Goal: Transaction & Acquisition: Book appointment/travel/reservation

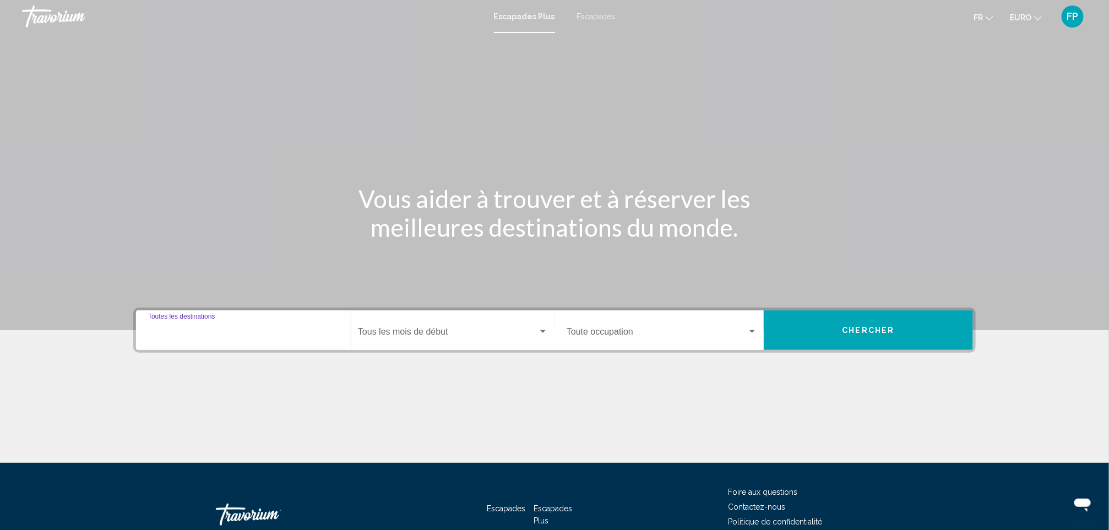
click at [243, 329] on input "Destination Toutes les destinations" at bounding box center [243, 334] width 191 height 10
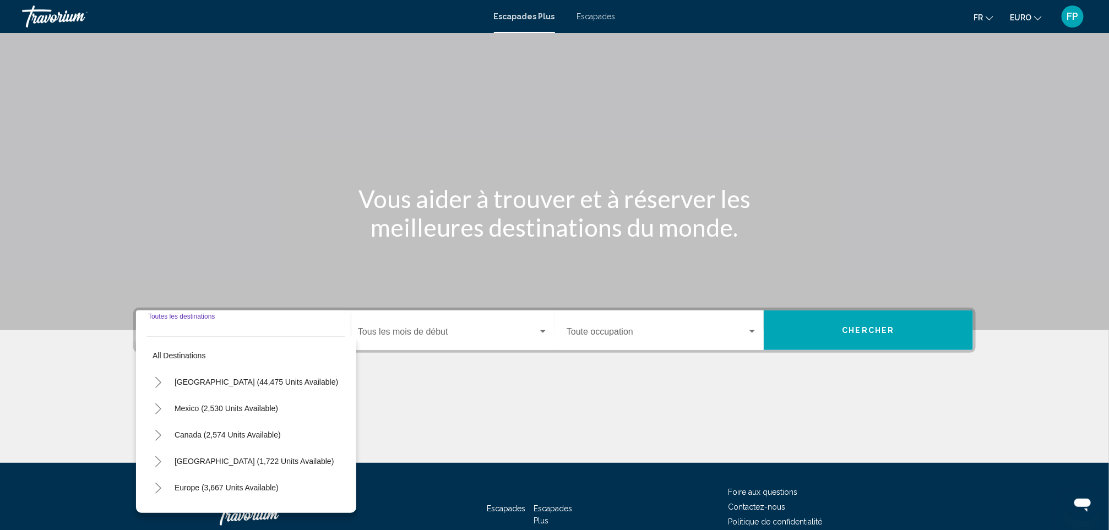
scroll to position [68, 0]
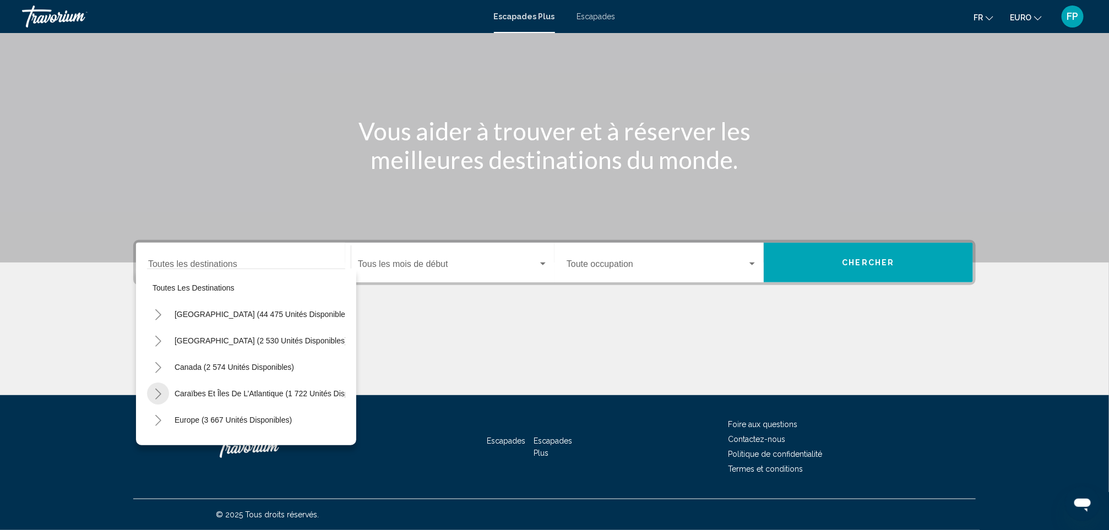
click at [162, 392] on icon "Toggle Caraïbes et îles de l’Atlantique (1 722 unités disponibles)" at bounding box center [158, 394] width 8 height 11
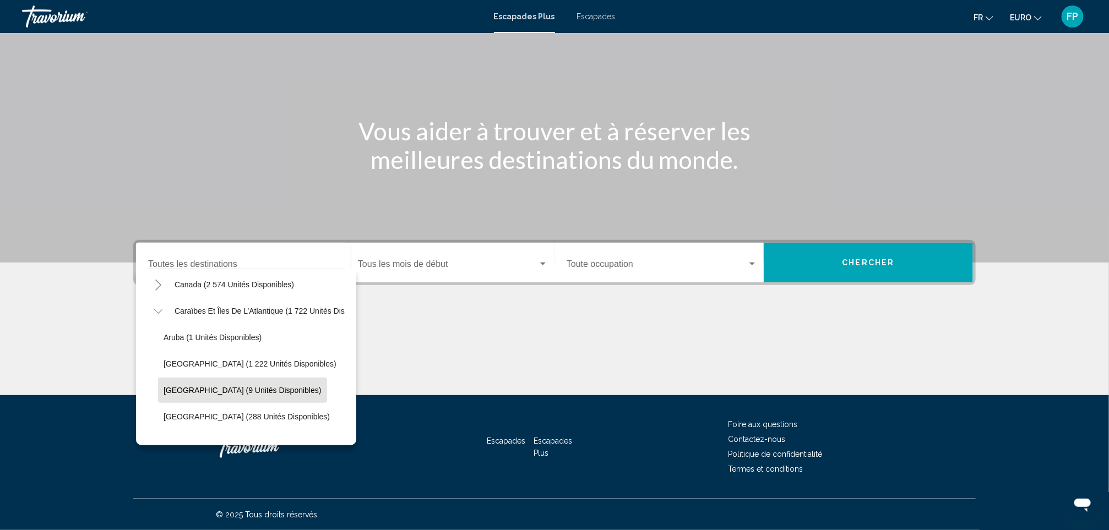
scroll to position [165, 0]
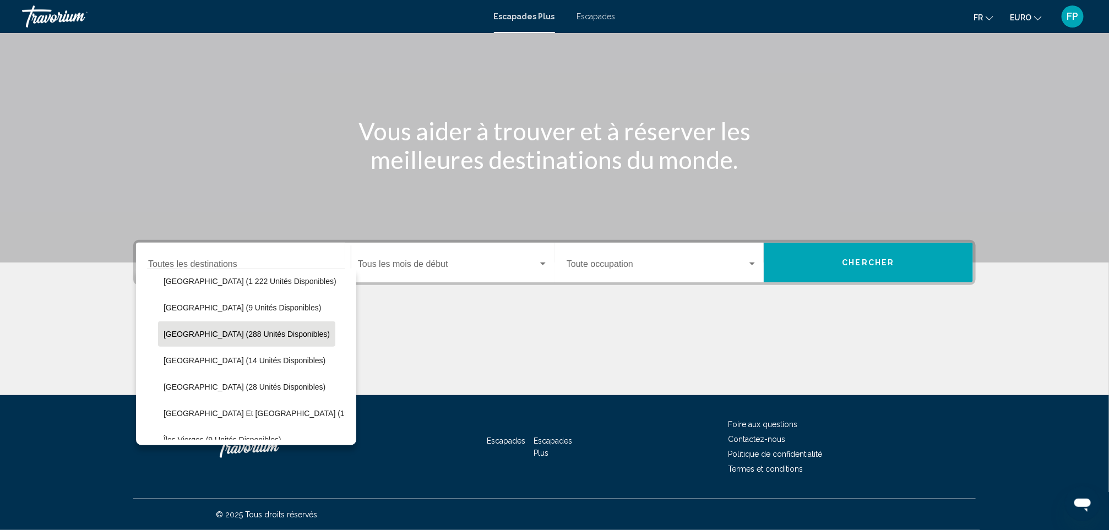
click at [237, 332] on span "République dominicaine (288 unités disponibles)" at bounding box center [247, 334] width 166 height 9
type input "**********"
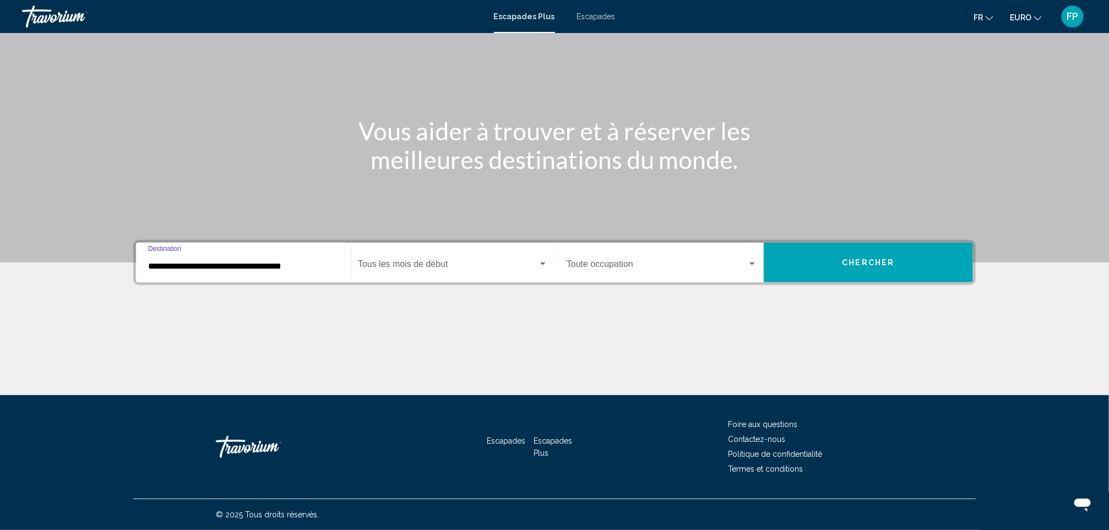
click at [461, 273] on div "Start Month Tous les mois de début" at bounding box center [453, 263] width 190 height 35
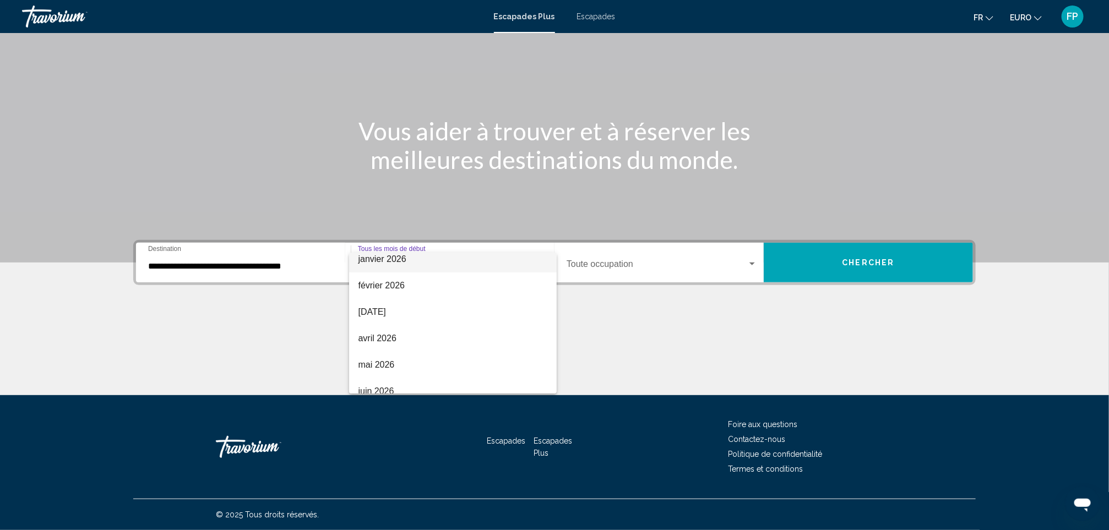
click at [393, 268] on span "janvier 2026" at bounding box center [453, 259] width 190 height 26
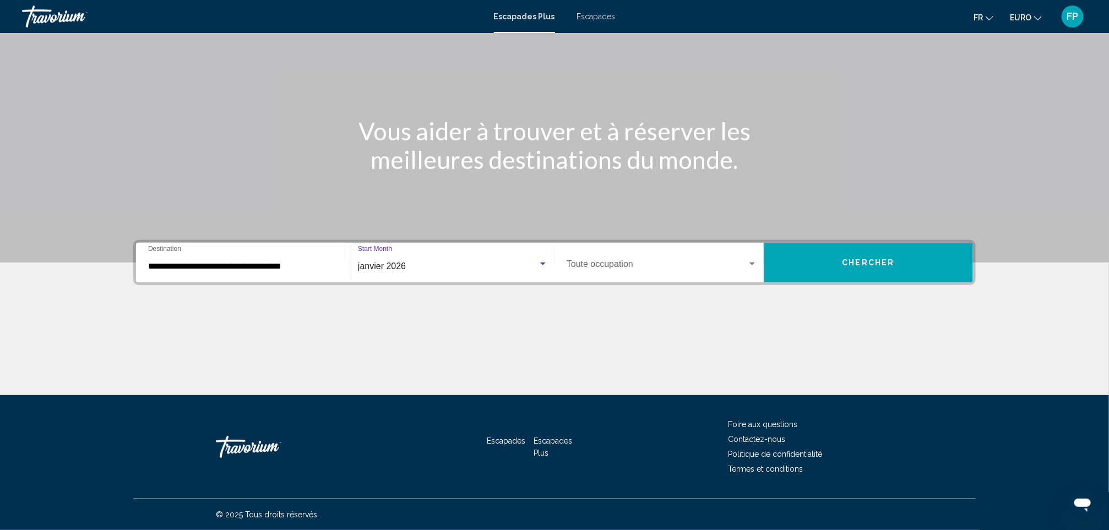
scroll to position [159, 0]
click at [632, 271] on span "Widget de recherche" at bounding box center [657, 267] width 181 height 10
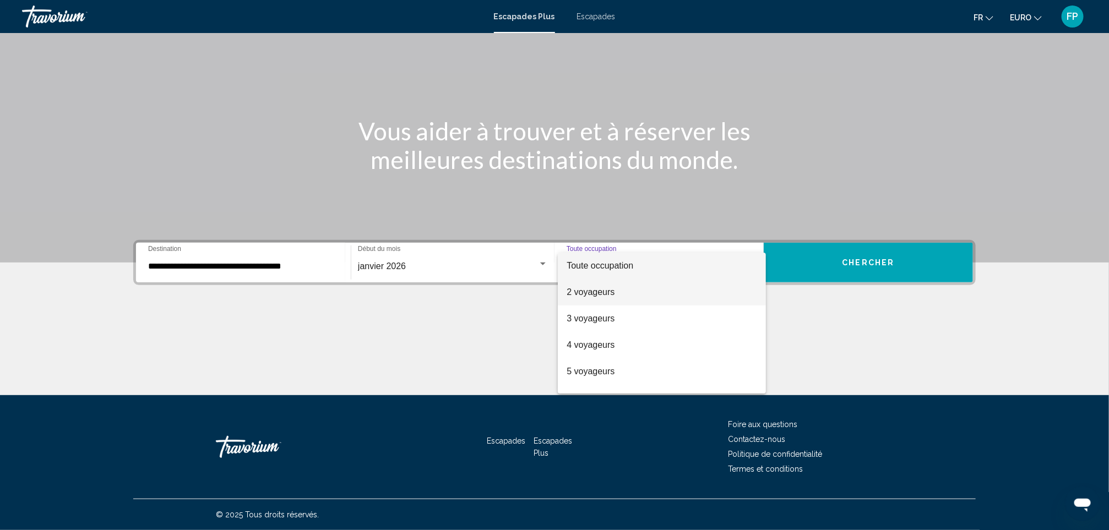
click at [626, 291] on span "2 voyageurs" at bounding box center [662, 292] width 191 height 26
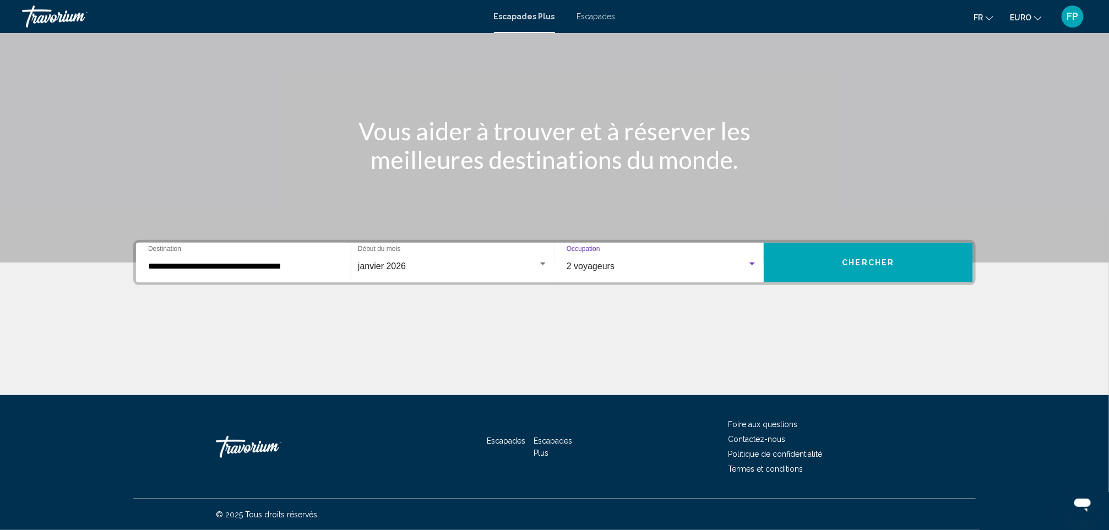
click at [808, 272] on button "Chercher" at bounding box center [868, 263] width 209 height 40
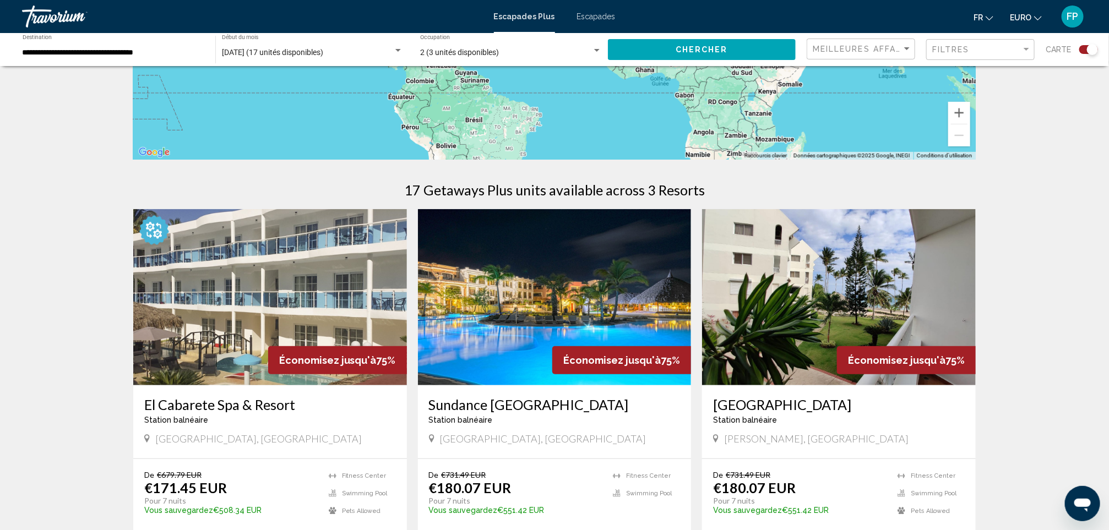
scroll to position [330, 0]
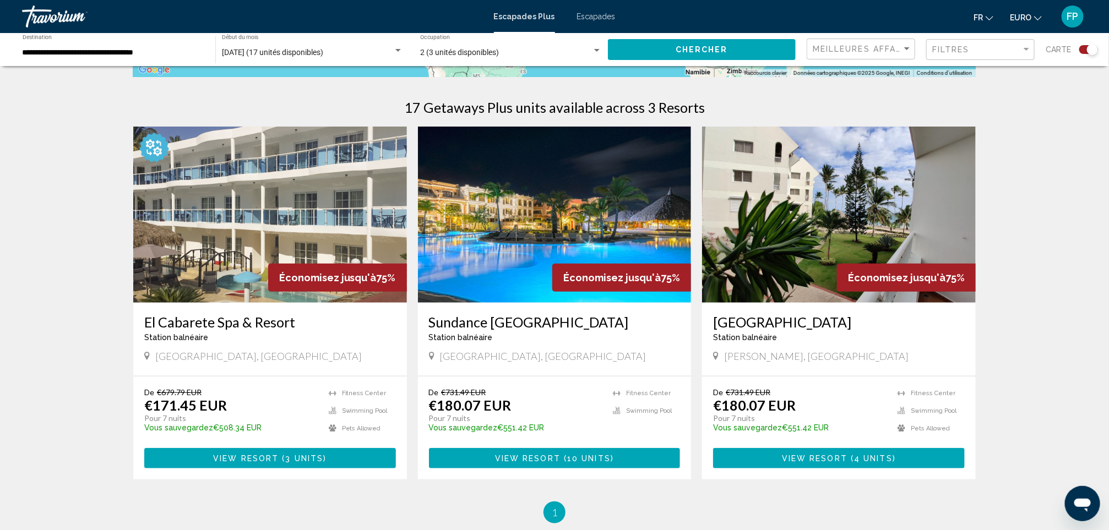
click at [508, 323] on h3 "Sundance Punta Cana" at bounding box center [555, 322] width 252 height 17
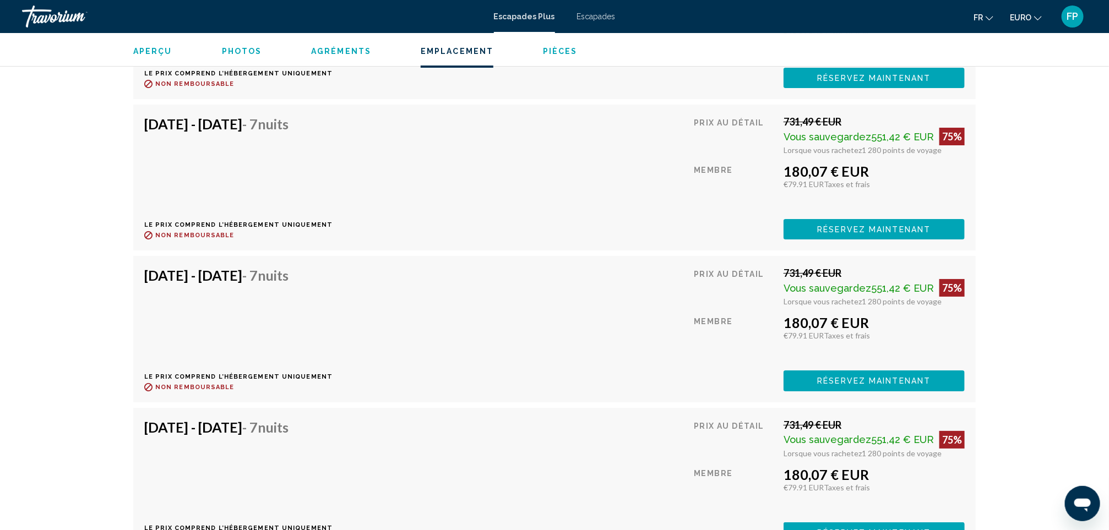
scroll to position [2218, 0]
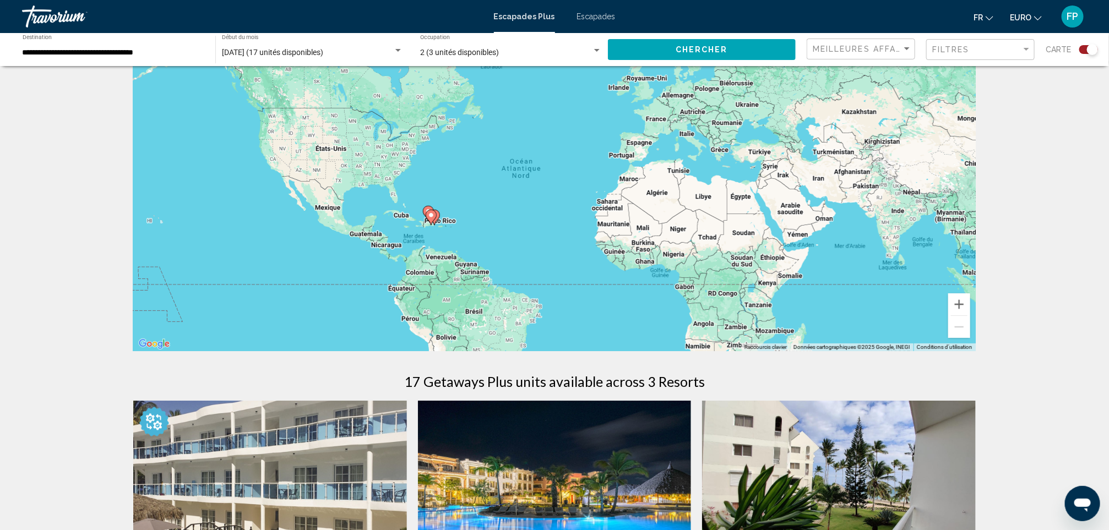
scroll to position [330, 0]
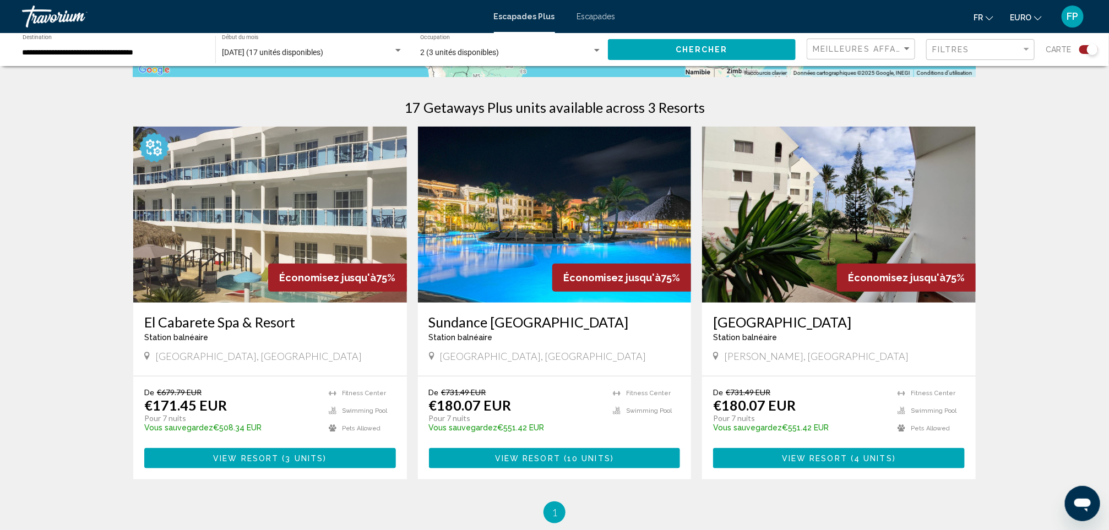
click at [233, 316] on h3 "El Cabarete Spa & Resort" at bounding box center [270, 322] width 252 height 17
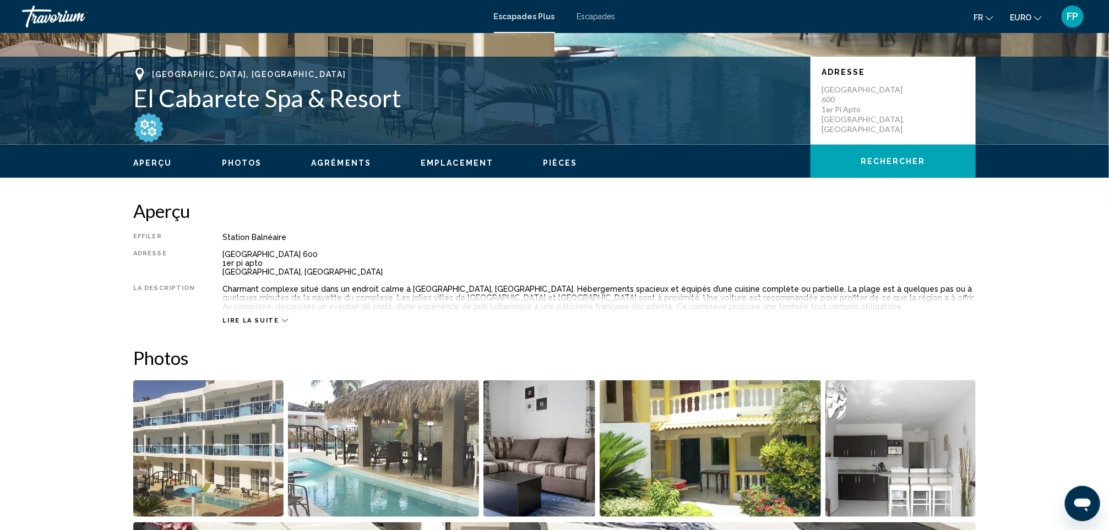
scroll to position [248, 0]
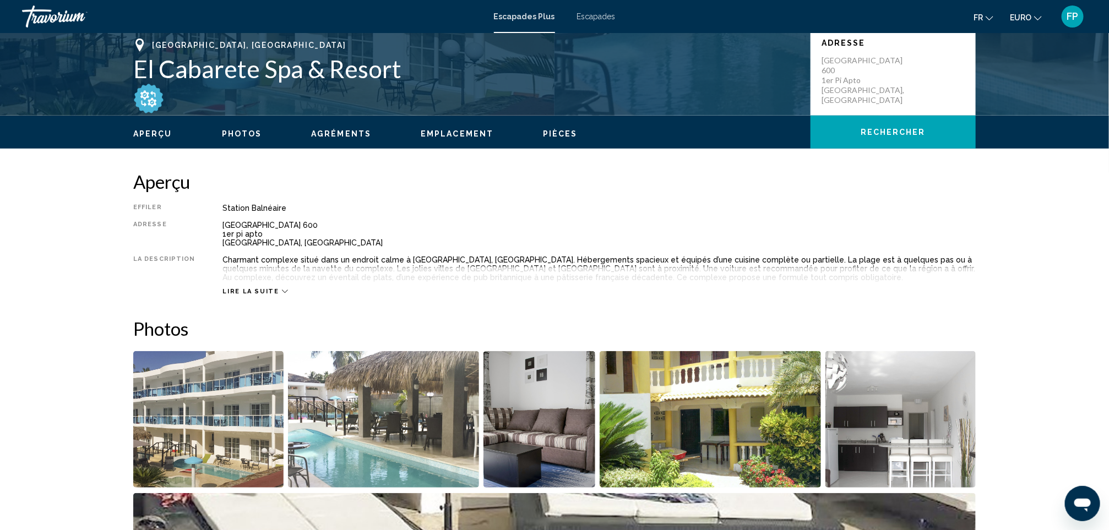
click at [271, 286] on div "Lire la suite" at bounding box center [600, 280] width 754 height 30
click at [235, 291] on span "Lire la suite" at bounding box center [251, 291] width 56 height 7
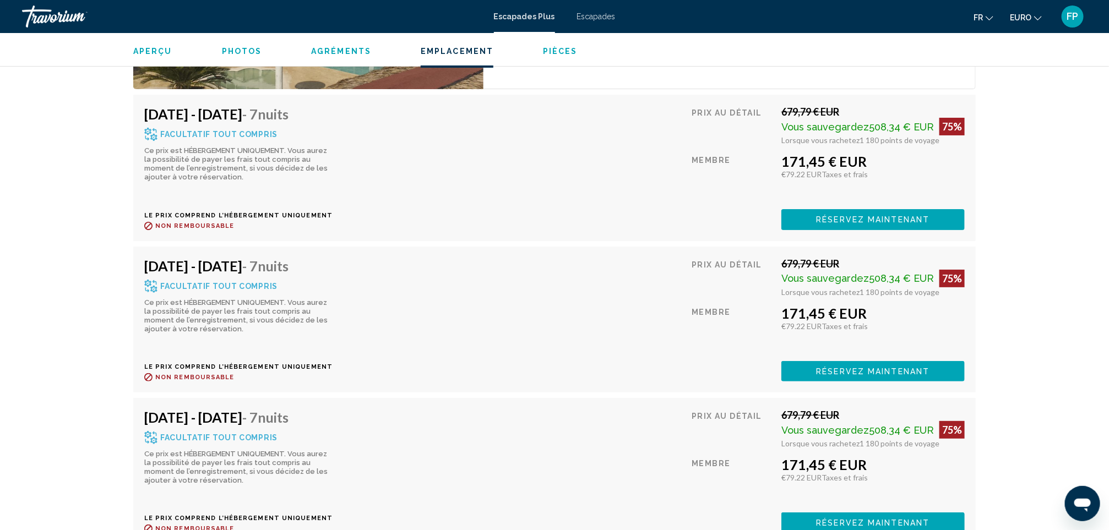
scroll to position [2231, 0]
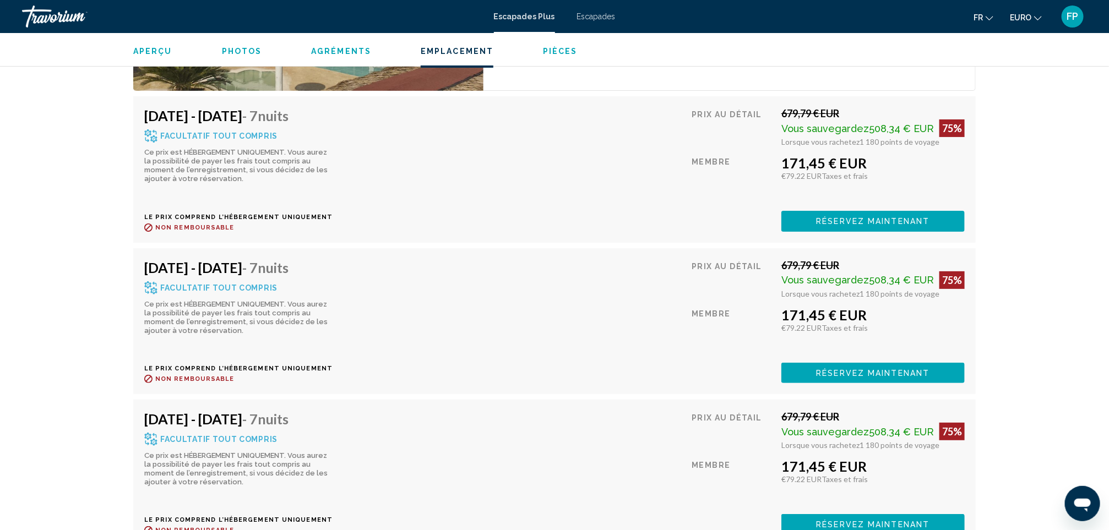
click at [843, 226] on span "Réservez maintenant" at bounding box center [873, 222] width 113 height 9
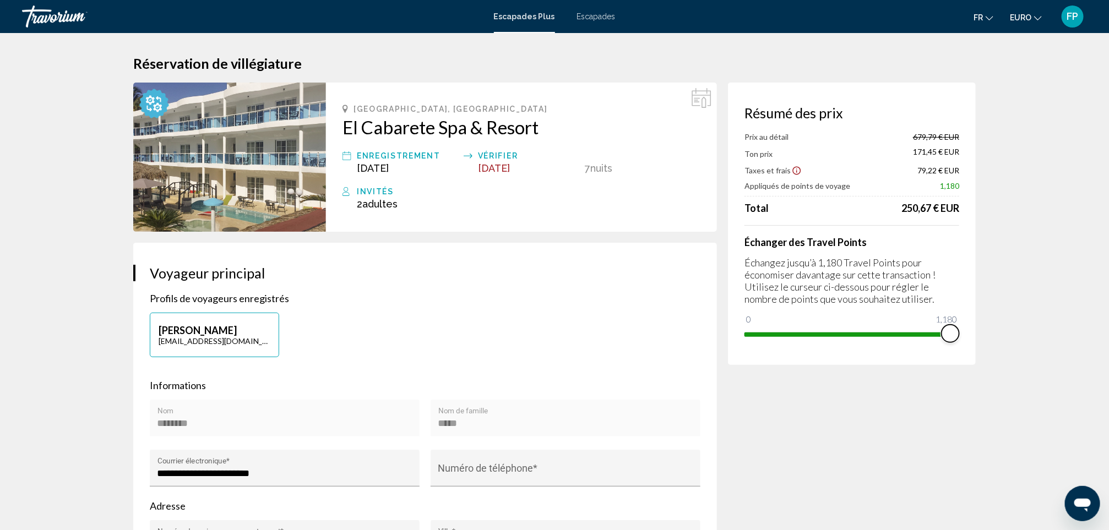
drag, startPoint x: 957, startPoint y: 332, endPoint x: 975, endPoint y: 332, distance: 18.2
click at [975, 332] on div "Résumé des prix Prix au détail 679,79 € EUR Ton prix 171,45 € EUR Taxes et frai…" at bounding box center [852, 224] width 248 height 283
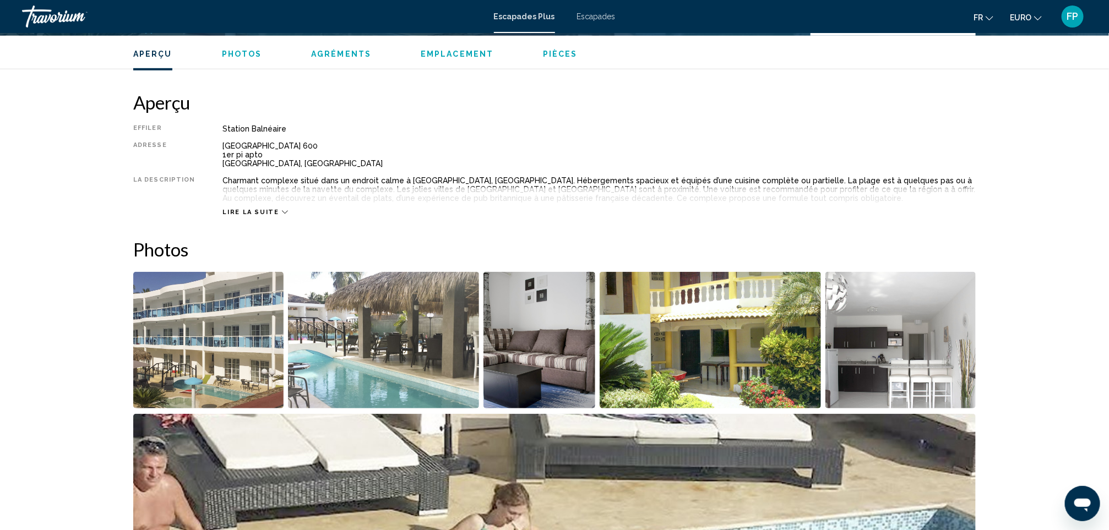
scroll to position [330, 0]
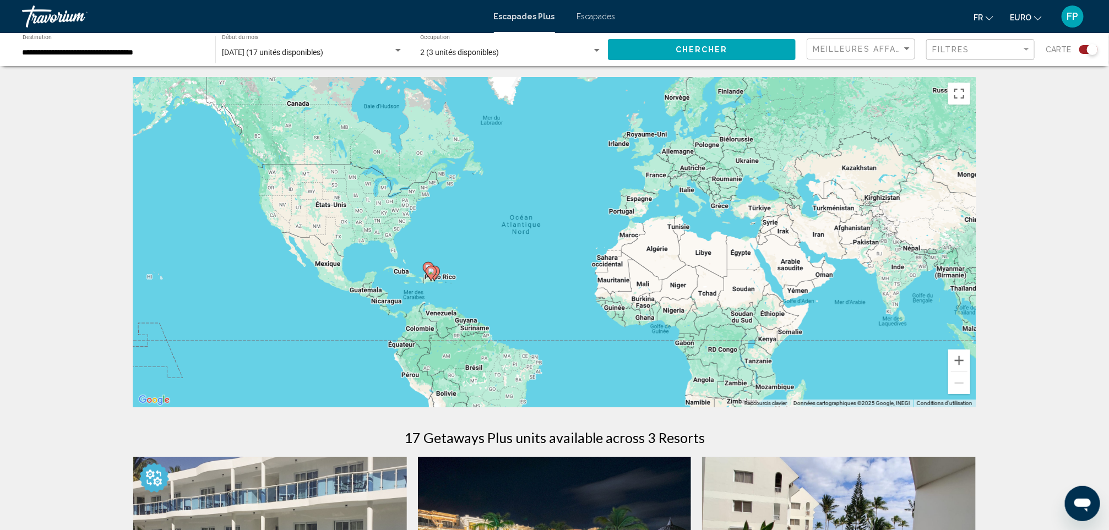
click at [150, 53] on input "**********" at bounding box center [114, 52] width 182 height 9
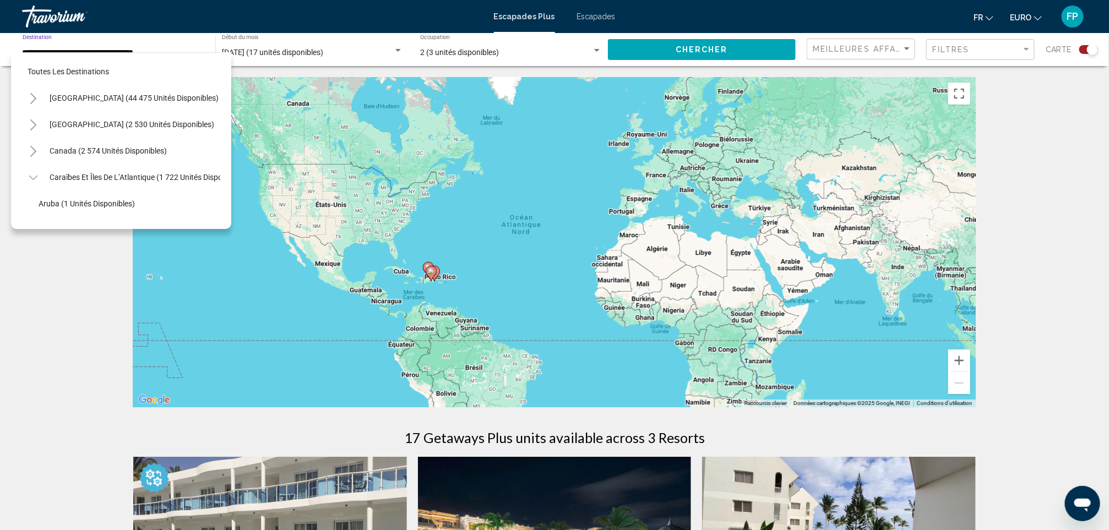
scroll to position [151, 5]
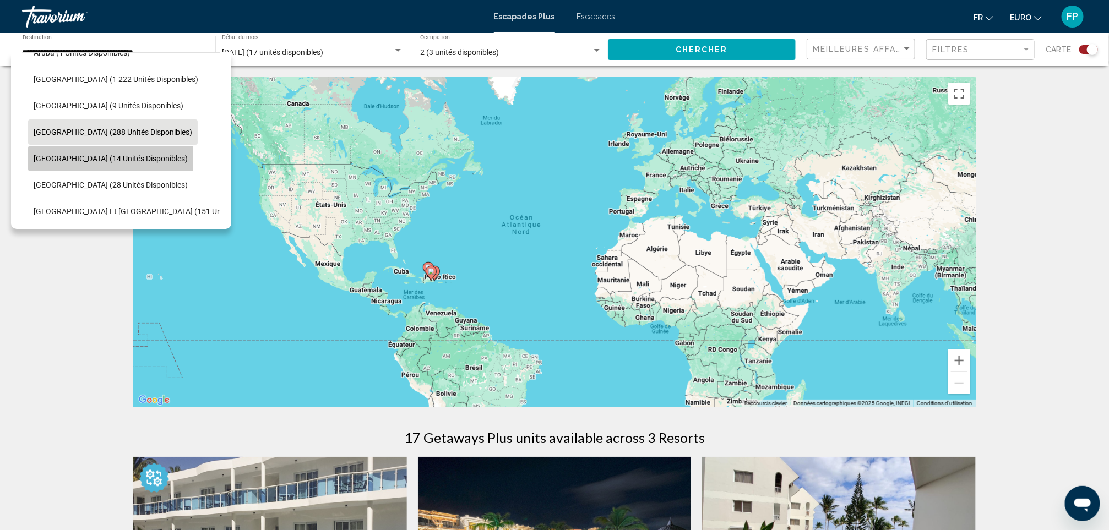
click at [124, 146] on button "Martinique (14 unités disponibles)" at bounding box center [110, 158] width 165 height 25
type input "**********"
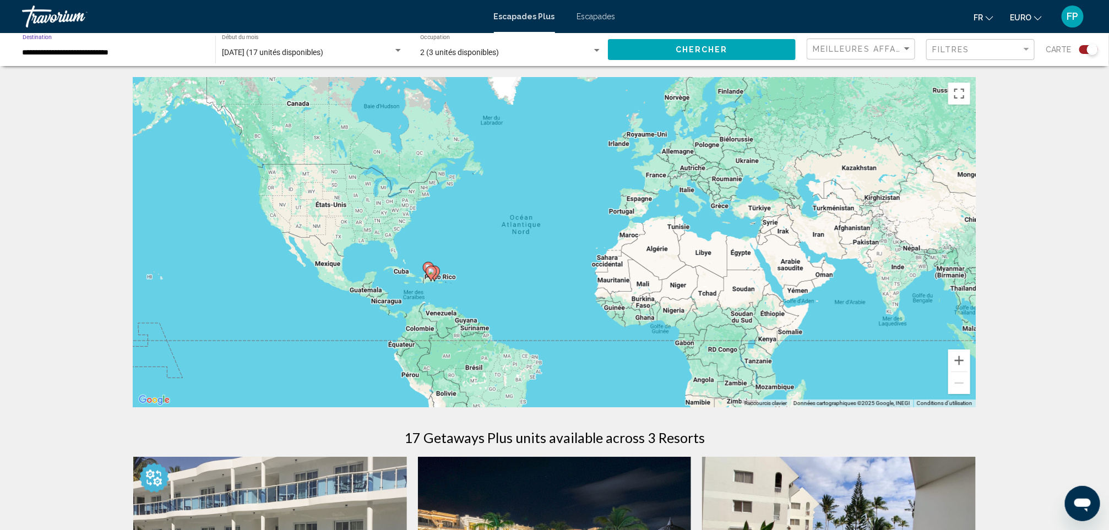
click at [675, 43] on button "Chercher" at bounding box center [702, 49] width 188 height 20
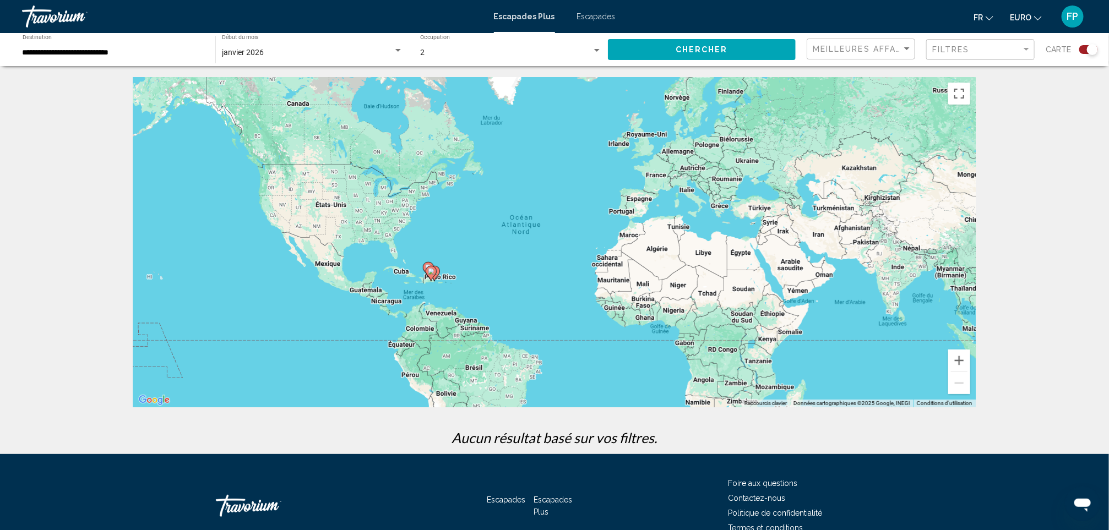
click at [362, 53] on div "janvier 2026" at bounding box center [307, 52] width 171 height 9
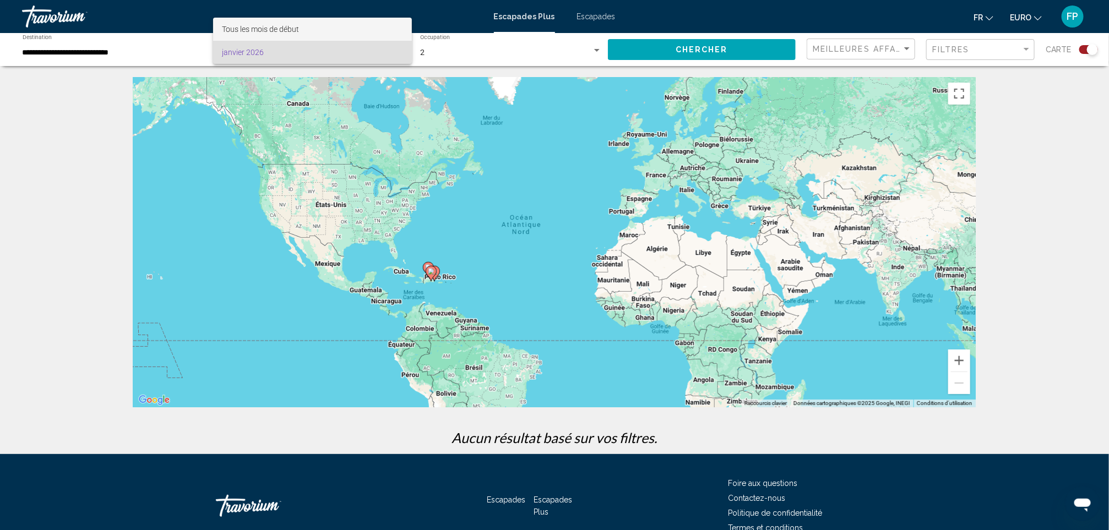
click at [289, 30] on span "Tous les mois de début" at bounding box center [260, 29] width 77 height 9
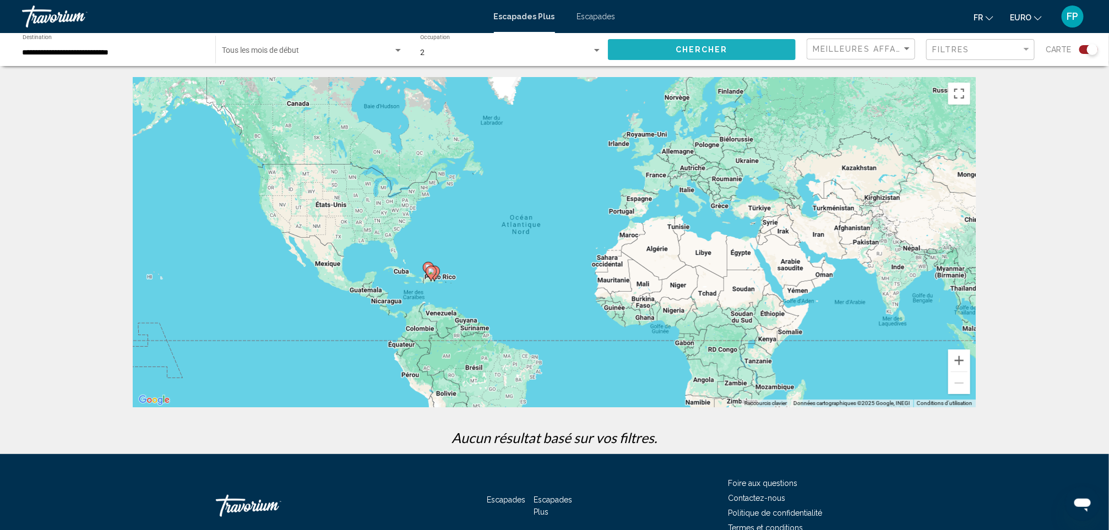
click at [717, 47] on span "Chercher" at bounding box center [702, 50] width 52 height 9
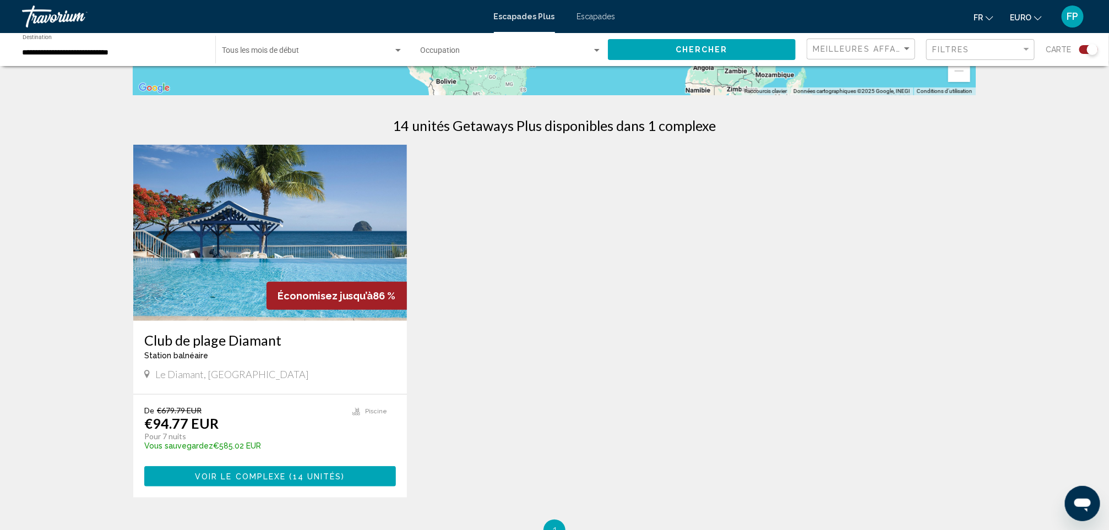
scroll to position [330, 0]
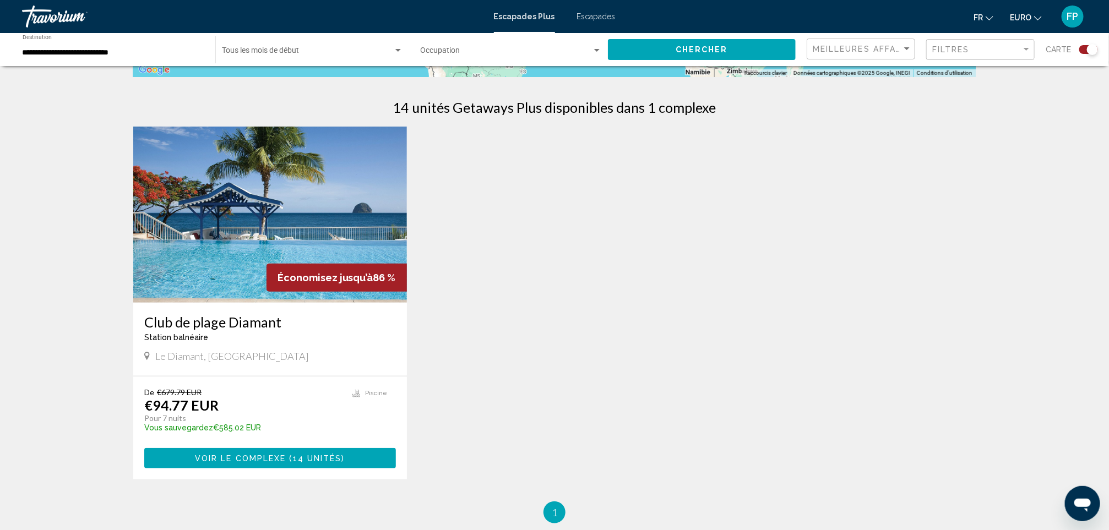
click at [215, 324] on h3 "Club de plage Diamant" at bounding box center [270, 322] width 252 height 17
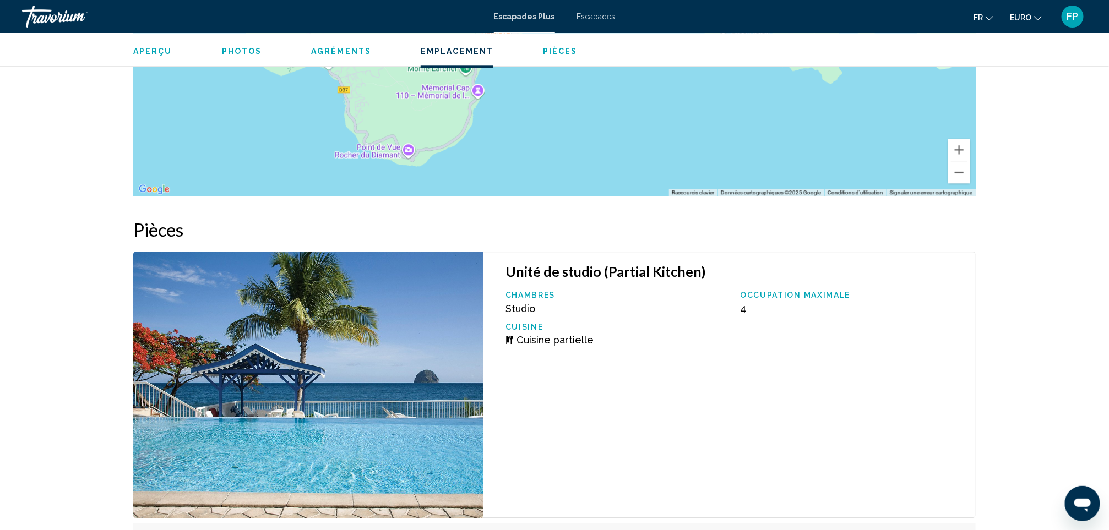
scroll to position [1479, 0]
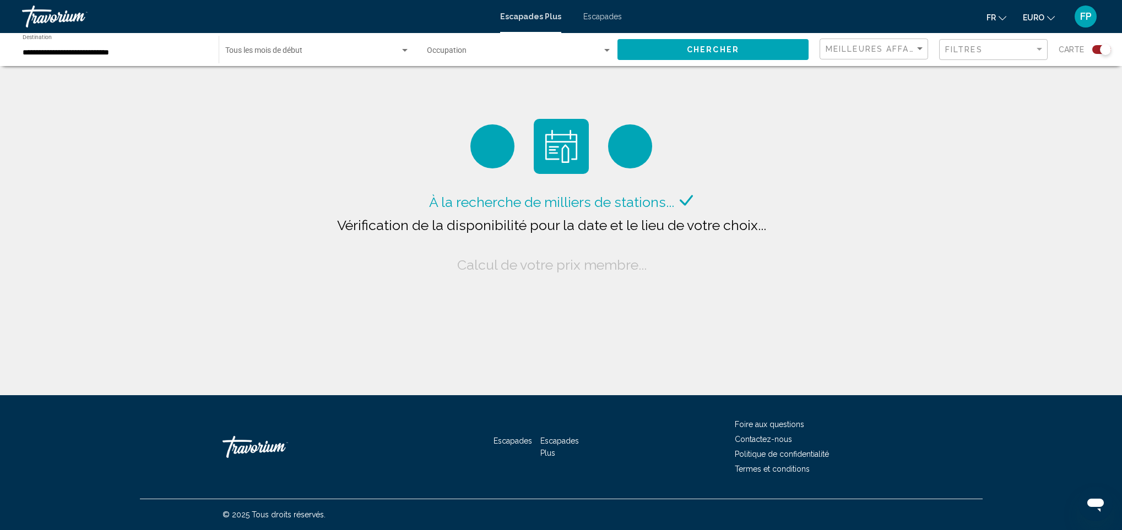
click at [109, 47] on div "**********" at bounding box center [115, 50] width 185 height 30
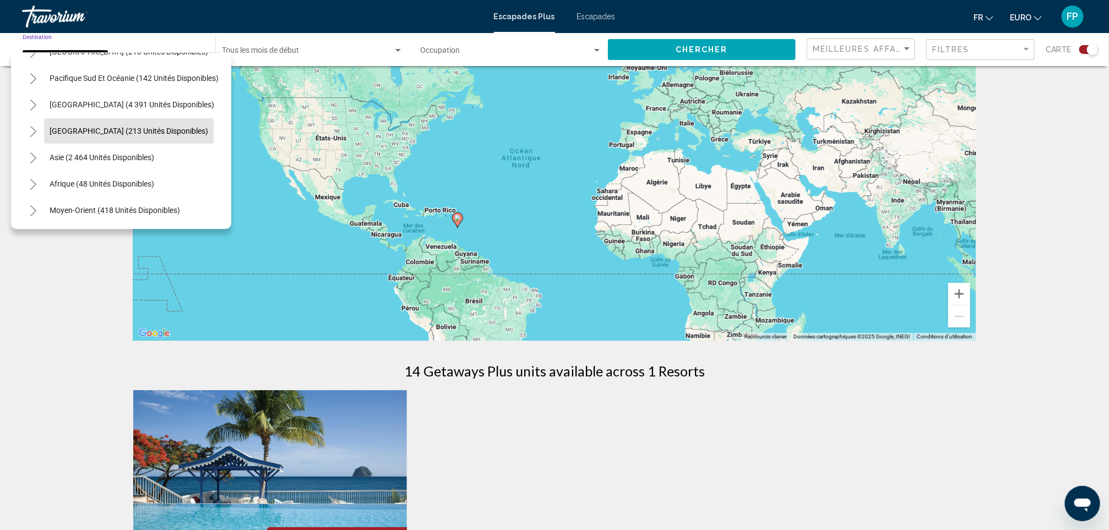
scroll to position [248, 0]
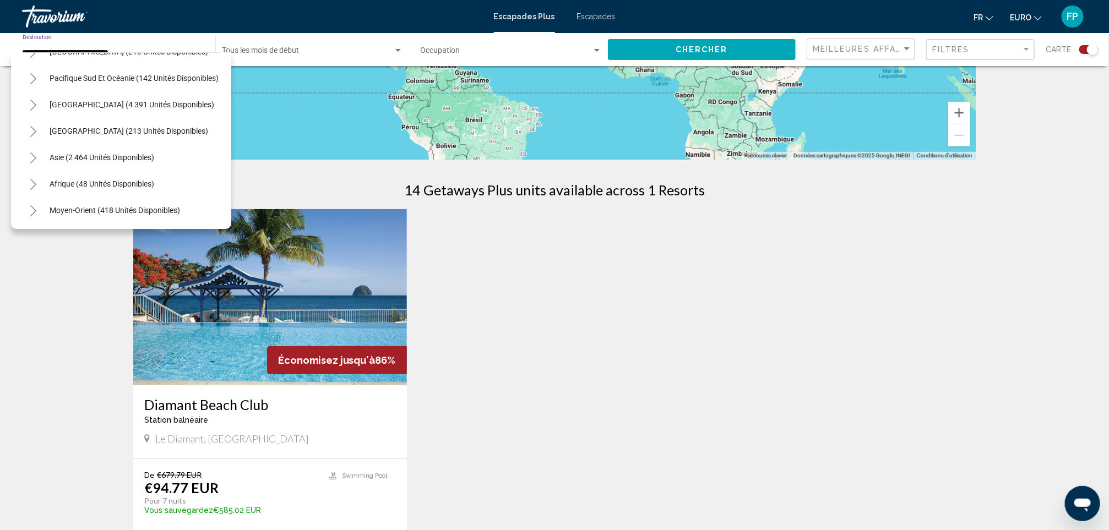
click at [39, 173] on button "Toggle Africa (48 unités disponibles)" at bounding box center [33, 184] width 22 height 22
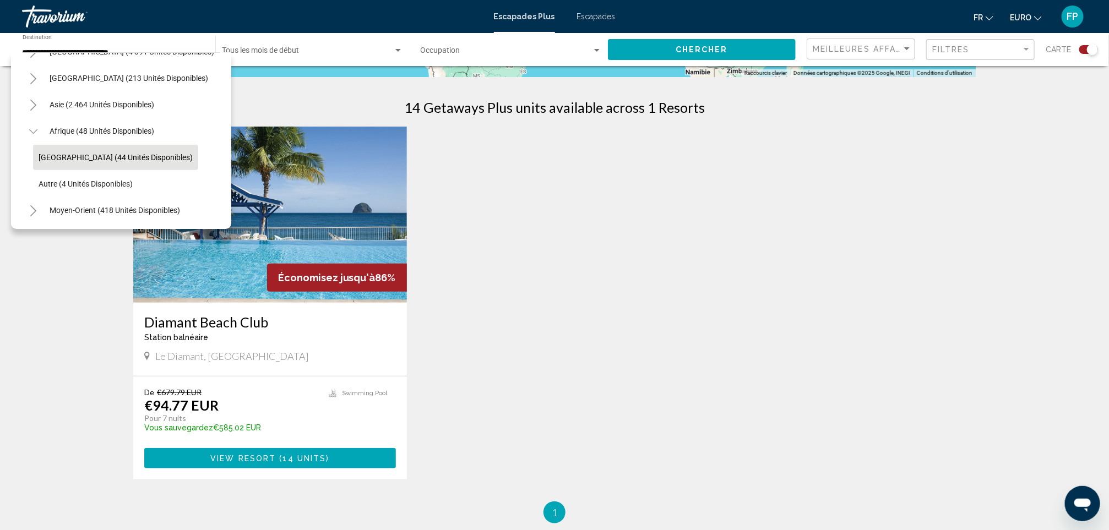
scroll to position [413, 0]
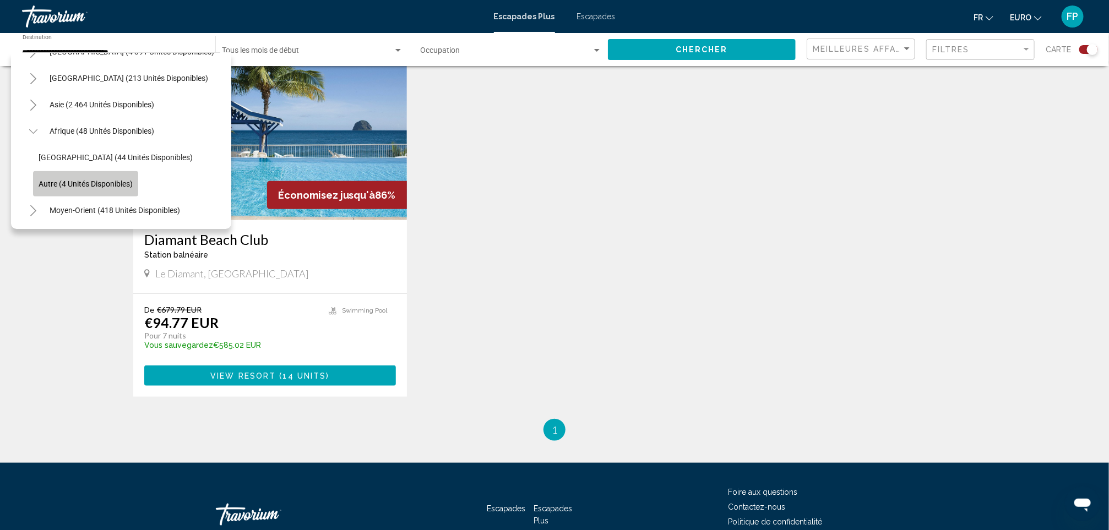
click at [106, 180] on span "Autre (4 unités disponibles)" at bounding box center [86, 184] width 94 height 9
type input "**********"
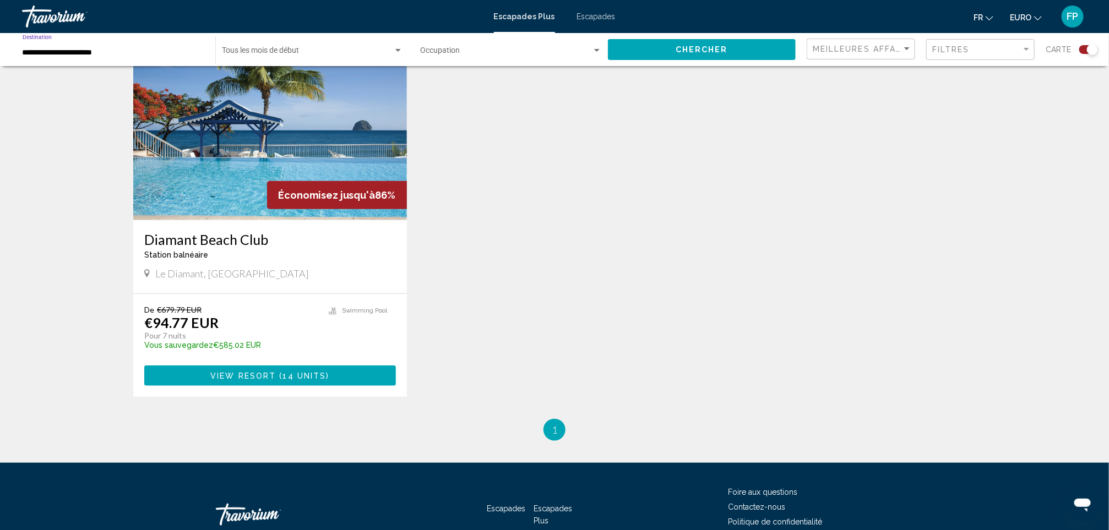
click at [658, 45] on button "Chercher" at bounding box center [702, 49] width 188 height 20
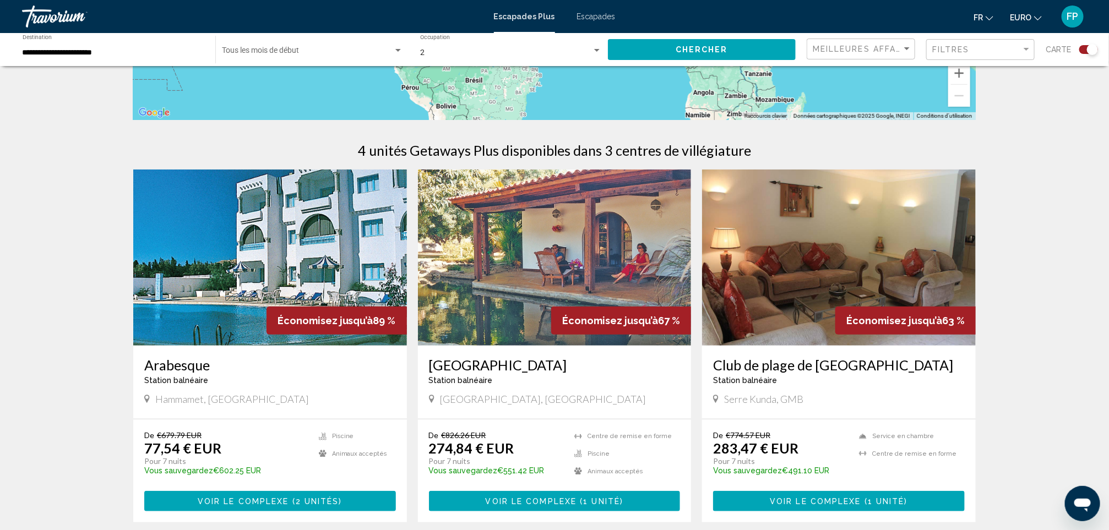
scroll to position [330, 0]
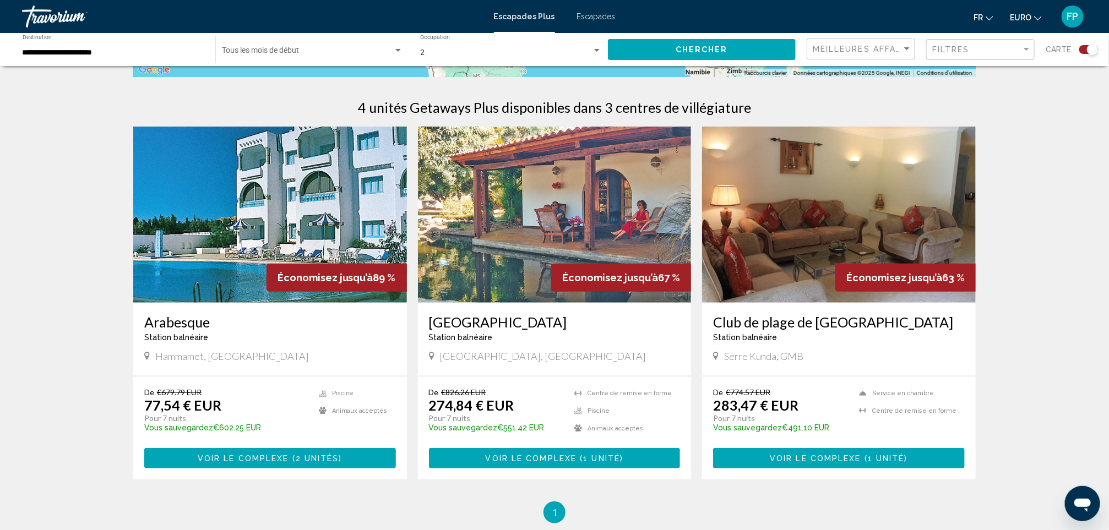
click at [95, 48] on input "**********" at bounding box center [114, 52] width 182 height 9
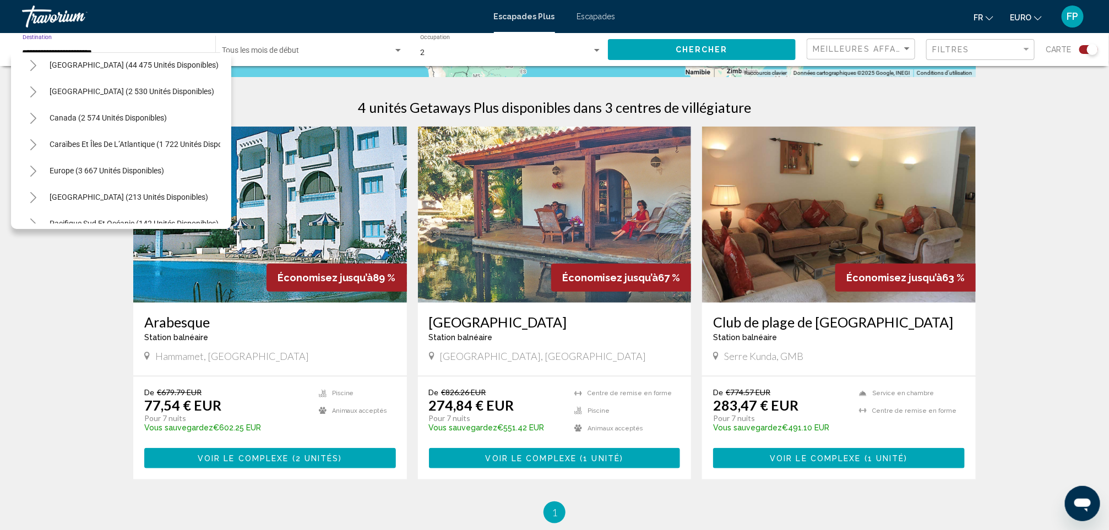
scroll to position [0, 0]
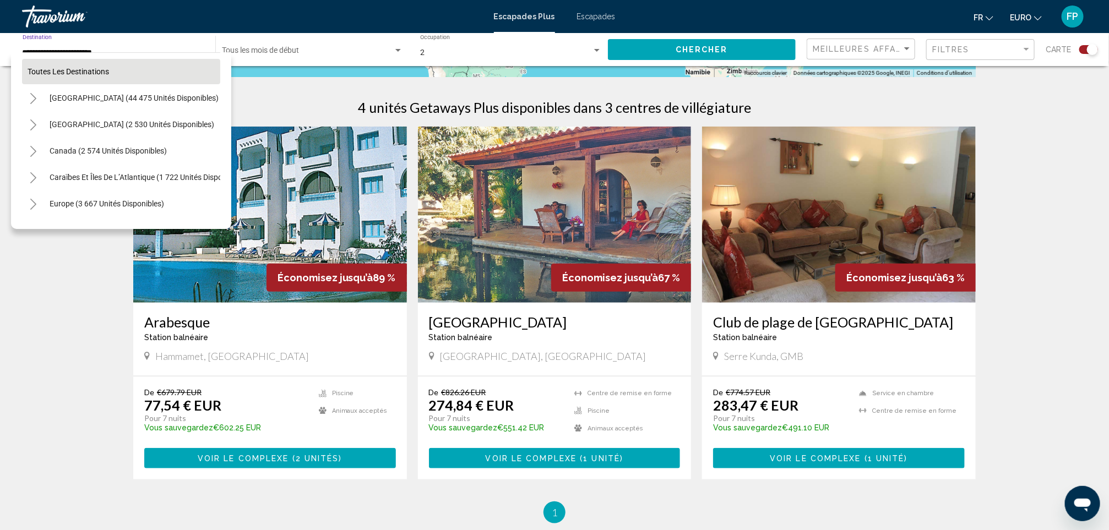
click at [74, 68] on span "Toutes les destinations" at bounding box center [69, 71] width 82 height 9
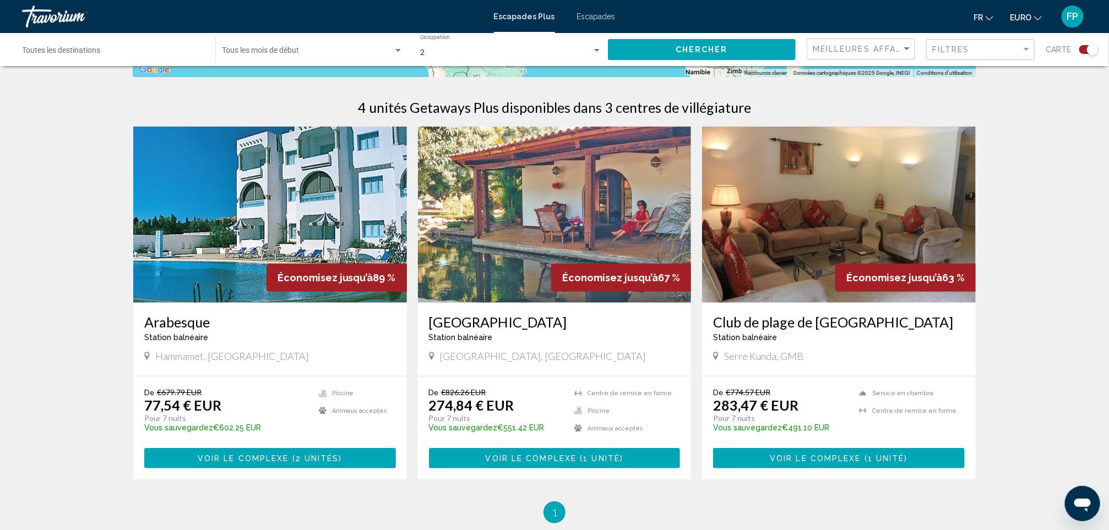
click at [96, 51] on input "Destination Toutes les destinations" at bounding box center [114, 52] width 182 height 9
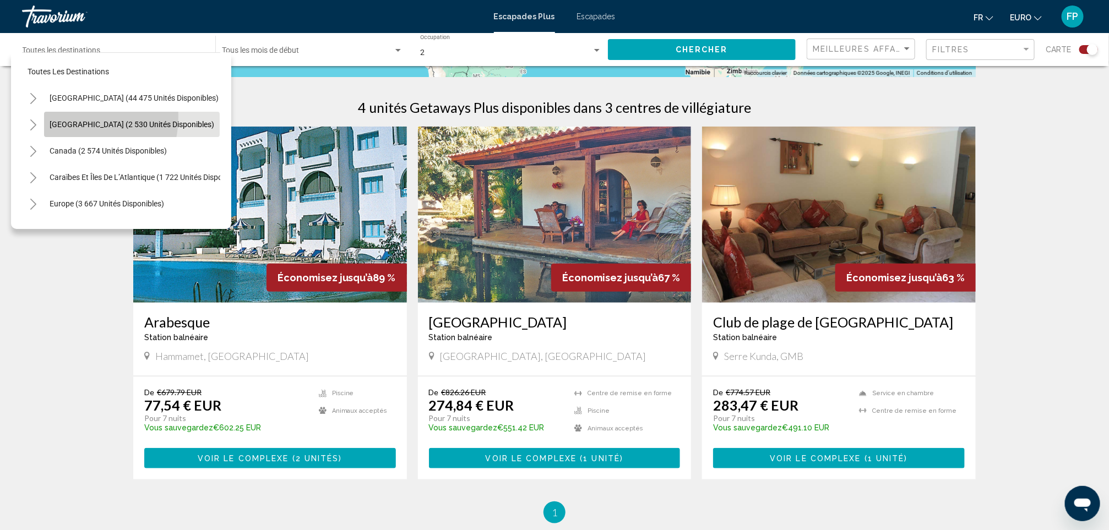
click at [61, 116] on button "Mexique (2 530 unités disponibles)" at bounding box center [132, 124] width 176 height 25
type input "**********"
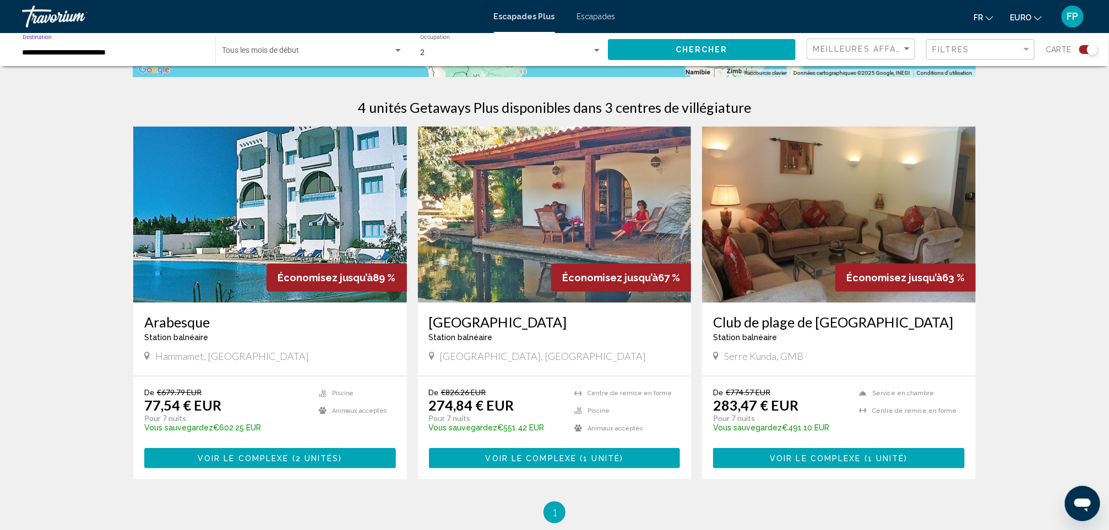
click at [640, 53] on button "Chercher" at bounding box center [702, 49] width 188 height 20
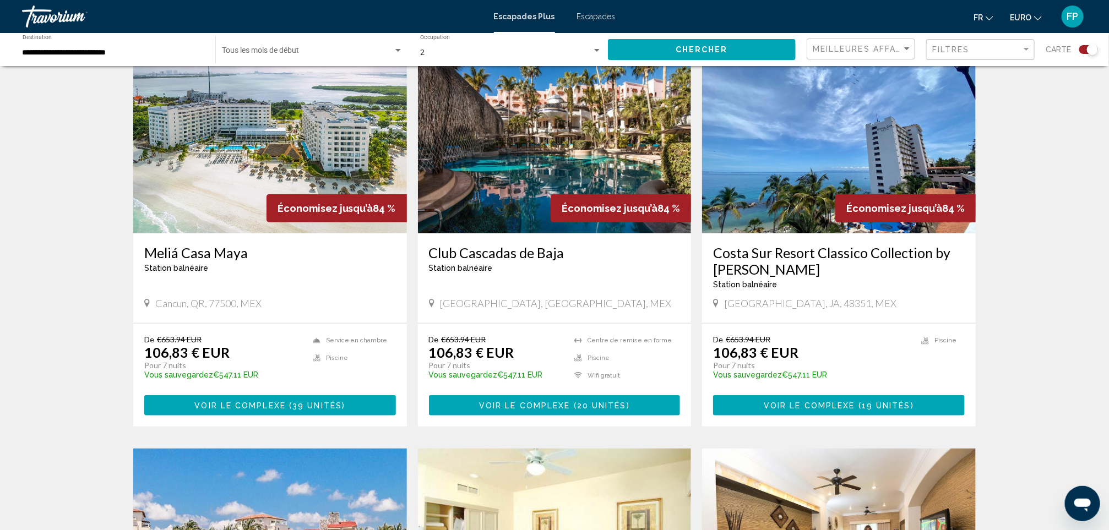
scroll to position [413, 0]
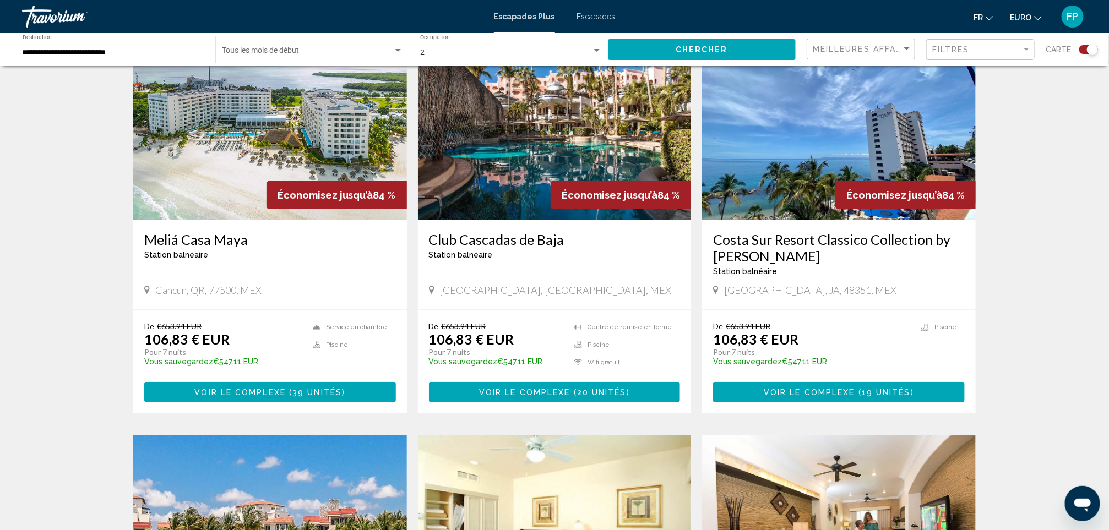
click at [487, 240] on h3 "Club Cascadas de Baja" at bounding box center [555, 239] width 252 height 17
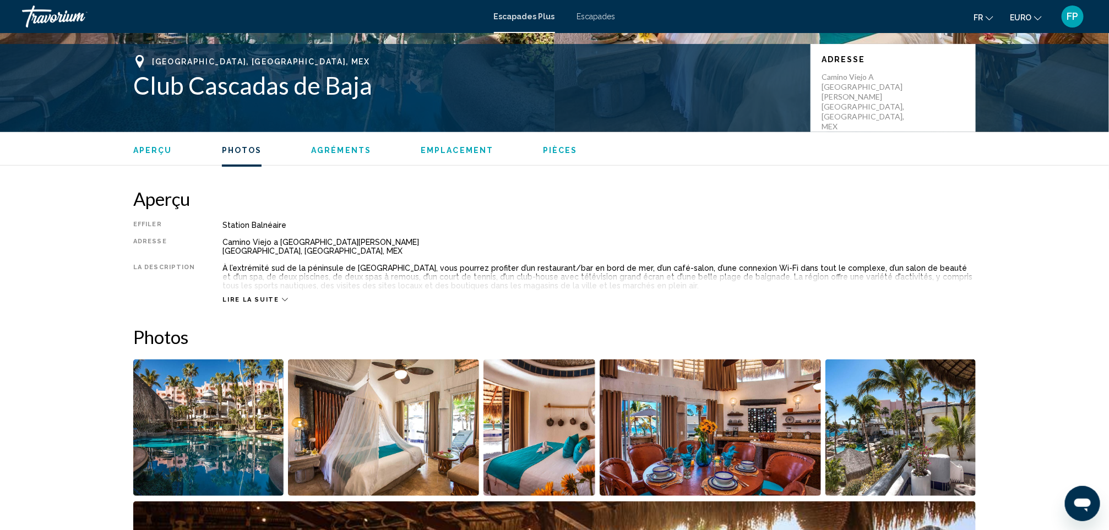
scroll to position [83, 0]
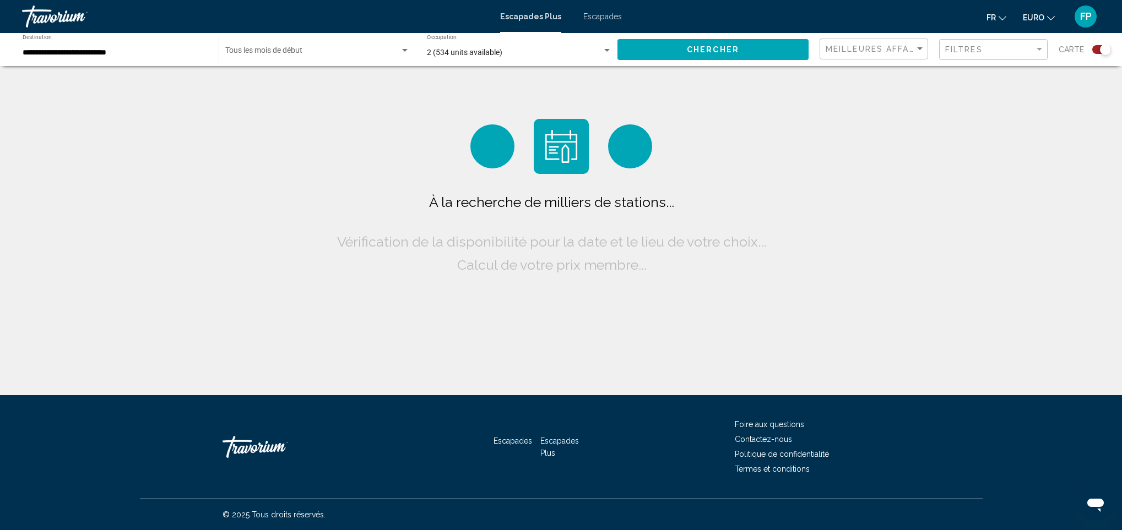
click at [321, 50] on span "Widget de recherche" at bounding box center [312, 52] width 175 height 9
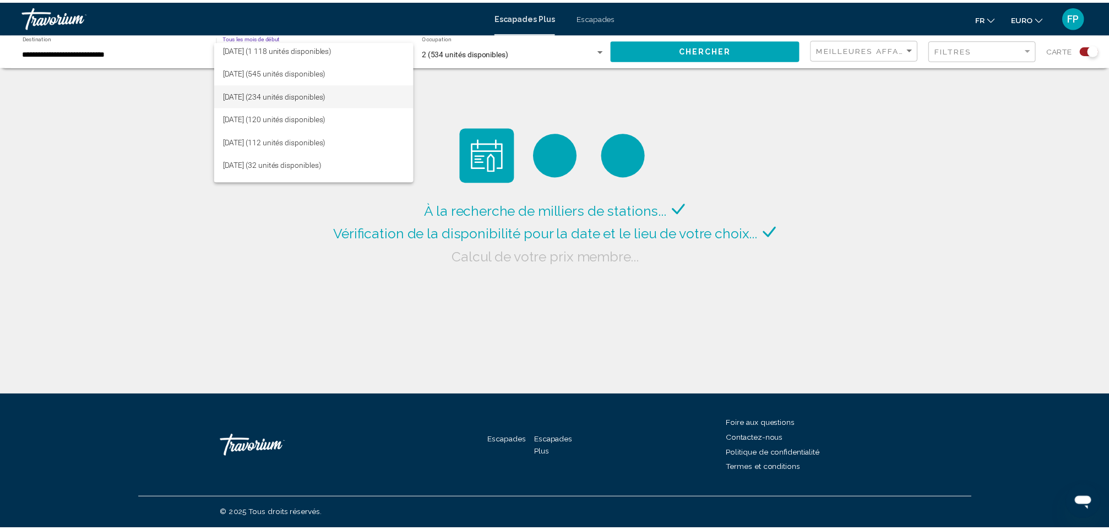
scroll to position [90, 0]
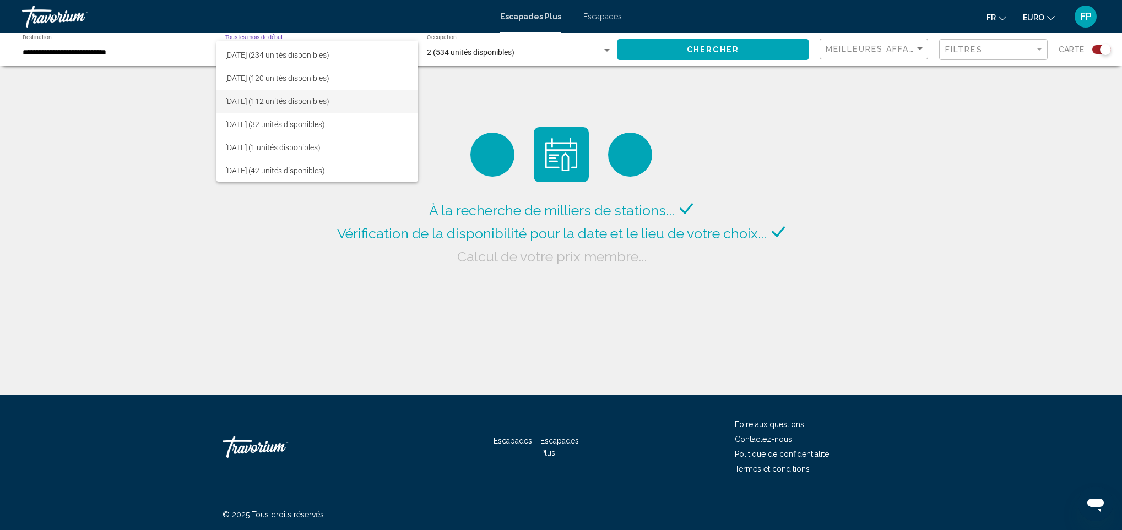
click at [286, 102] on font "janvier 2026 (112 unités disponibles)" at bounding box center [277, 101] width 104 height 9
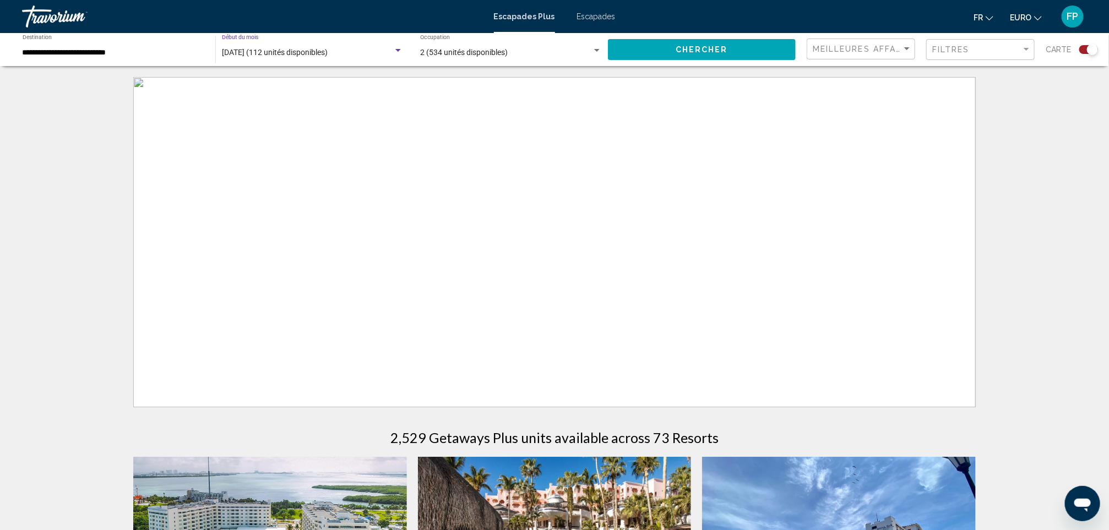
click at [741, 41] on button "Chercher" at bounding box center [702, 49] width 188 height 20
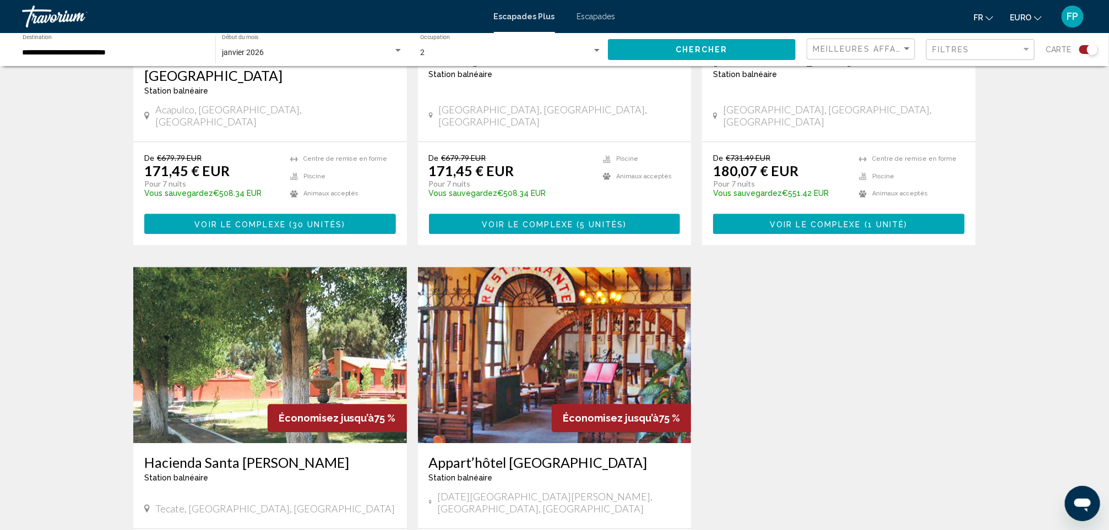
scroll to position [1405, 0]
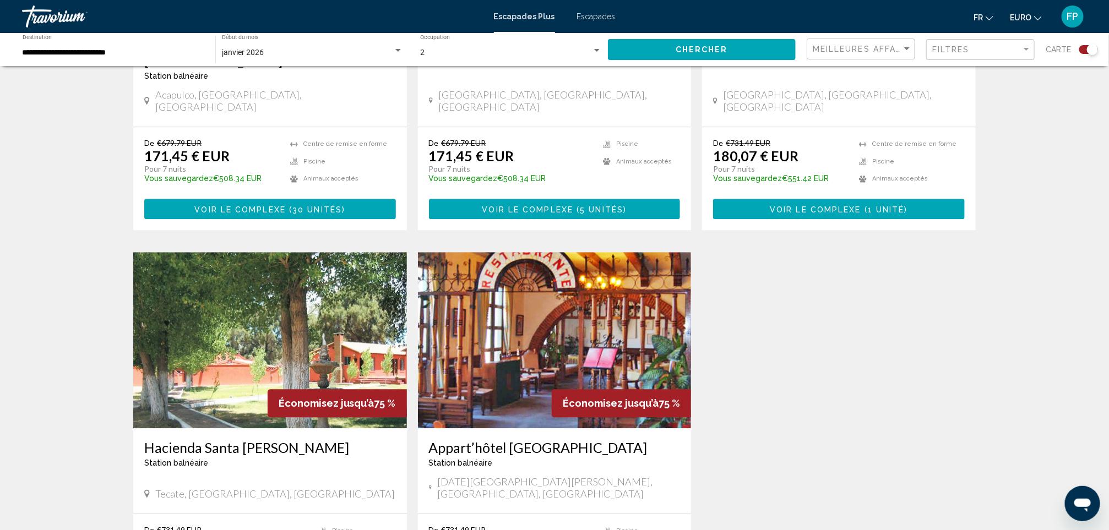
click at [137, 63] on div "**********" at bounding box center [114, 50] width 182 height 30
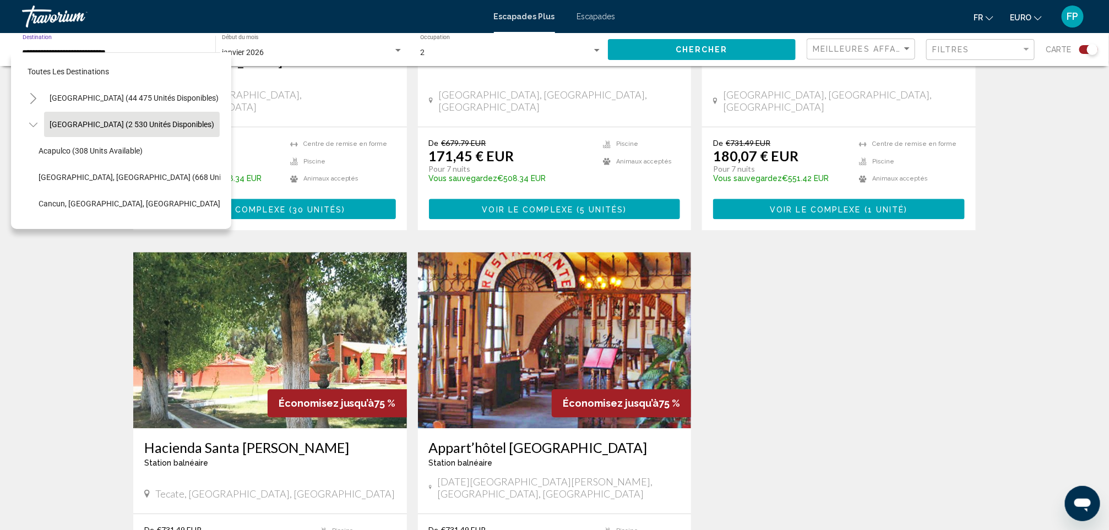
click at [139, 59] on button "Toutes les destinations" at bounding box center [121, 71] width 198 height 25
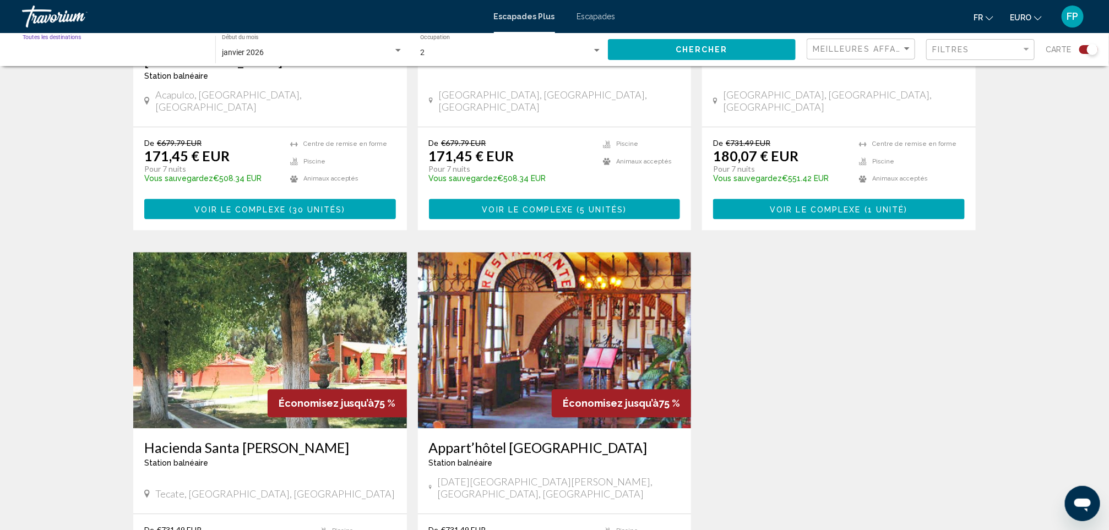
click at [138, 52] on input "Destination Toutes les destinations" at bounding box center [114, 52] width 182 height 9
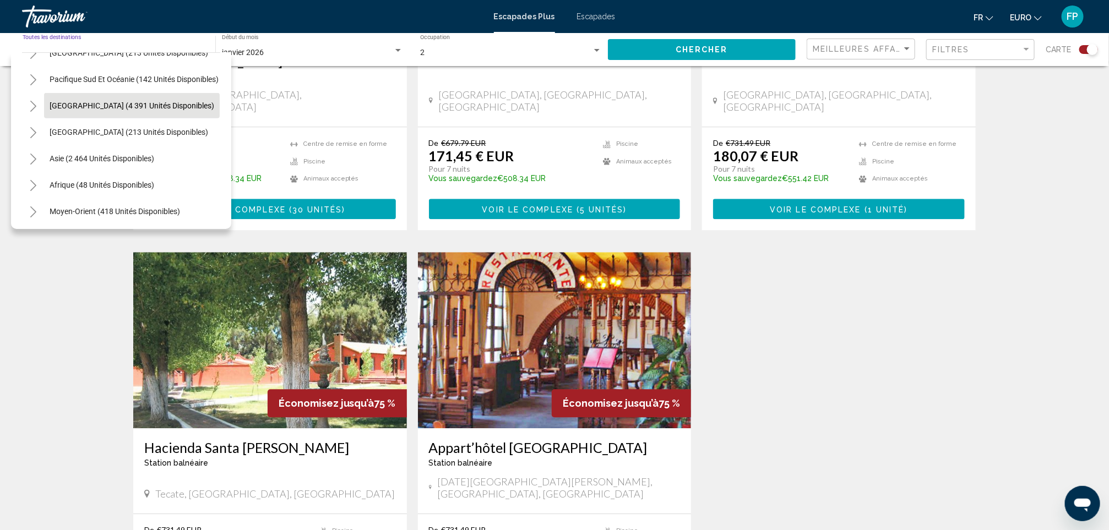
scroll to position [455, 0]
click at [71, 171] on button "Afrique (48 unités disponibles)" at bounding box center [102, 183] width 116 height 25
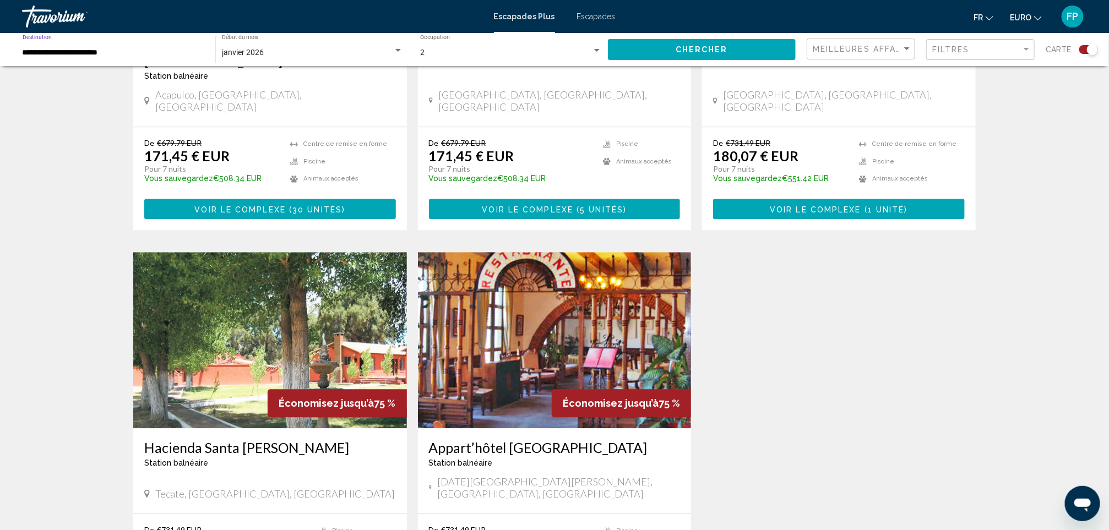
click at [663, 47] on button "Chercher" at bounding box center [702, 49] width 188 height 20
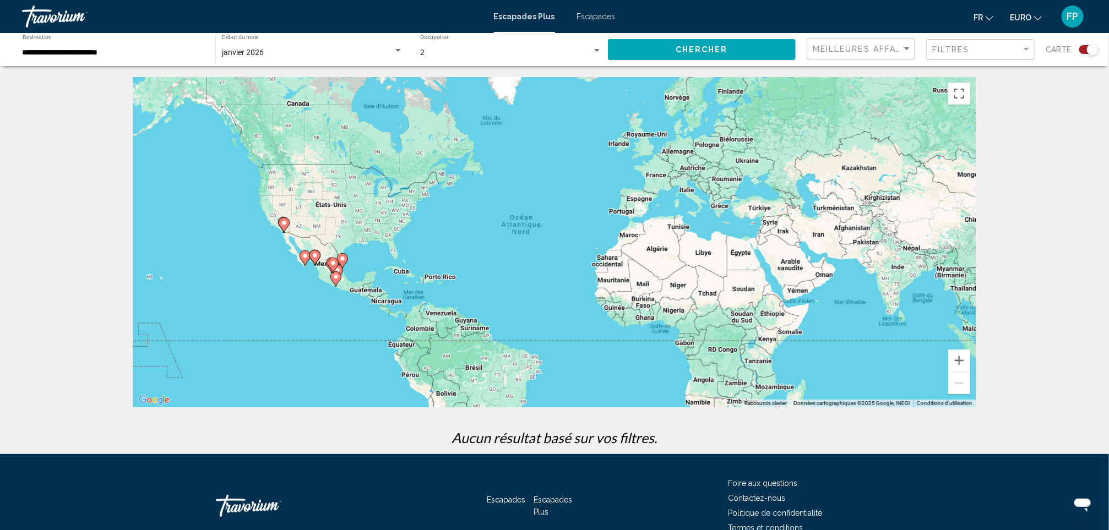
click at [144, 44] on div "**********" at bounding box center [114, 50] width 182 height 30
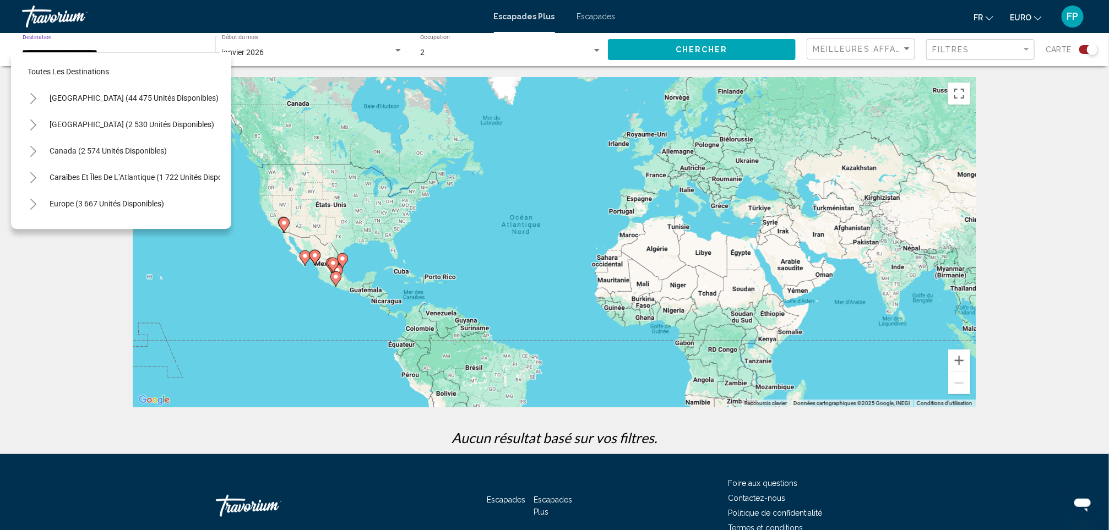
scroll to position [230, 0]
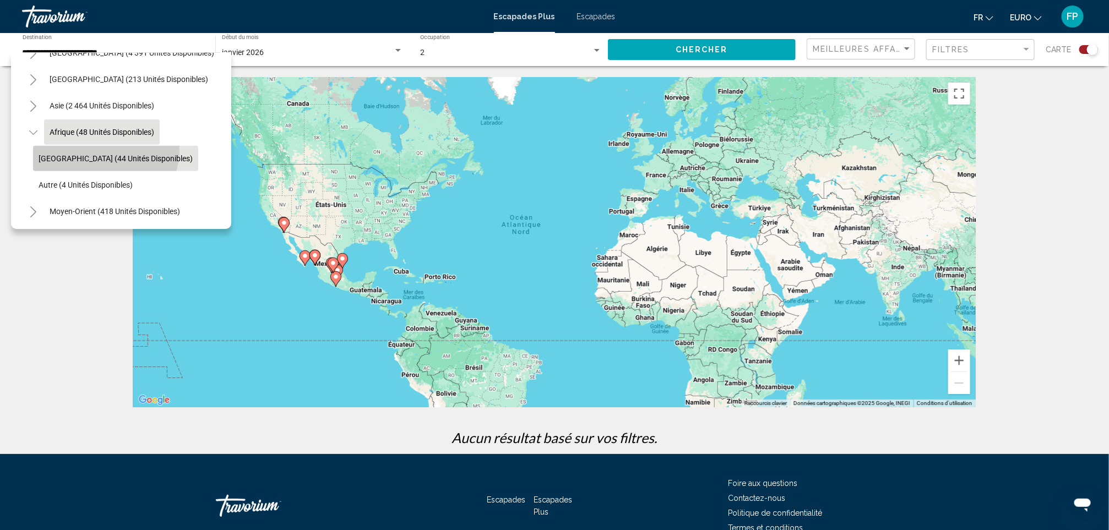
click at [99, 149] on button "Afrique du Sud (44 unités disponibles)" at bounding box center [115, 158] width 165 height 25
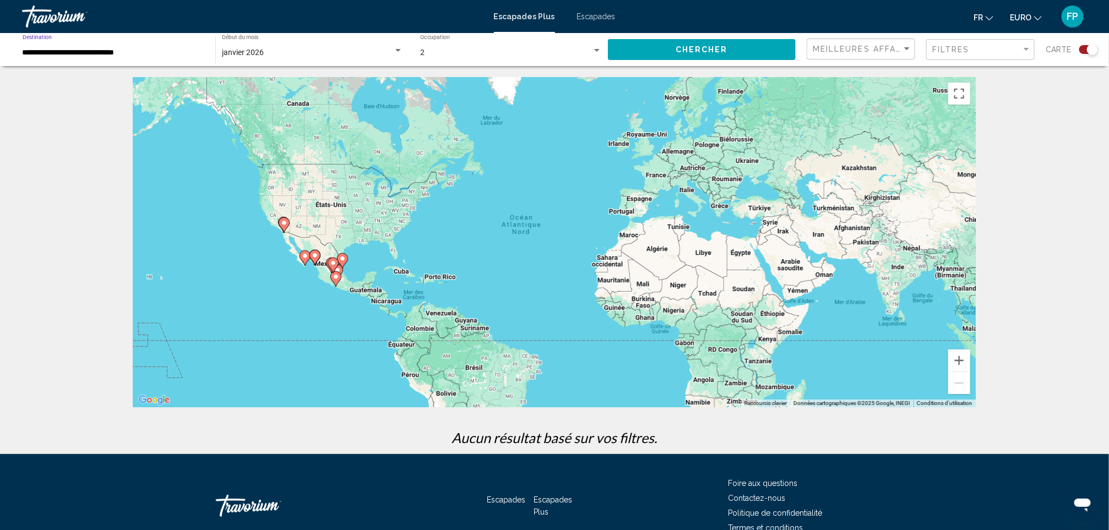
click at [613, 46] on button "Chercher" at bounding box center [702, 49] width 188 height 20
click at [119, 61] on div "**********" at bounding box center [114, 50] width 182 height 30
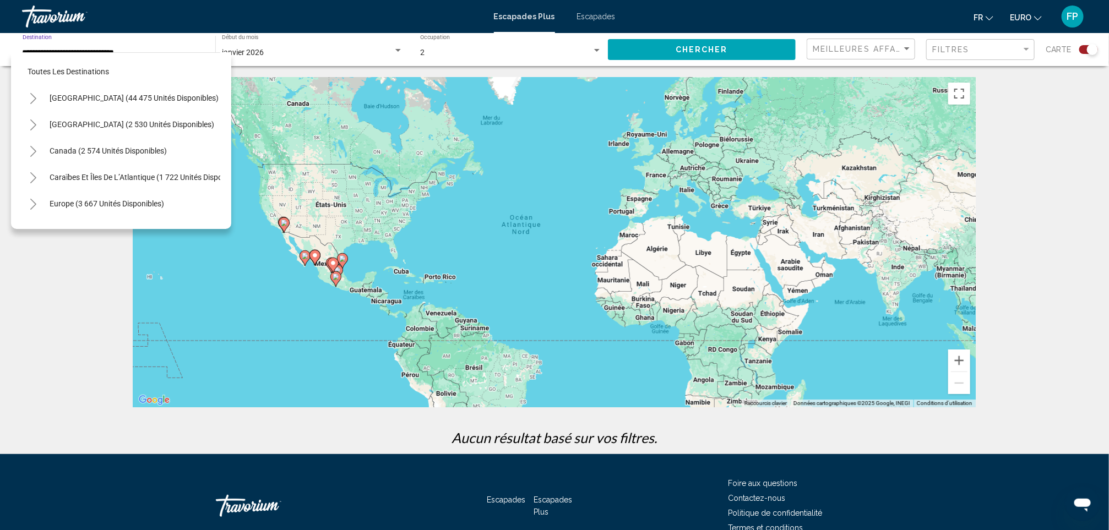
scroll to position [243, 0]
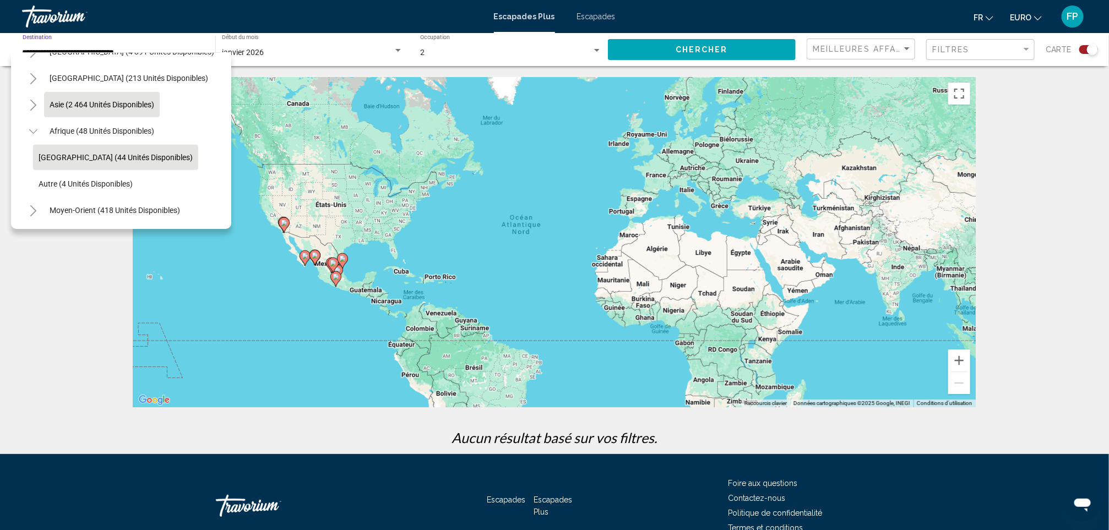
click at [121, 101] on button "Asie (2 464 unités disponibles)" at bounding box center [102, 104] width 116 height 25
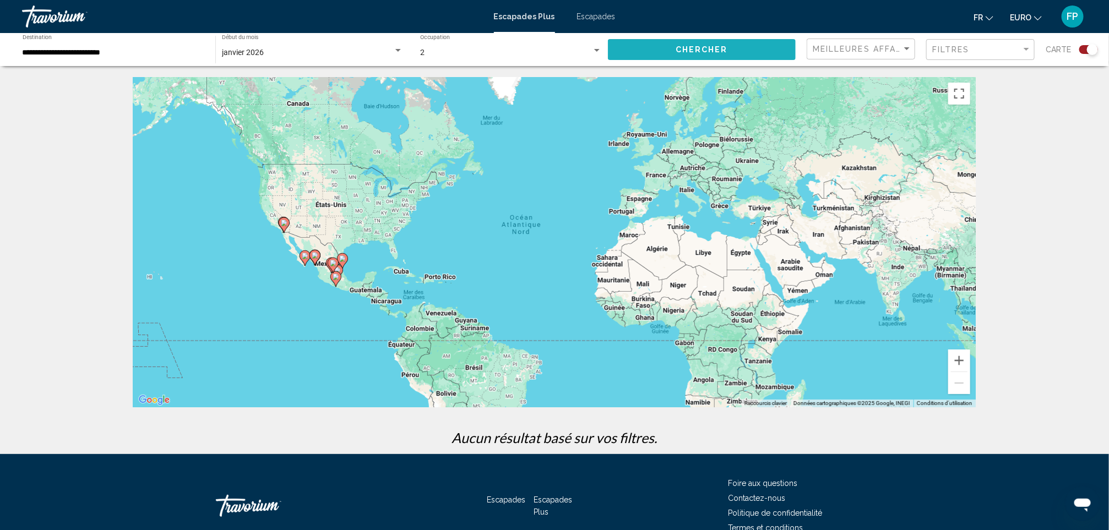
click at [735, 46] on button "Chercher" at bounding box center [702, 49] width 188 height 20
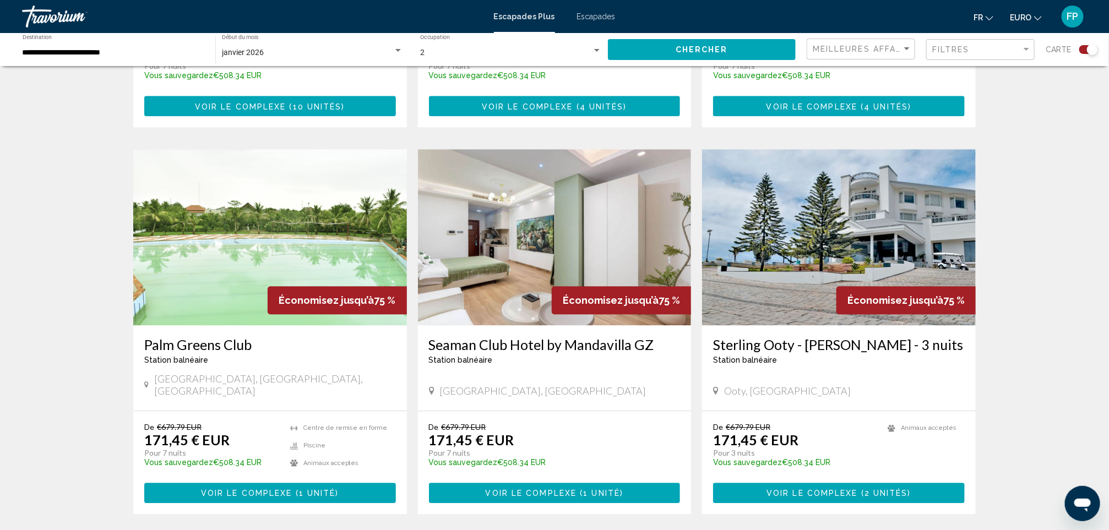
scroll to position [1487, 0]
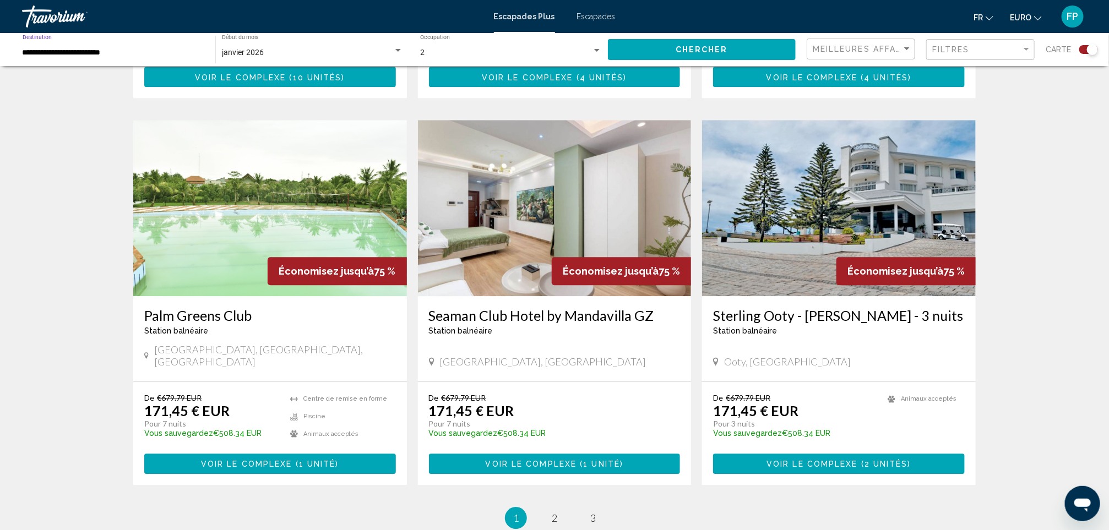
click at [94, 48] on input "**********" at bounding box center [114, 52] width 182 height 9
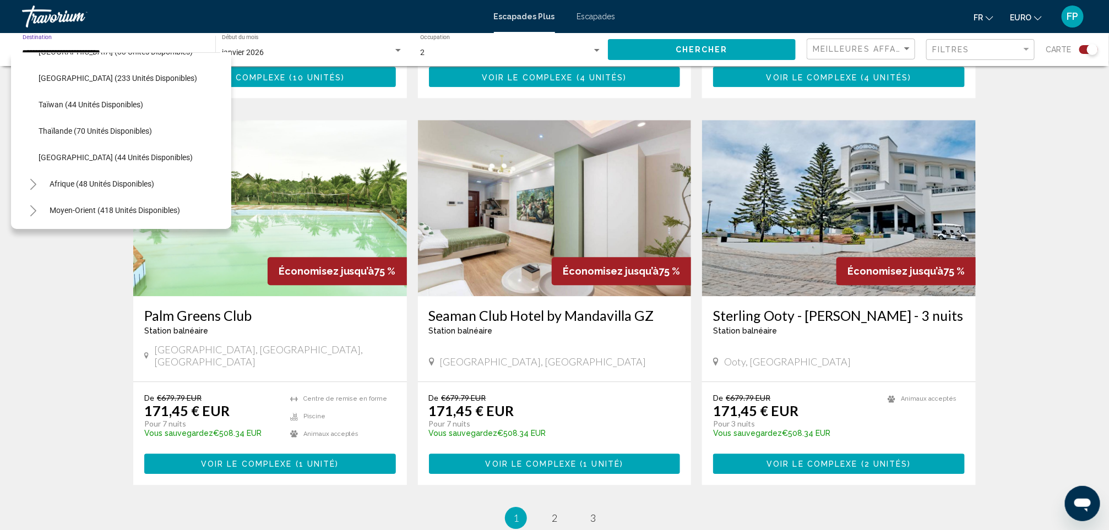
scroll to position [481, 0]
click at [96, 127] on span "Thaïlande (70 unités disponibles)" at bounding box center [95, 131] width 113 height 9
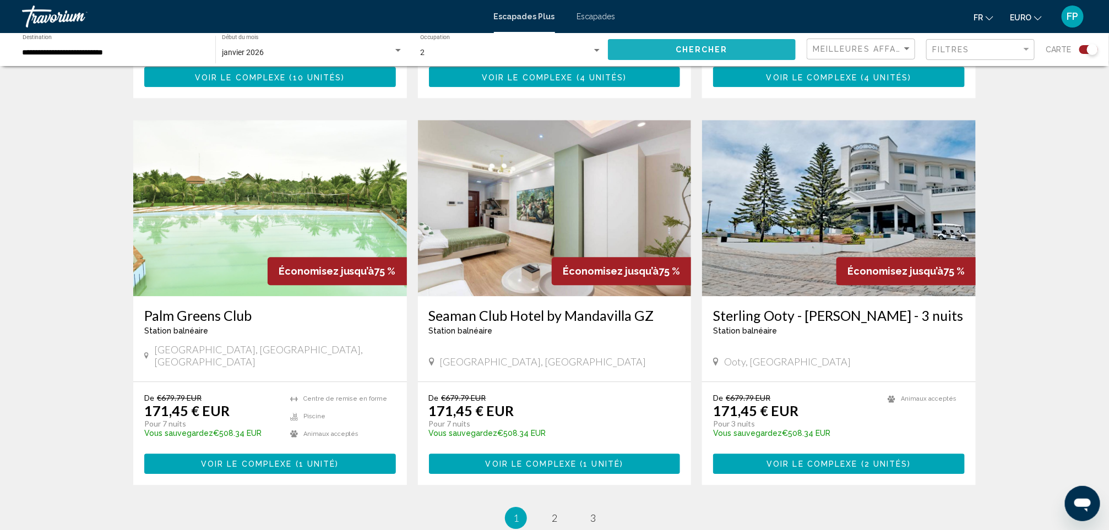
click at [662, 55] on button "Chercher" at bounding box center [702, 49] width 188 height 20
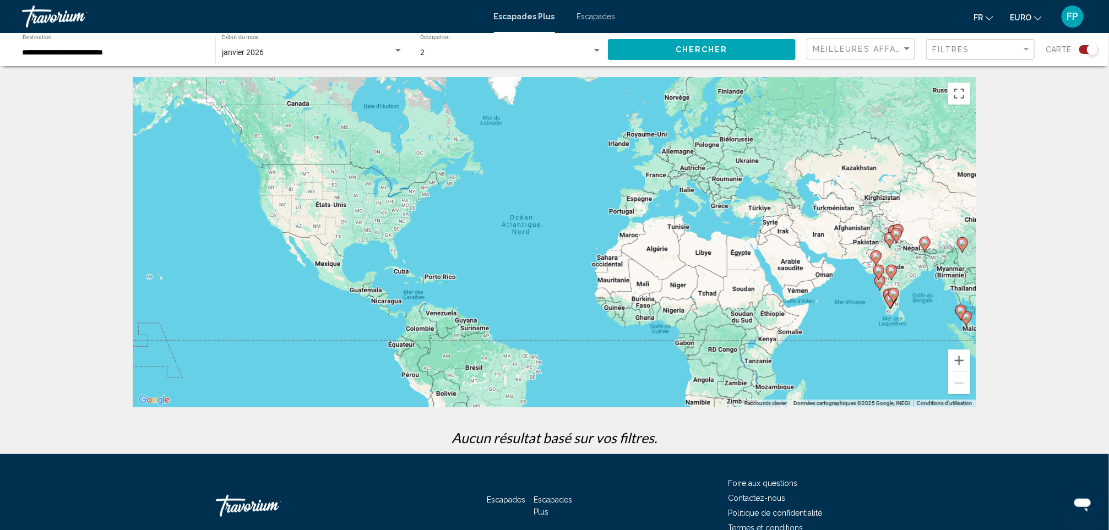
scroll to position [59, 0]
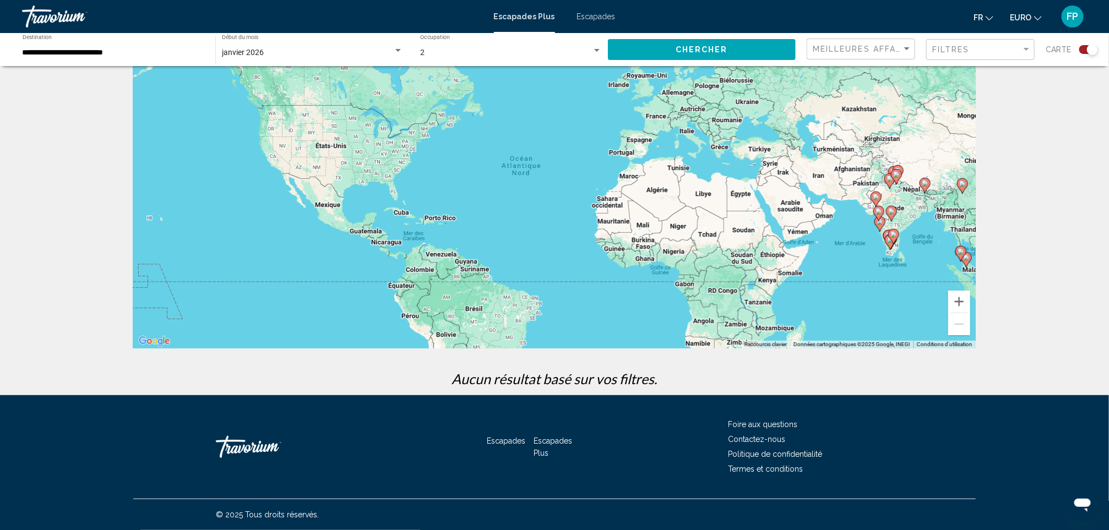
click at [143, 59] on div "**********" at bounding box center [114, 50] width 182 height 30
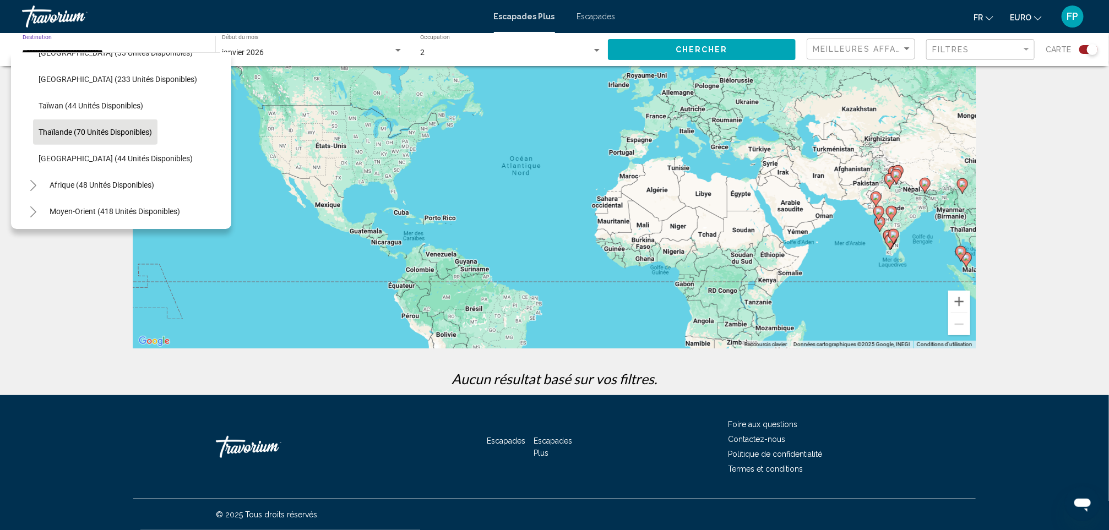
scroll to position [386, 0]
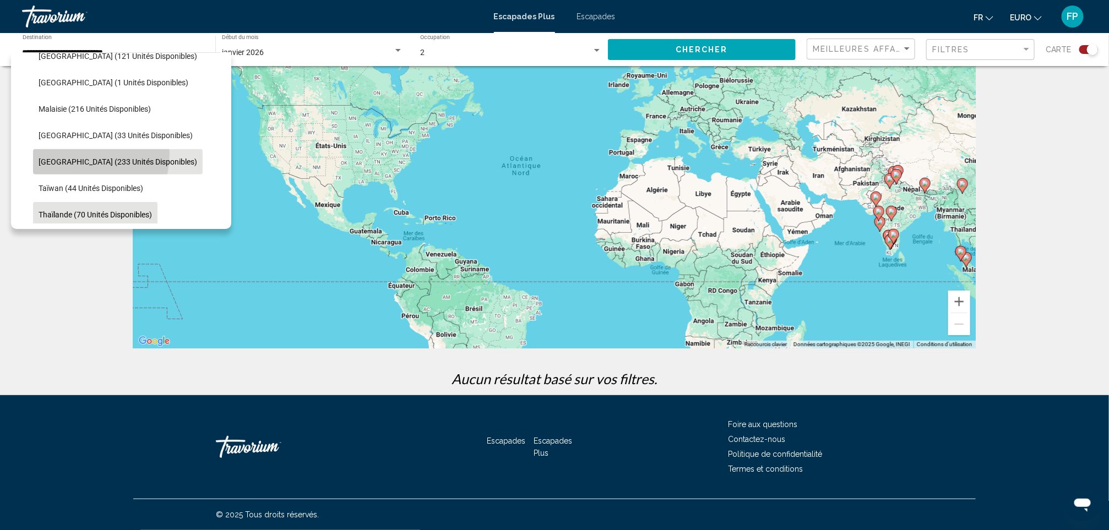
click at [78, 154] on button "Philippines (233 unités disponibles)" at bounding box center [118, 161] width 170 height 25
type input "**********"
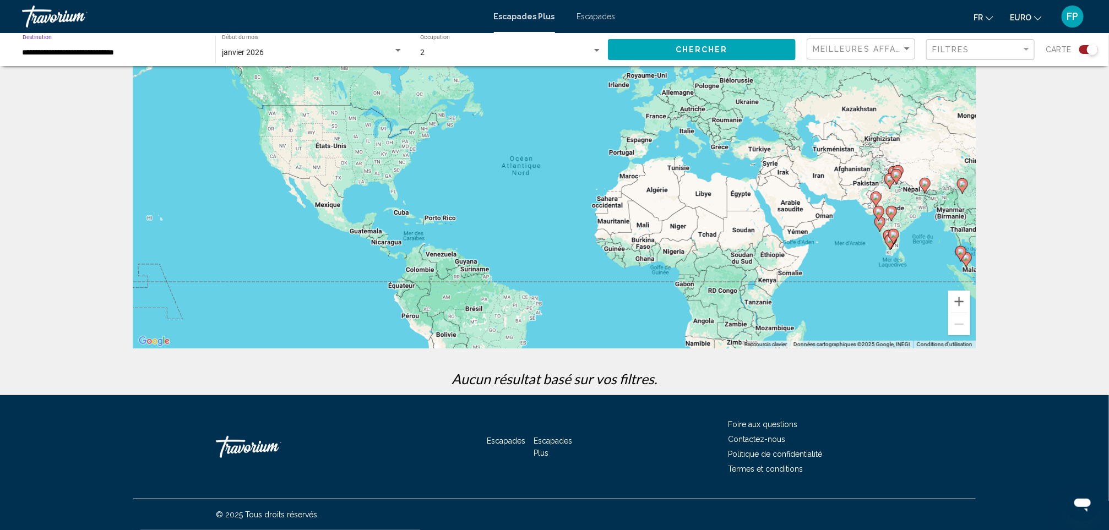
click at [696, 47] on span "Chercher" at bounding box center [702, 50] width 52 height 9
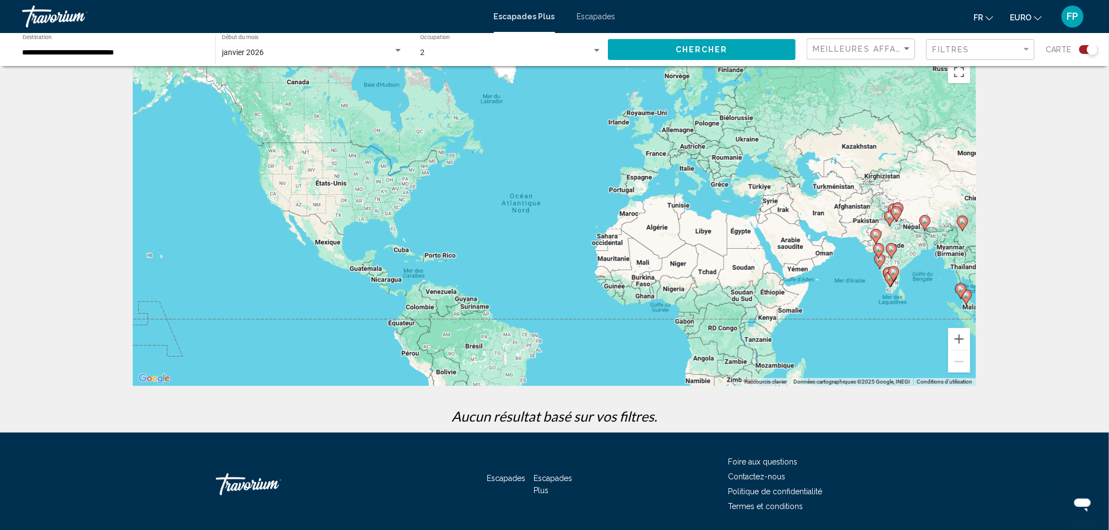
scroll to position [59, 0]
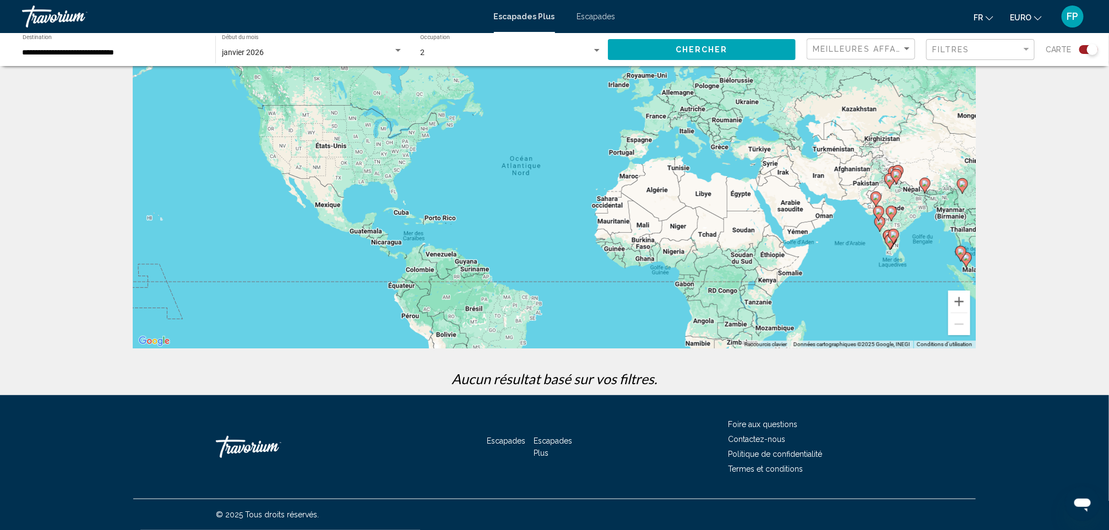
click at [377, 53] on div "janvier 2026" at bounding box center [307, 52] width 171 height 9
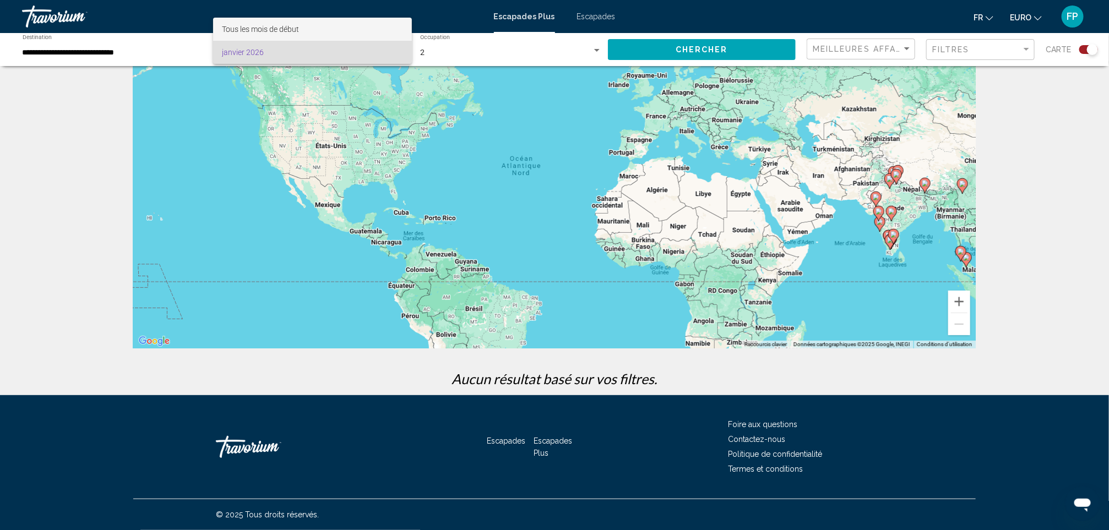
click at [268, 30] on span "Tous les mois de début" at bounding box center [260, 29] width 77 height 9
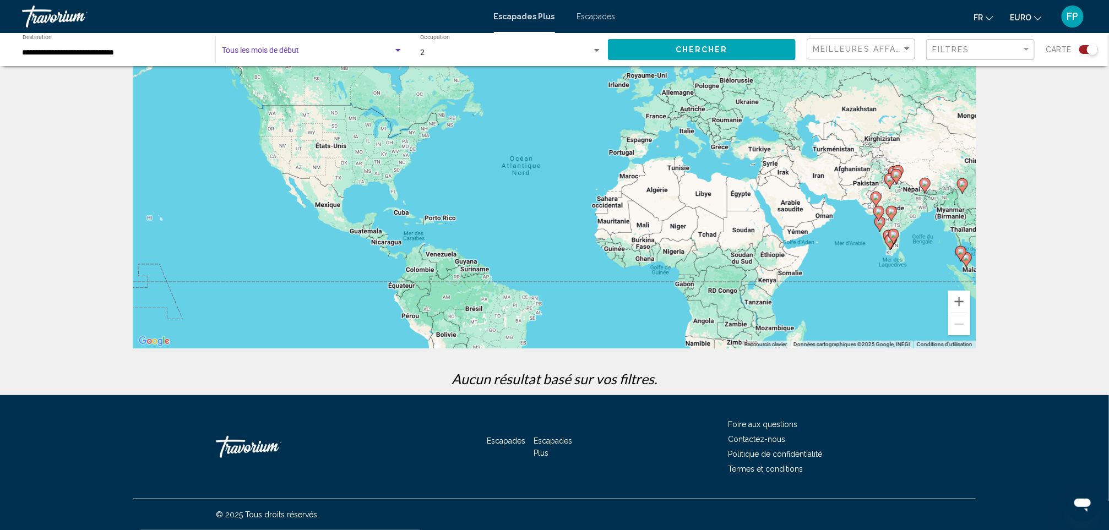
click at [288, 47] on div "Début du mois Tous les mois de début" at bounding box center [312, 50] width 181 height 30
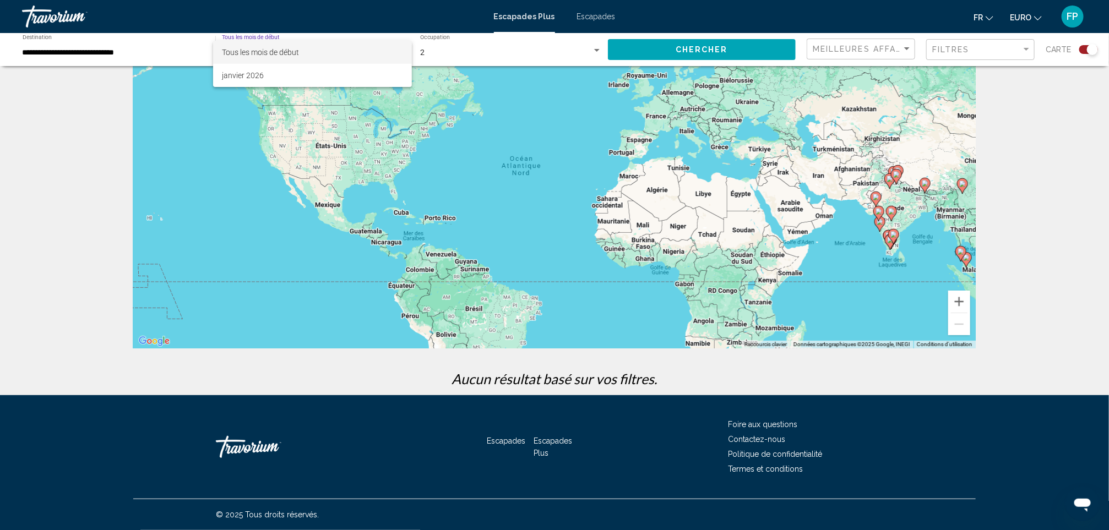
click at [296, 51] on span "Tous les mois de début" at bounding box center [260, 52] width 77 height 9
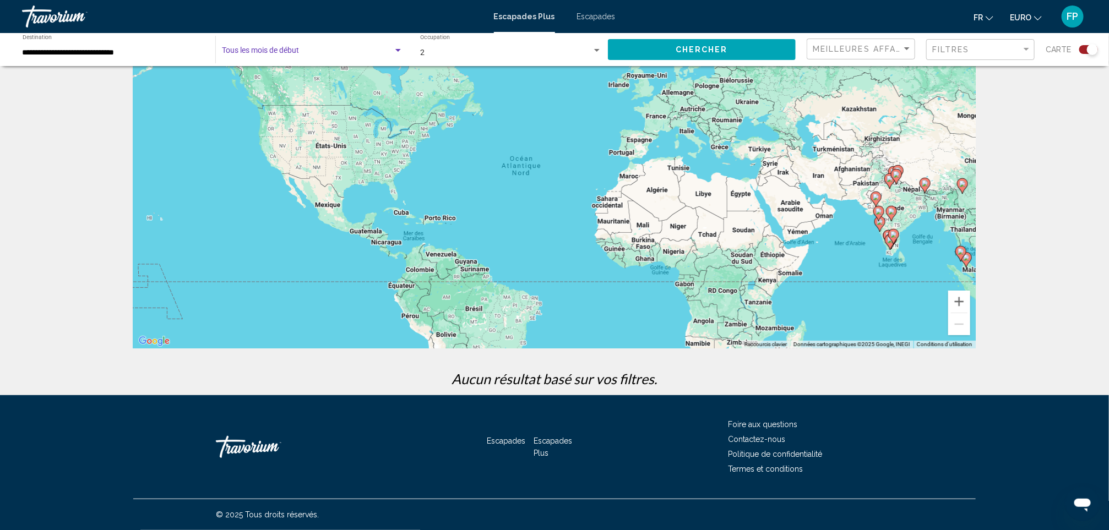
click at [747, 53] on button "Chercher" at bounding box center [702, 49] width 188 height 20
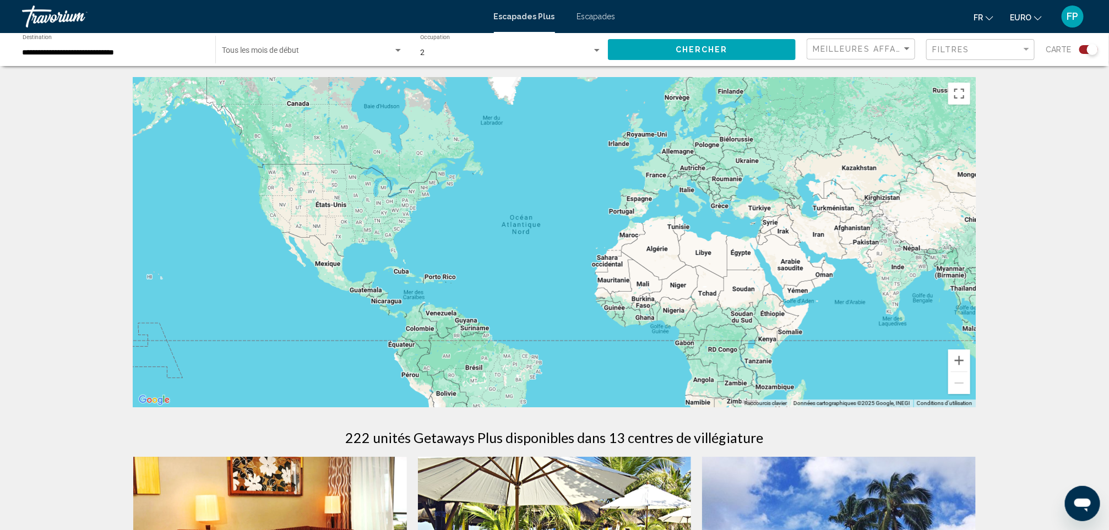
click at [317, 46] on div "Début du mois Tous les mois de début" at bounding box center [312, 50] width 181 height 30
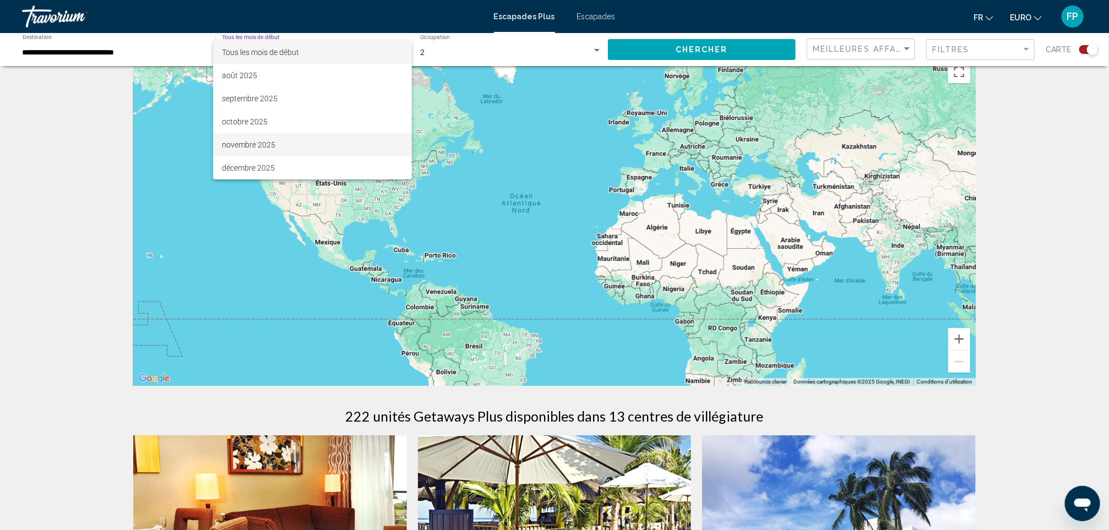
scroll to position [83, 0]
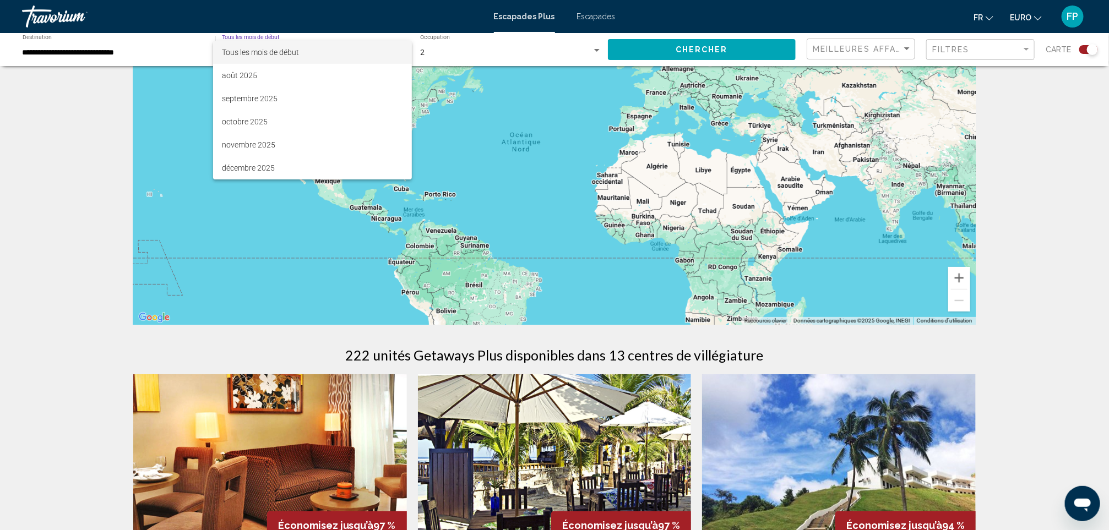
click at [101, 136] on div at bounding box center [554, 265] width 1109 height 530
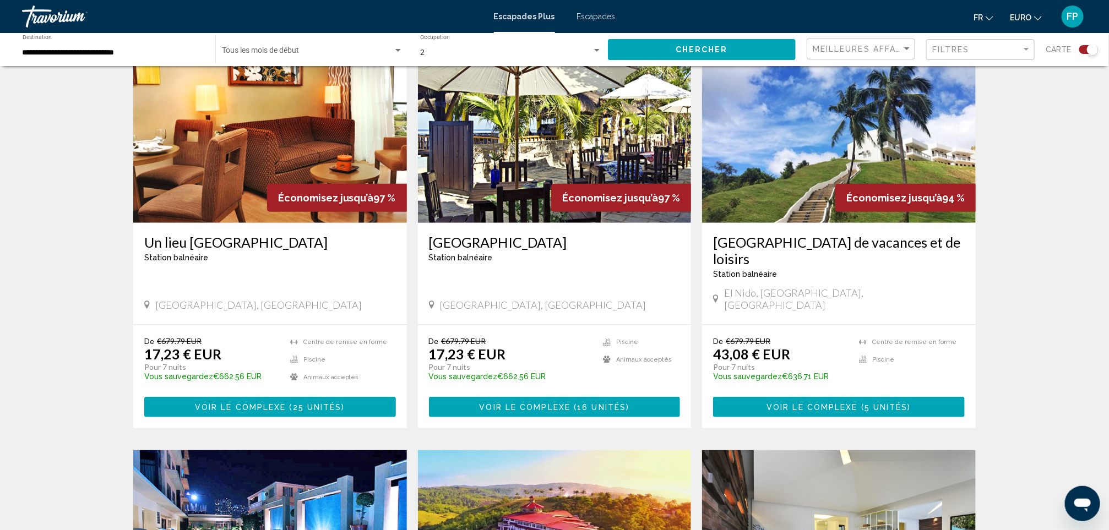
scroll to position [413, 0]
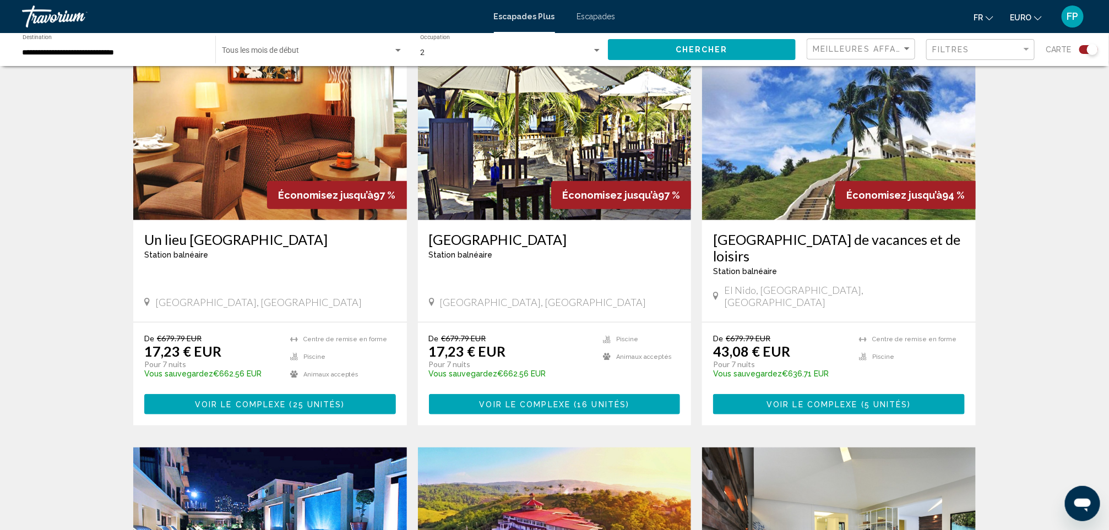
click at [597, 235] on h3 "Puerto Del Sol Beach Resort And Hotel" at bounding box center [555, 239] width 252 height 17
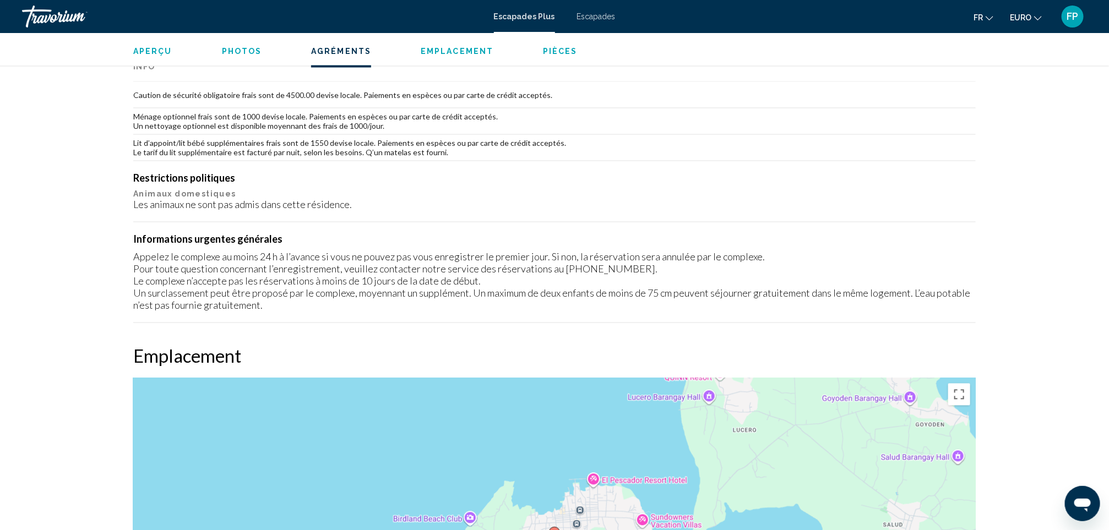
scroll to position [769, 0]
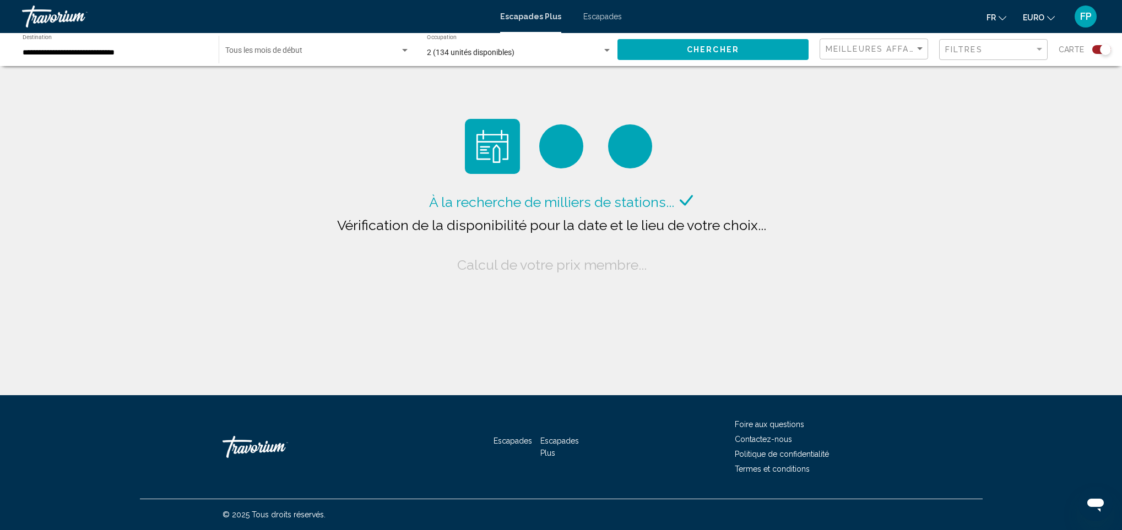
click at [136, 50] on input "**********" at bounding box center [115, 52] width 185 height 9
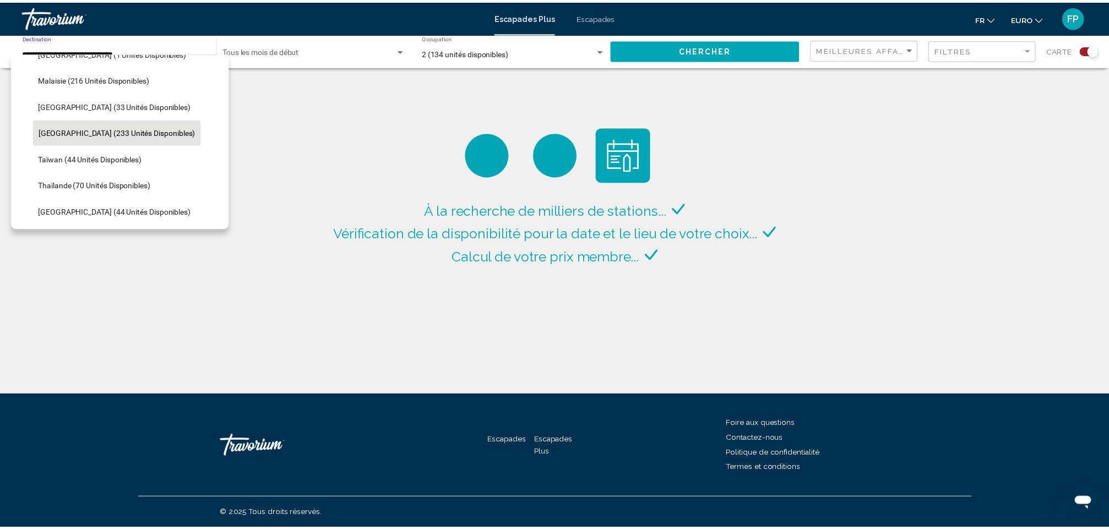
scroll to position [333, 0]
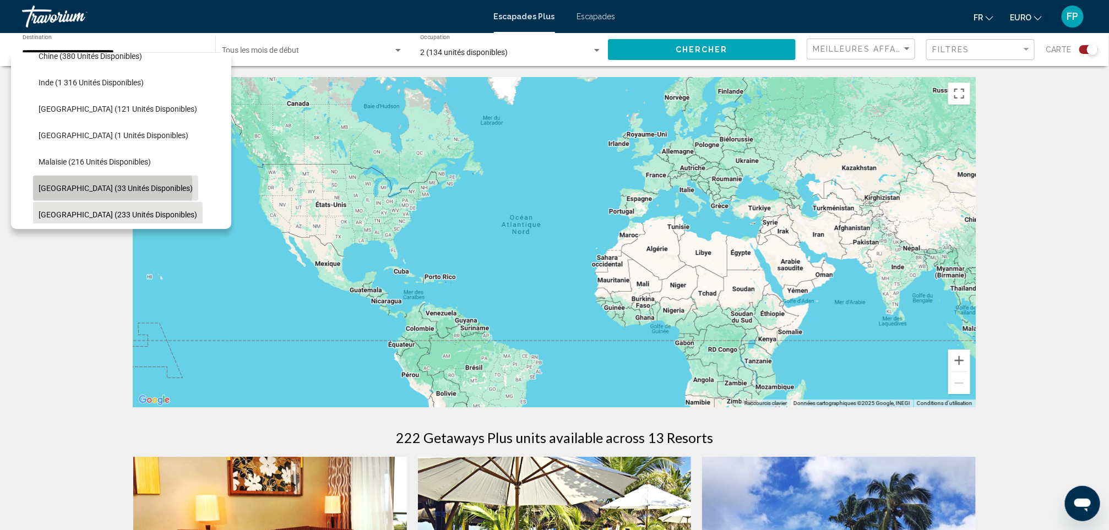
click at [112, 188] on span "Maldives (33 unités disponibles)" at bounding box center [116, 188] width 154 height 9
type input "**********"
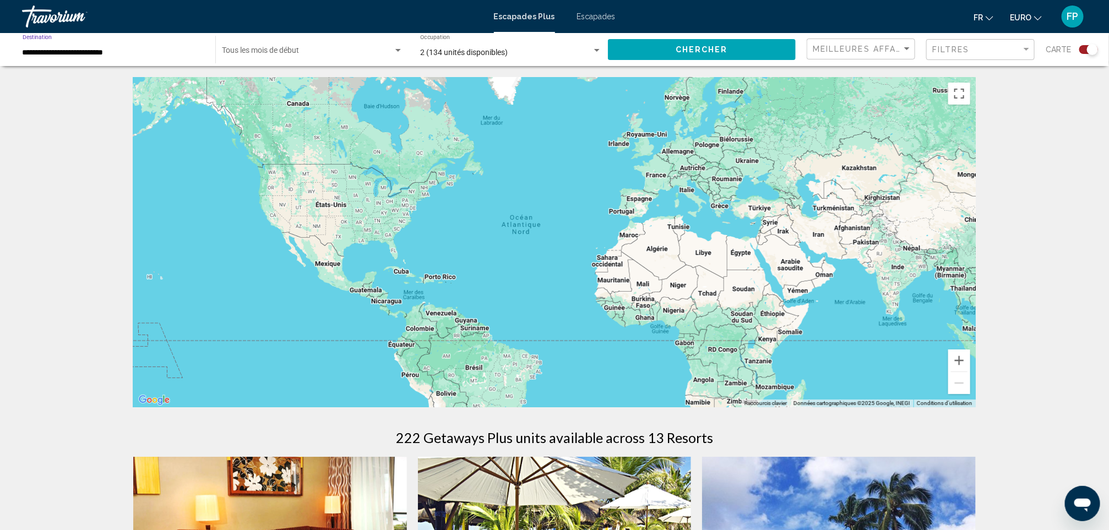
click at [719, 55] on button "Chercher" at bounding box center [702, 49] width 188 height 20
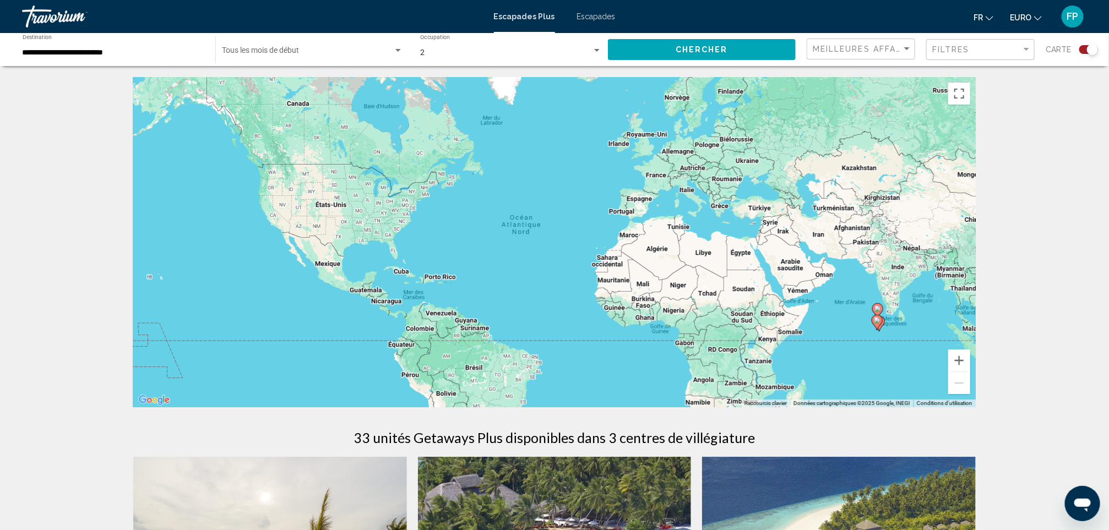
click at [351, 41] on div "Start Month Tous les mois de début" at bounding box center [312, 50] width 181 height 30
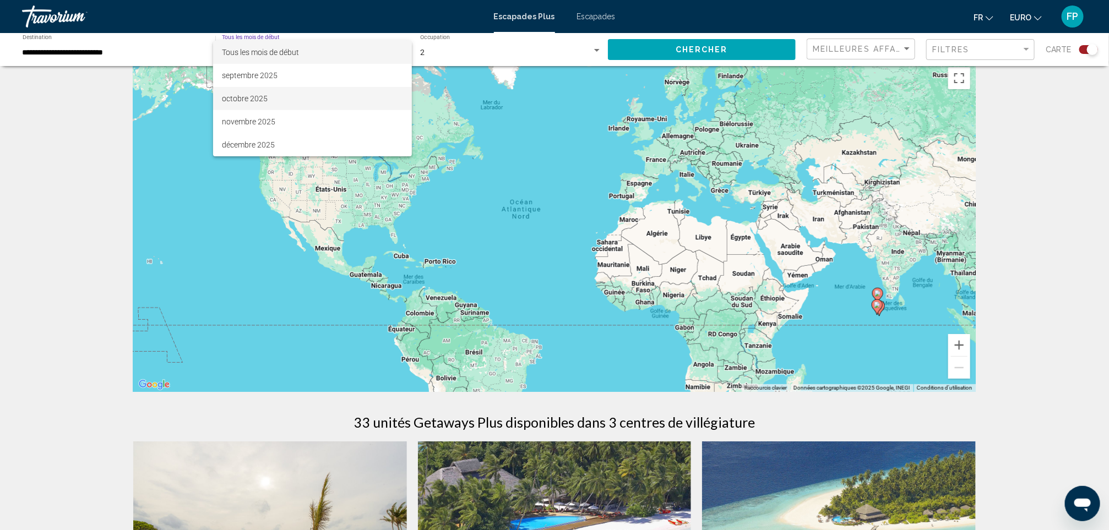
scroll to position [248, 0]
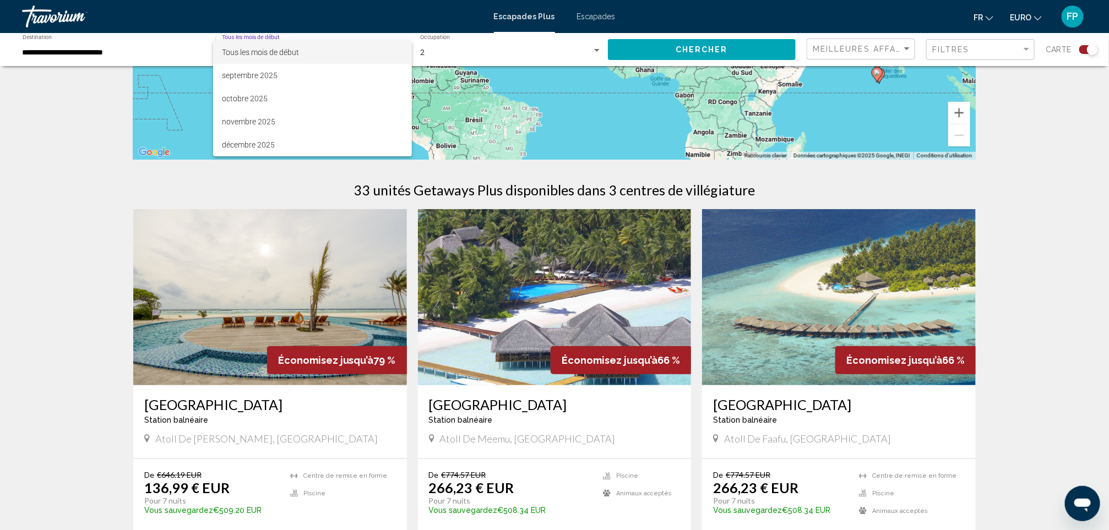
click at [78, 225] on div at bounding box center [554, 265] width 1109 height 530
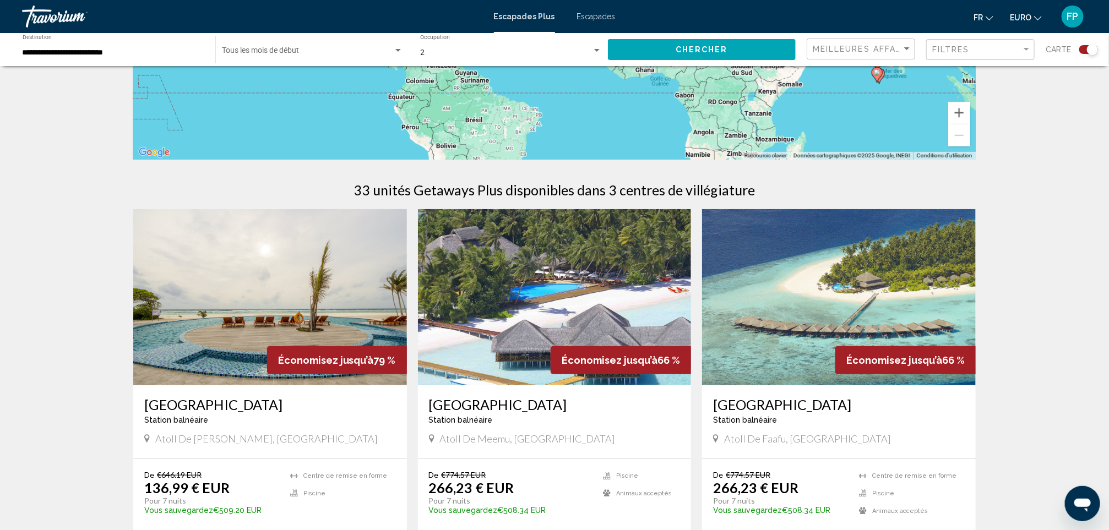
click at [268, 402] on h3 "Hondaafushi Island Resort" at bounding box center [270, 405] width 252 height 17
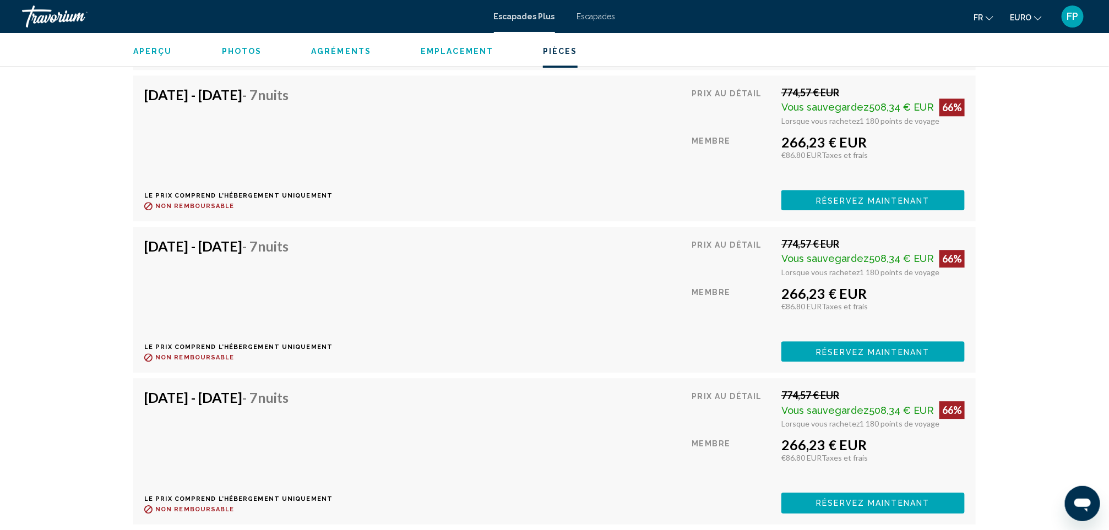
scroll to position [3983, 0]
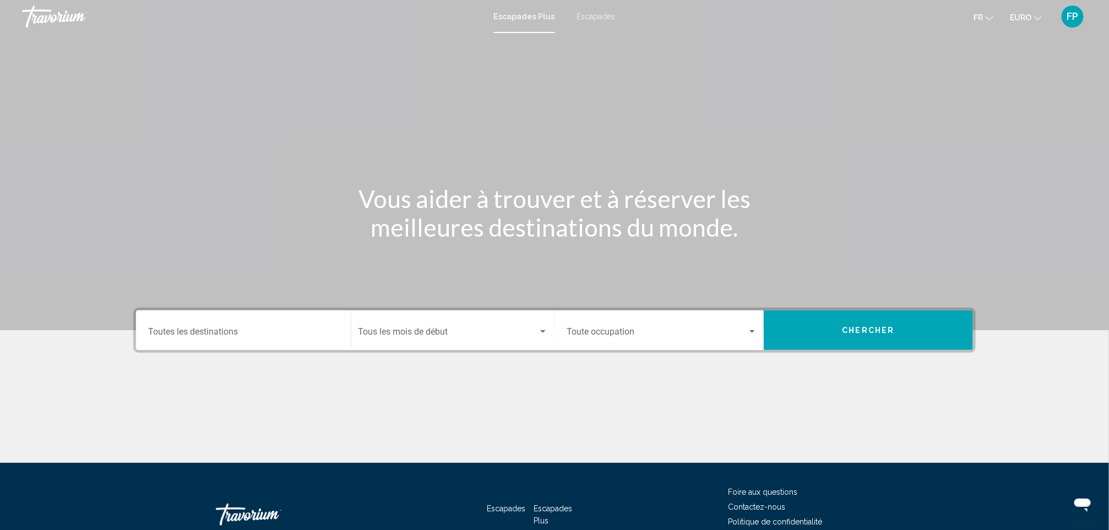
click at [304, 334] on input "Destination Toutes les destinations" at bounding box center [243, 334] width 191 height 10
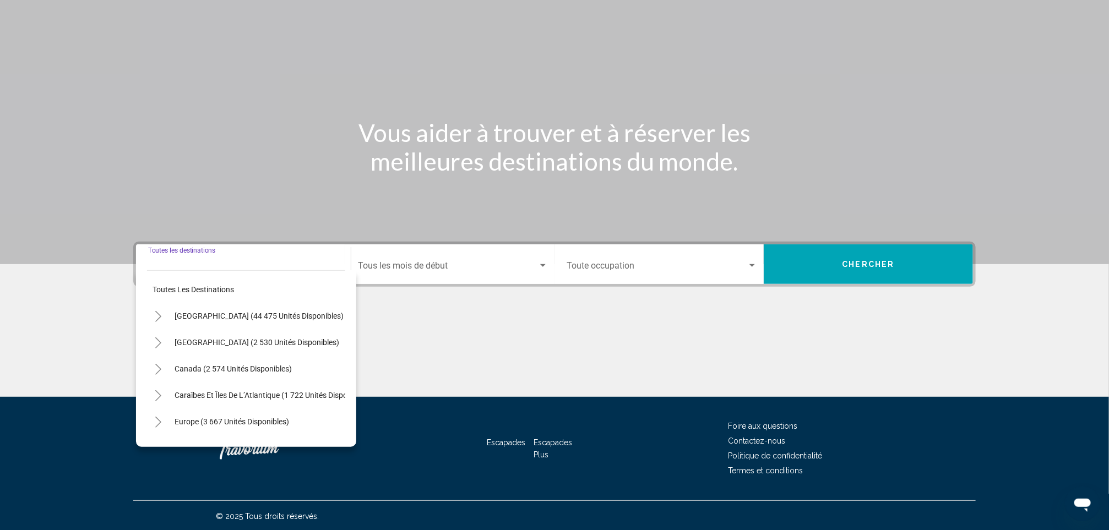
scroll to position [68, 0]
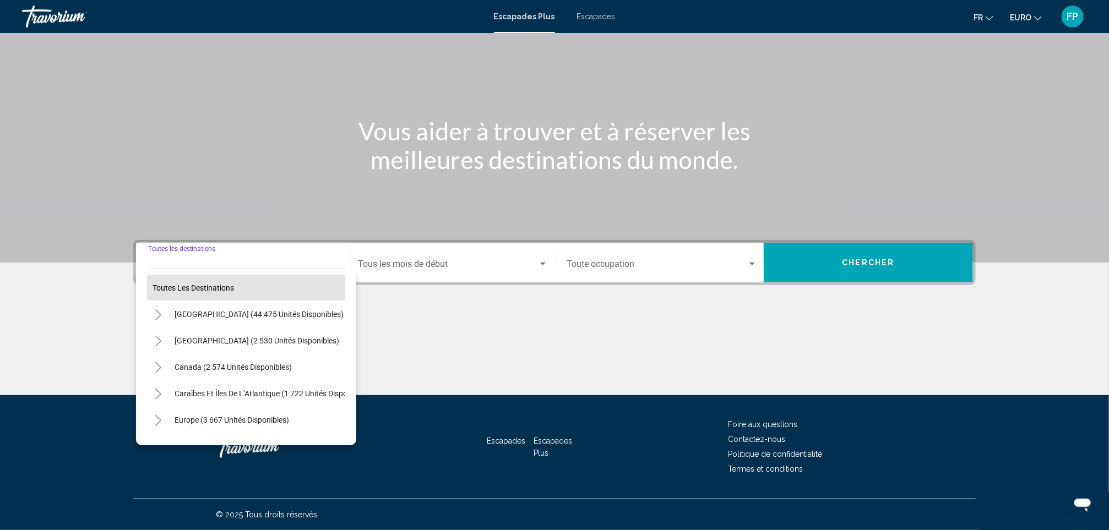
click at [225, 284] on span "Toutes les destinations" at bounding box center [194, 288] width 82 height 9
type input "**********"
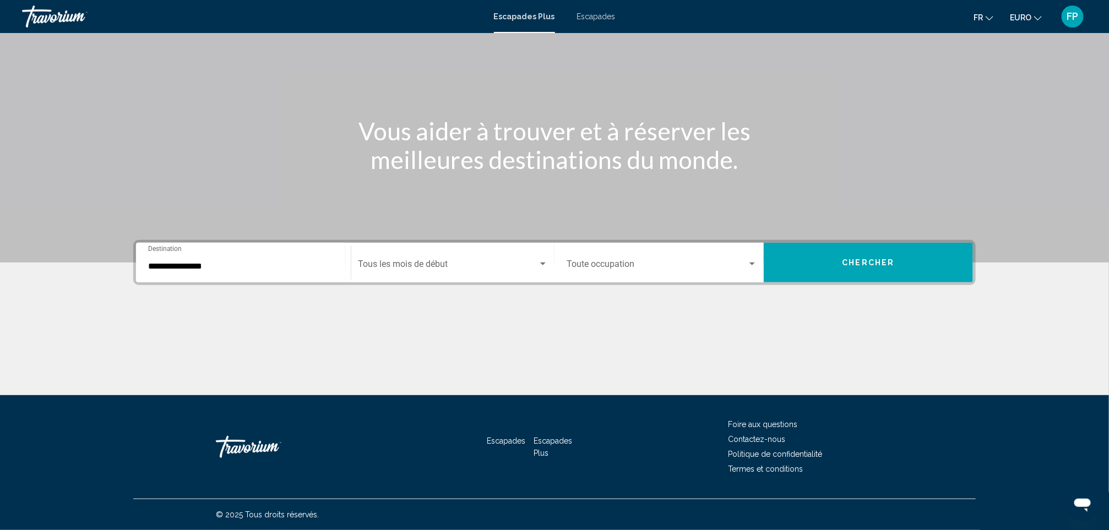
click at [436, 264] on span "Widget de recherche" at bounding box center [448, 267] width 180 height 10
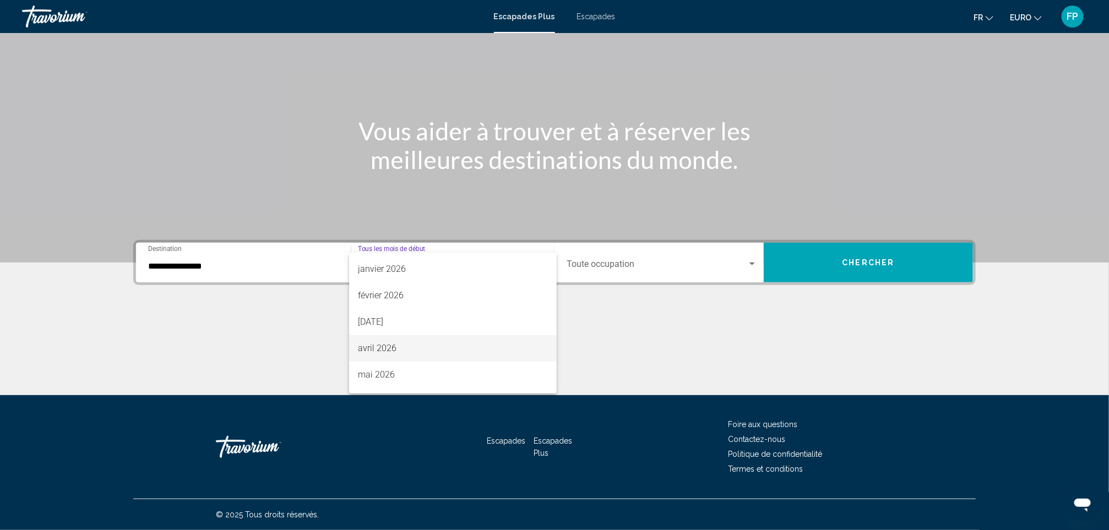
scroll to position [165, 0]
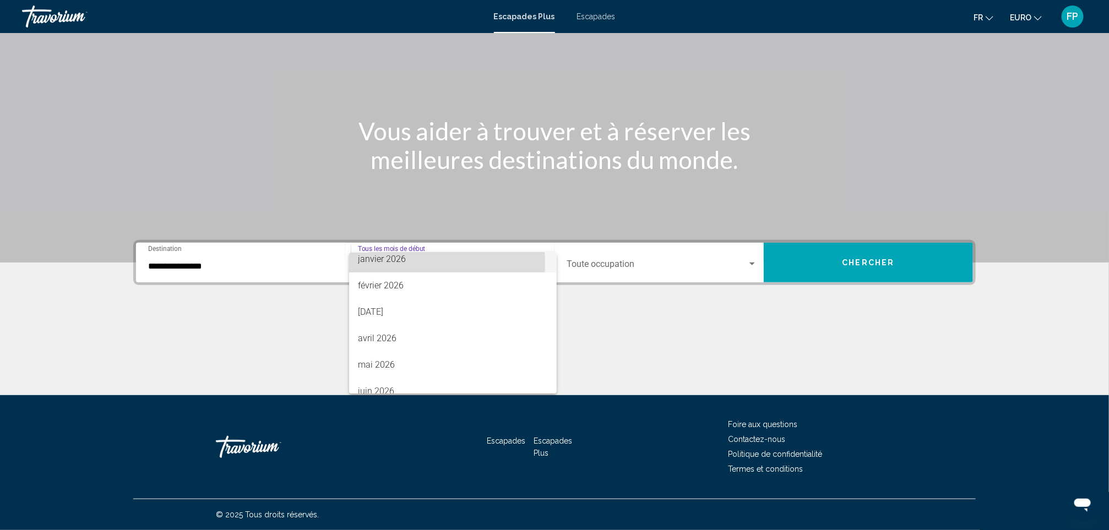
click at [387, 263] on font "janvier 2026" at bounding box center [382, 259] width 48 height 10
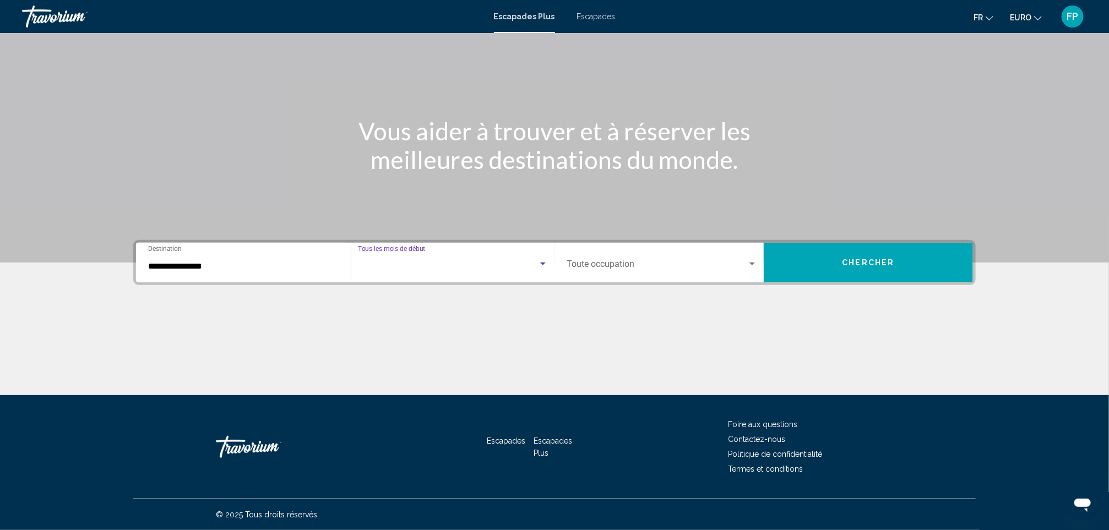
scroll to position [159, 0]
click at [833, 270] on button "Chercher" at bounding box center [868, 263] width 209 height 40
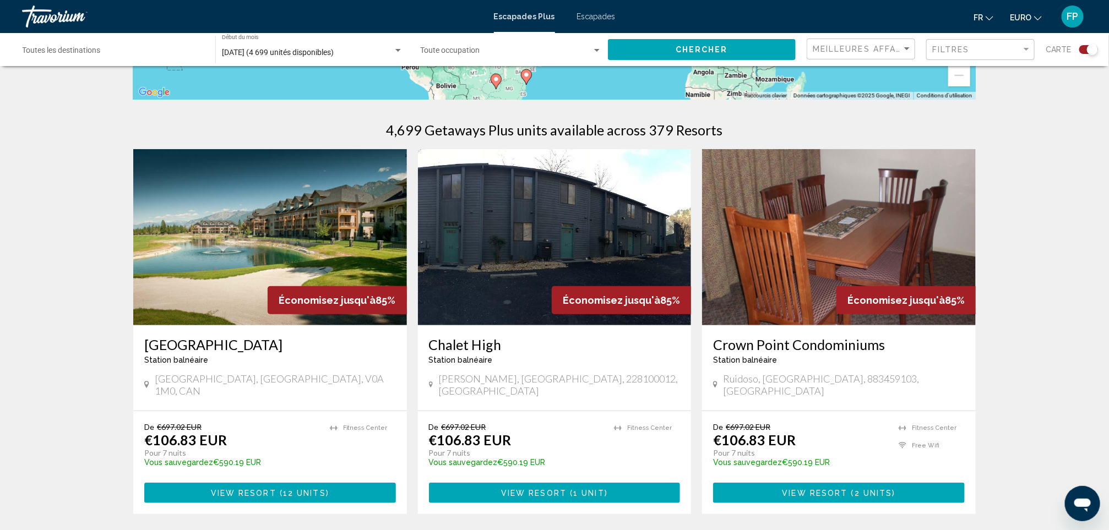
scroll to position [330, 0]
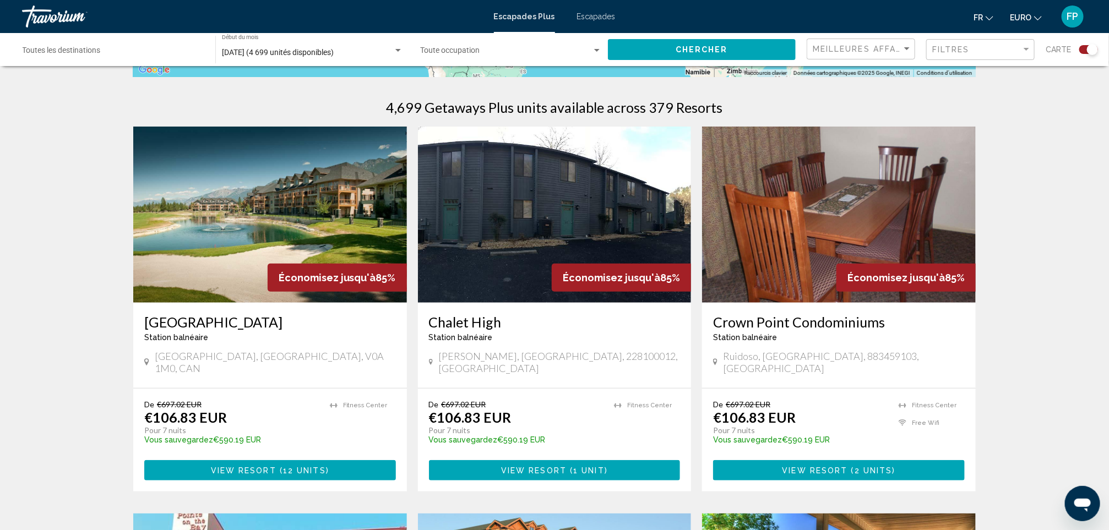
click at [150, 42] on div "Destination Toutes les destinations" at bounding box center [114, 50] width 182 height 30
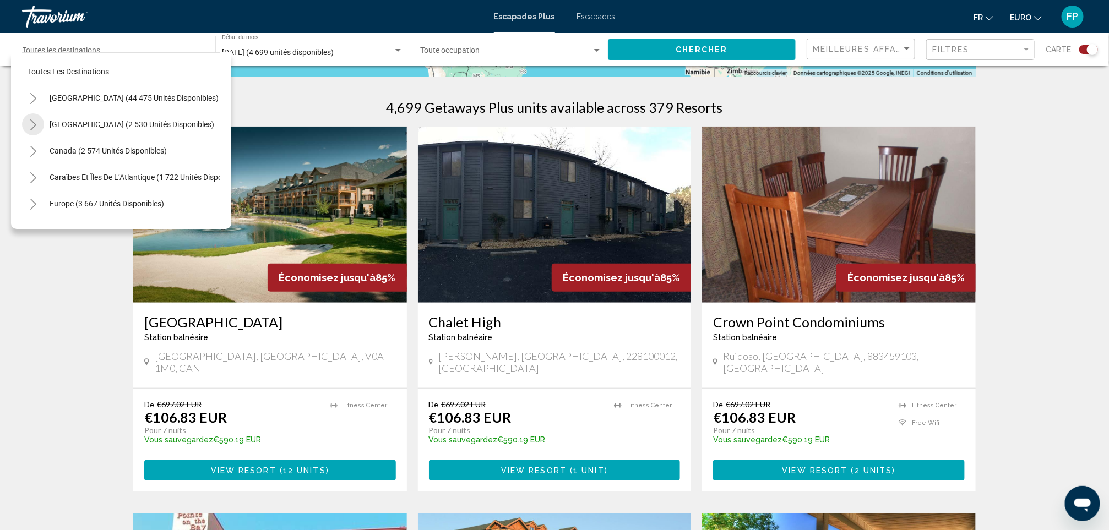
click at [40, 126] on button "Toggle Mexico (2 530 unités disponibles)" at bounding box center [33, 124] width 22 height 22
click at [40, 122] on button "Toggle Mexico (2 530 unités disponibles)" at bounding box center [33, 124] width 22 height 22
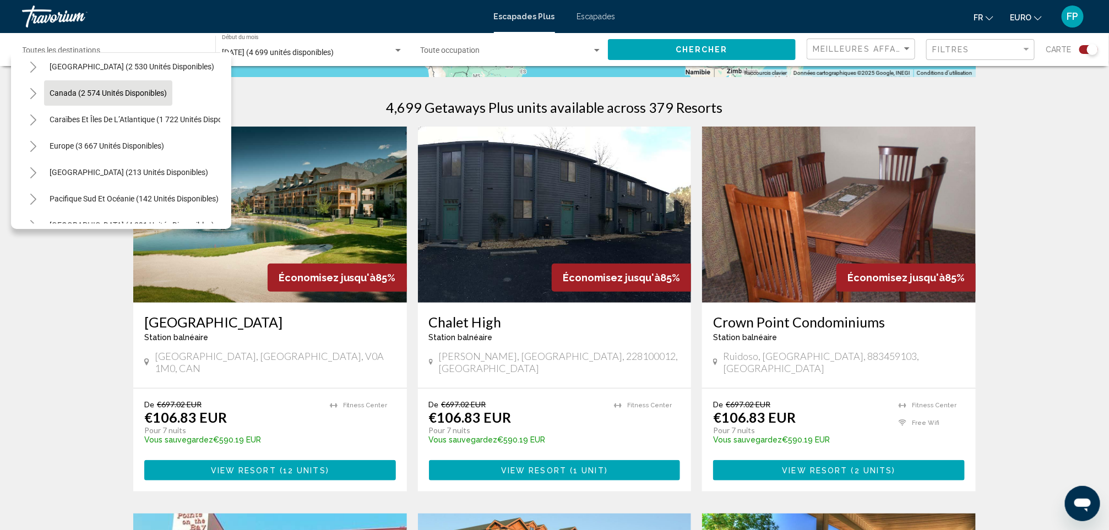
scroll to position [83, 0]
click at [37, 95] on button "Toggle Caraïbes et îles de l’Atlantique (1 722 unités disponibles)" at bounding box center [33, 95] width 22 height 22
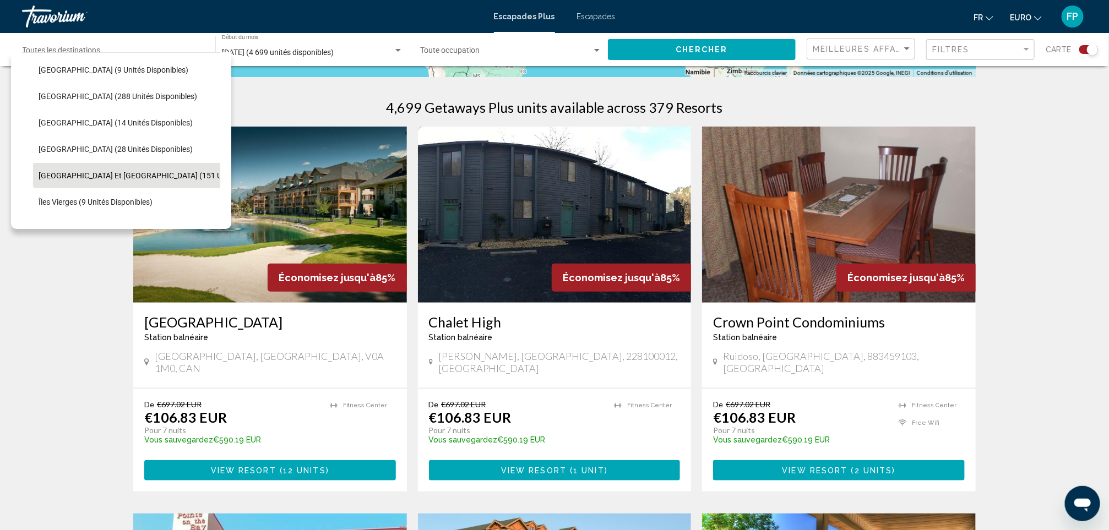
scroll to position [248, 0]
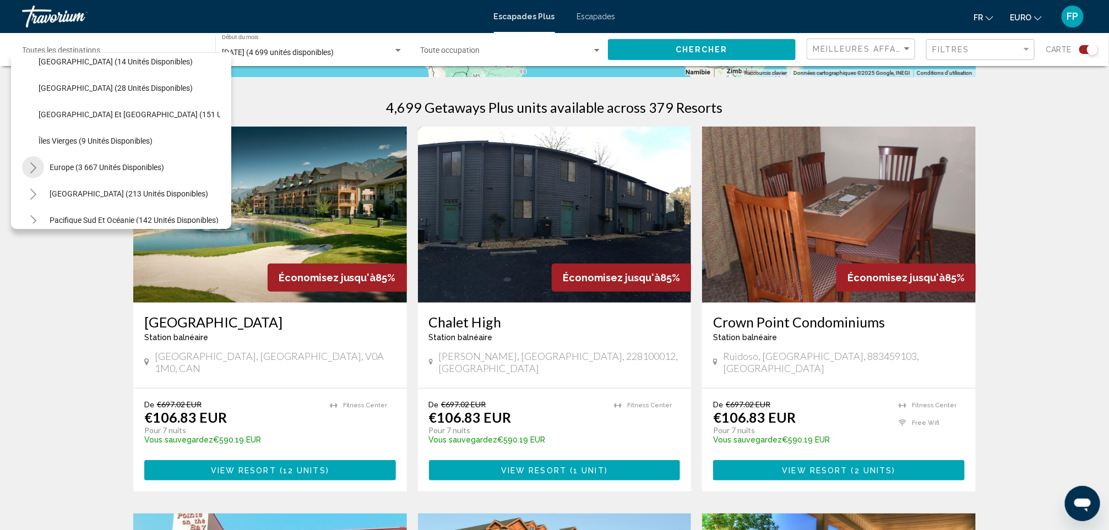
click at [38, 162] on button "Toggle Europe (3 667 unités disponibles)" at bounding box center [33, 167] width 22 height 22
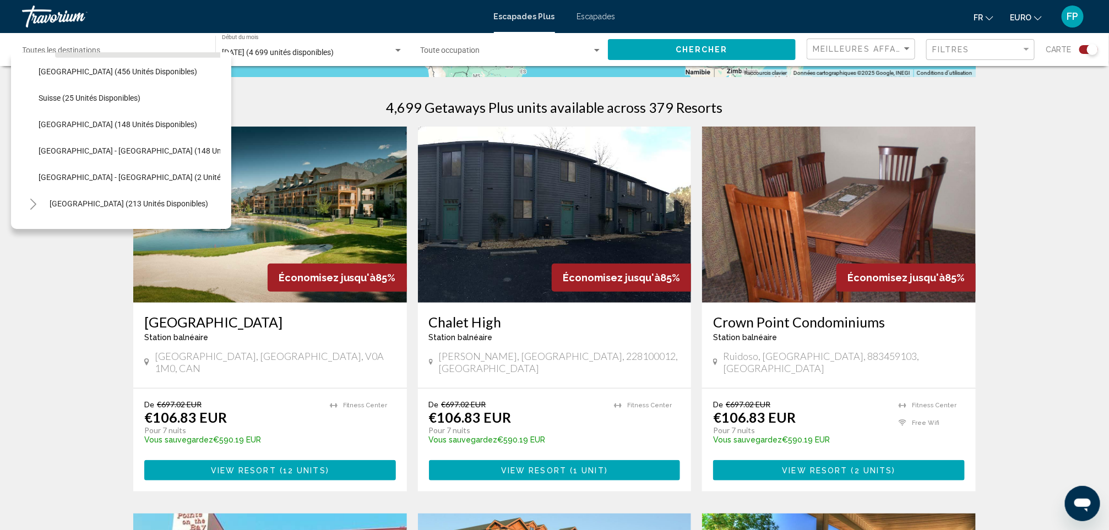
scroll to position [744, 0]
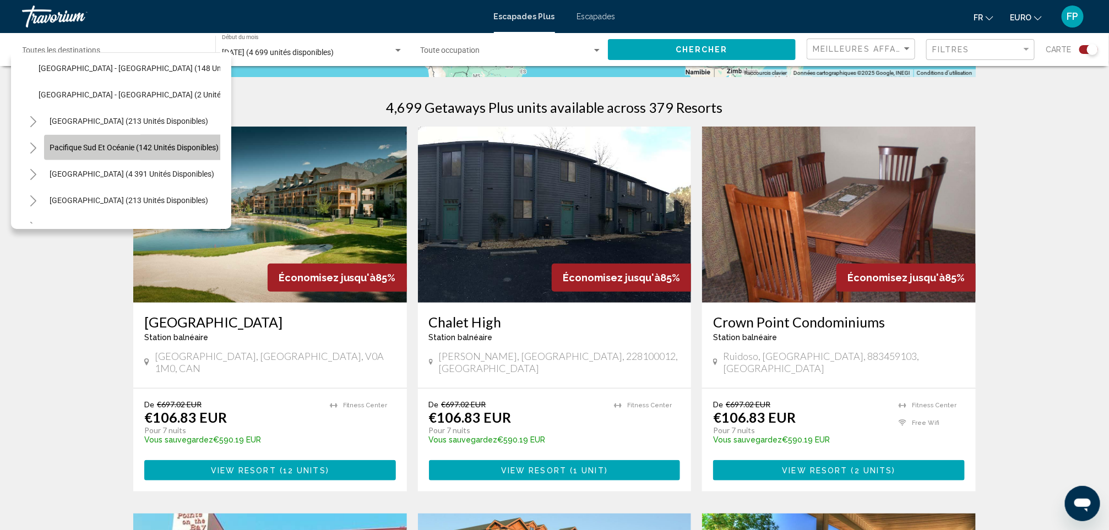
click at [44, 144] on button "Pacifique Sud et Océanie (142 unités disponibles)" at bounding box center [134, 147] width 180 height 25
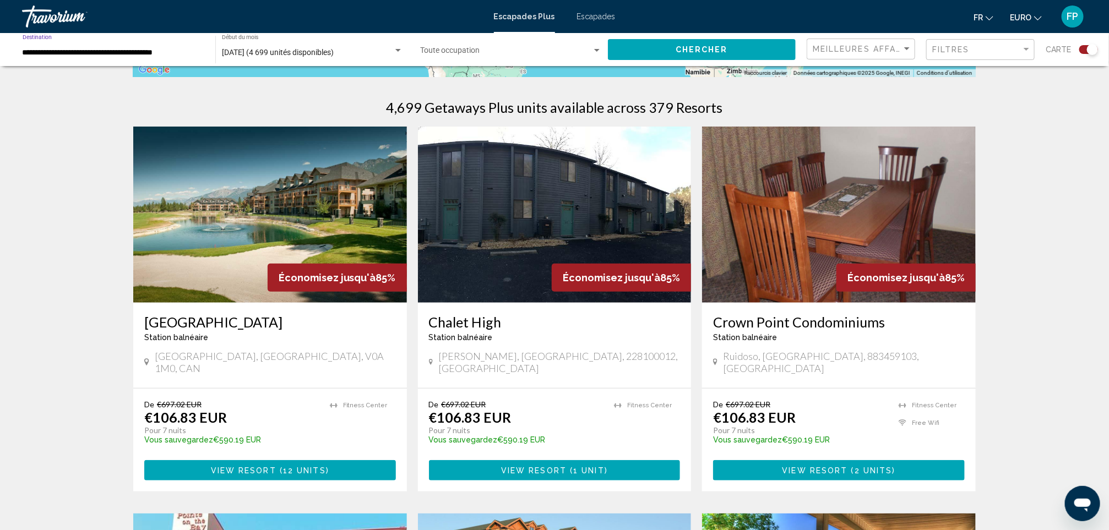
click at [94, 51] on input "**********" at bounding box center [114, 52] width 182 height 9
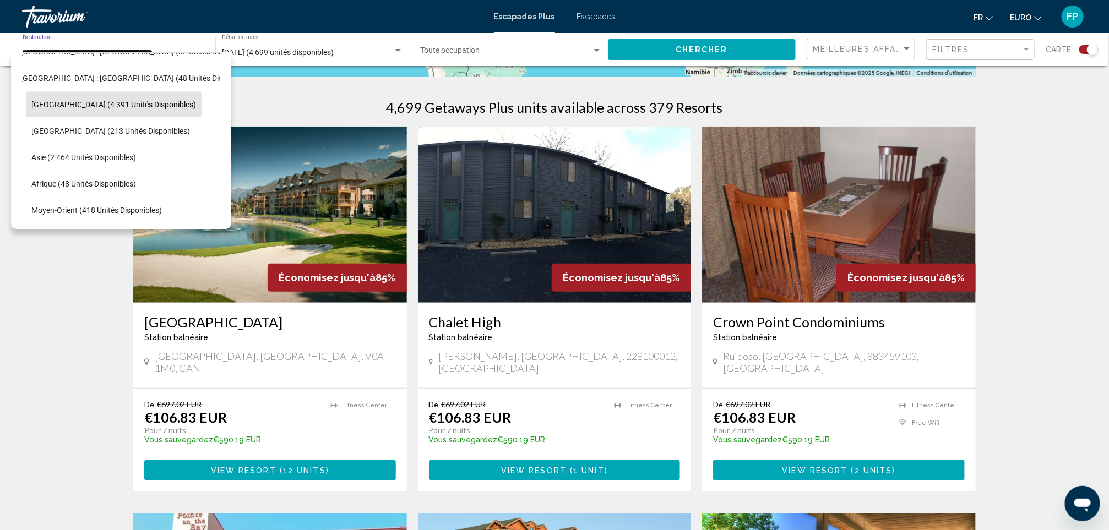
scroll to position [878, 18]
click at [34, 180] on span "Afrique (48 unités disponibles)" at bounding box center [83, 184] width 105 height 9
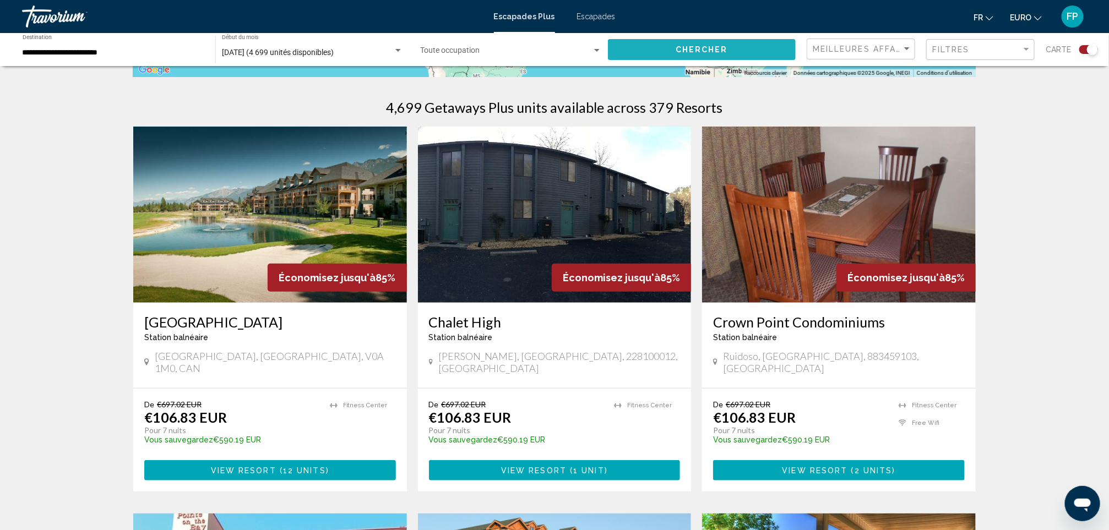
click at [694, 42] on button "Chercher" at bounding box center [702, 49] width 188 height 20
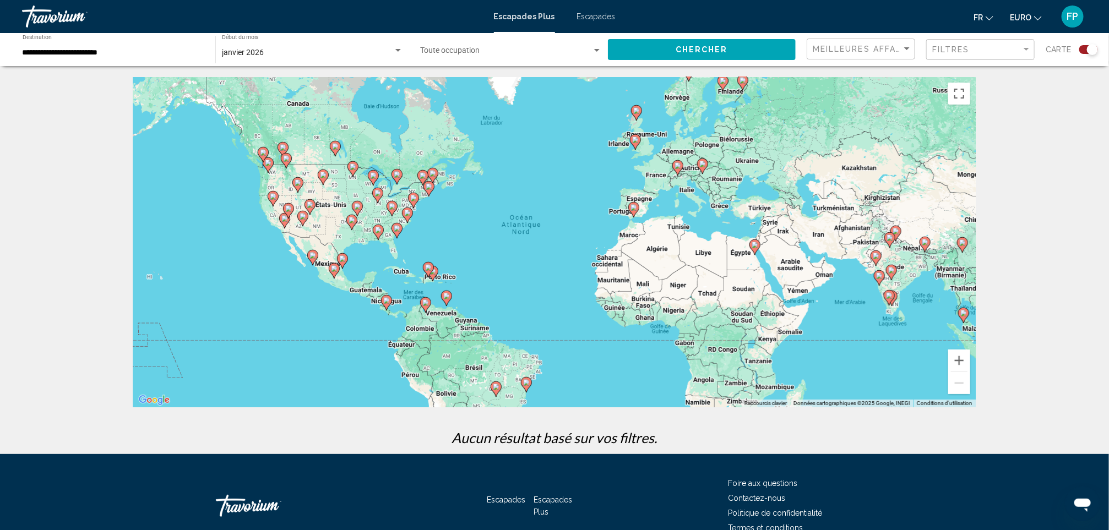
click at [111, 58] on div "**********" at bounding box center [114, 50] width 182 height 30
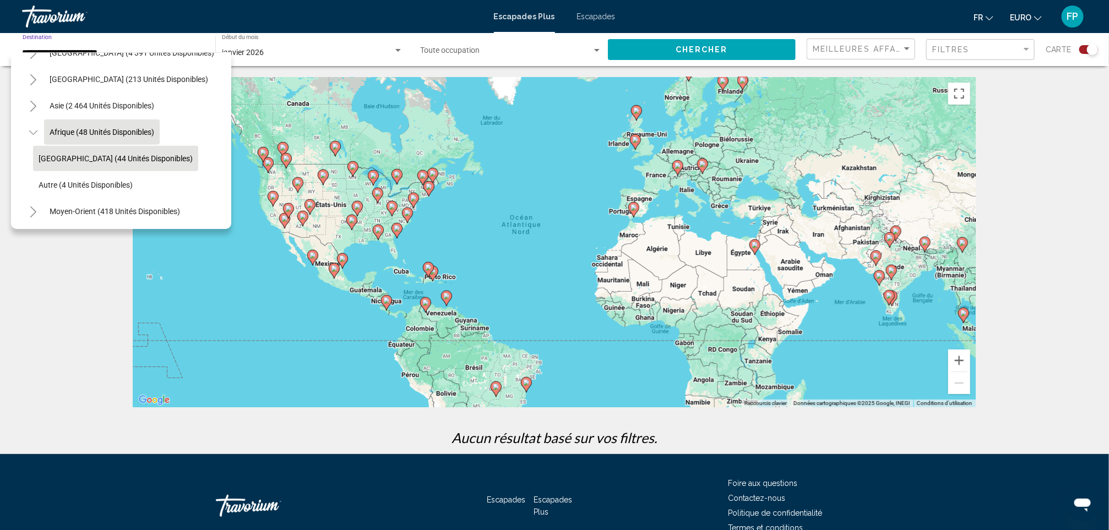
scroll to position [243, 0]
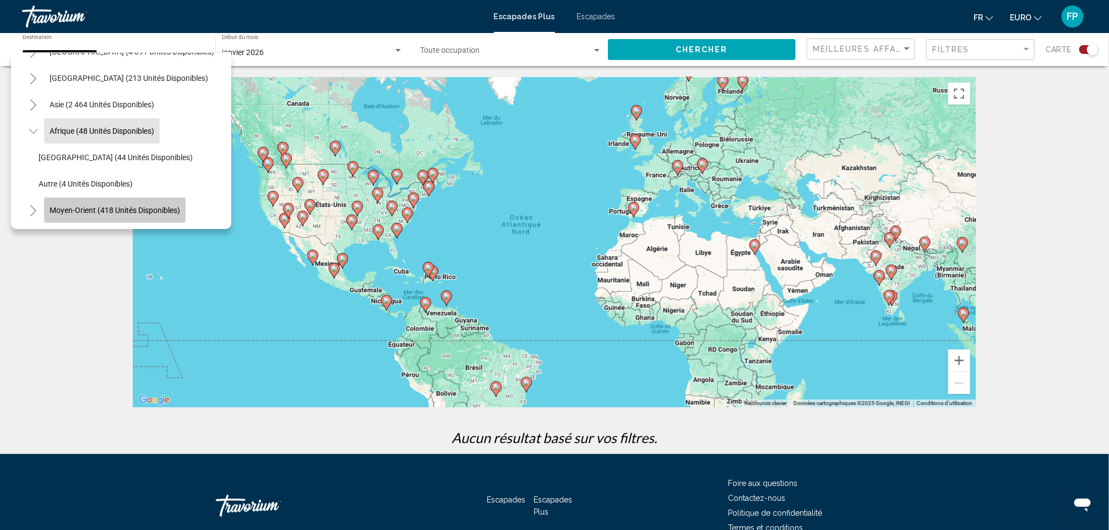
click at [78, 206] on span "Moyen-Orient (418 unités disponibles)" at bounding box center [115, 210] width 131 height 9
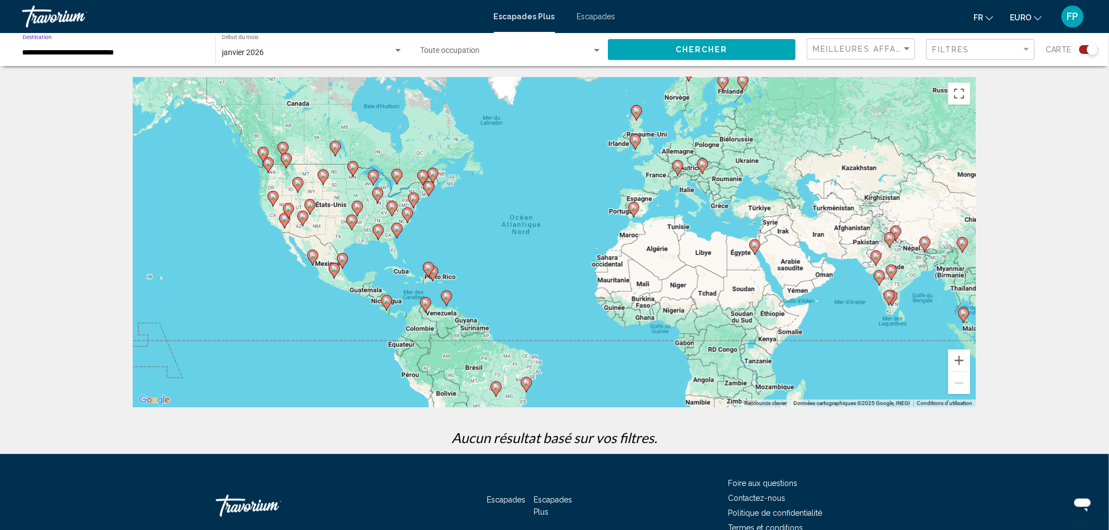
click at [714, 53] on span "Chercher" at bounding box center [702, 50] width 52 height 9
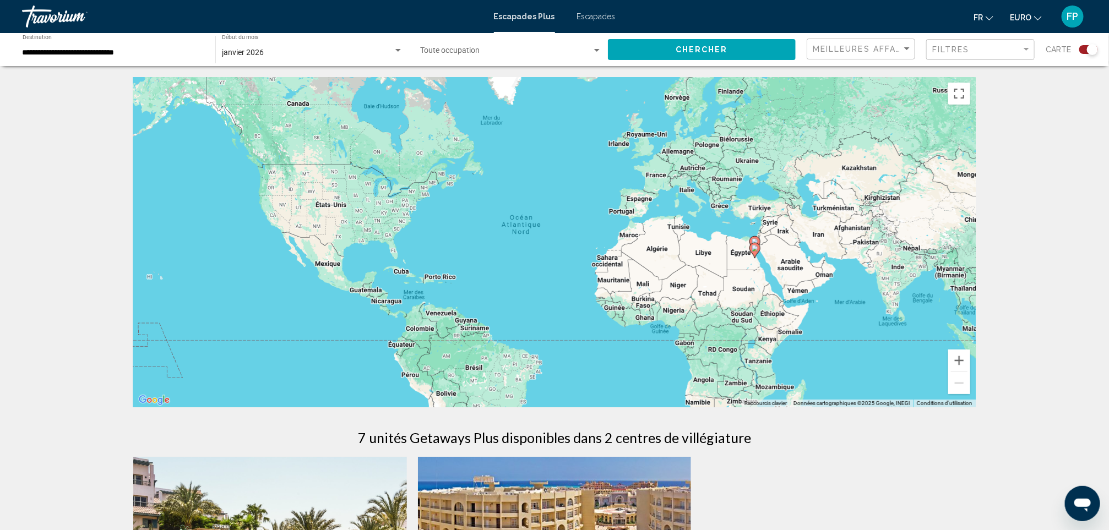
click at [52, 48] on input "**********" at bounding box center [114, 52] width 182 height 9
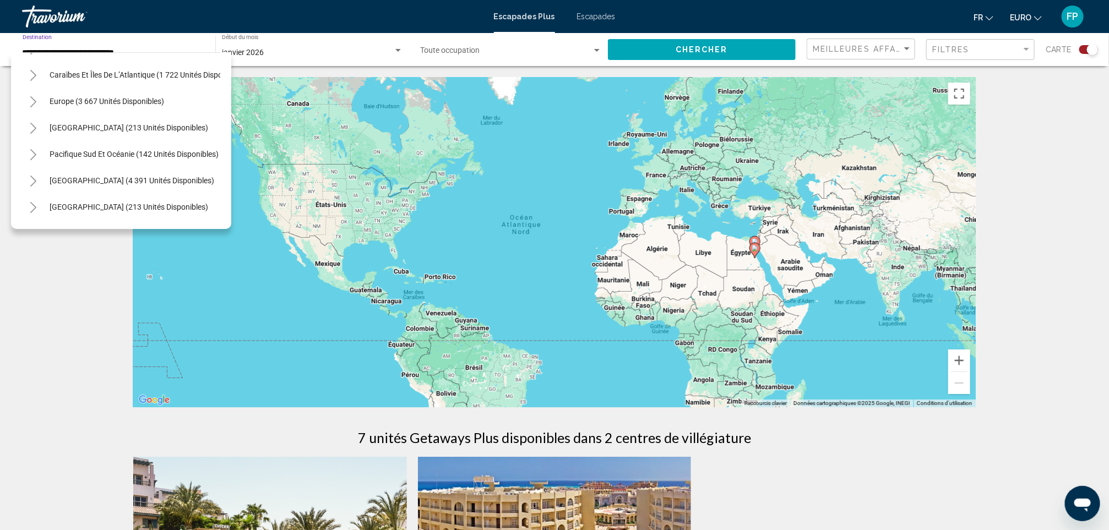
scroll to position [91, 0]
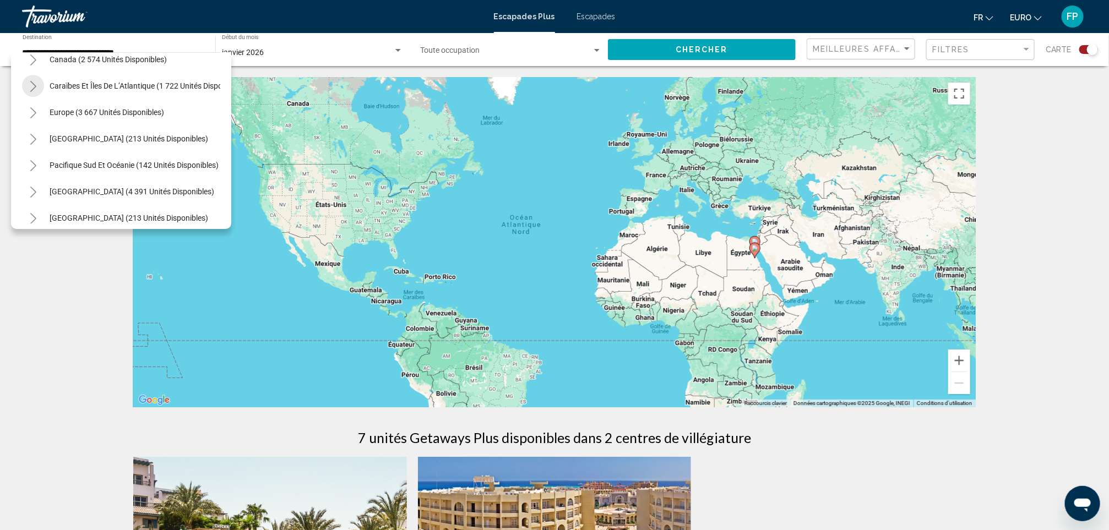
click at [35, 88] on icon "Toggle Caraïbes et îles de l’Atlantique (1 722 unités disponibles)" at bounding box center [33, 86] width 8 height 11
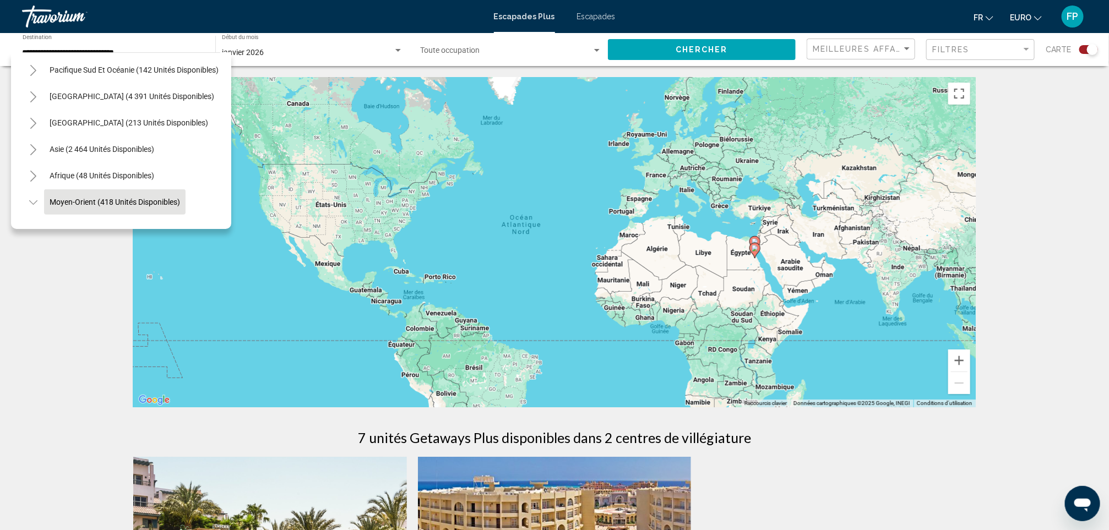
scroll to position [422, 0]
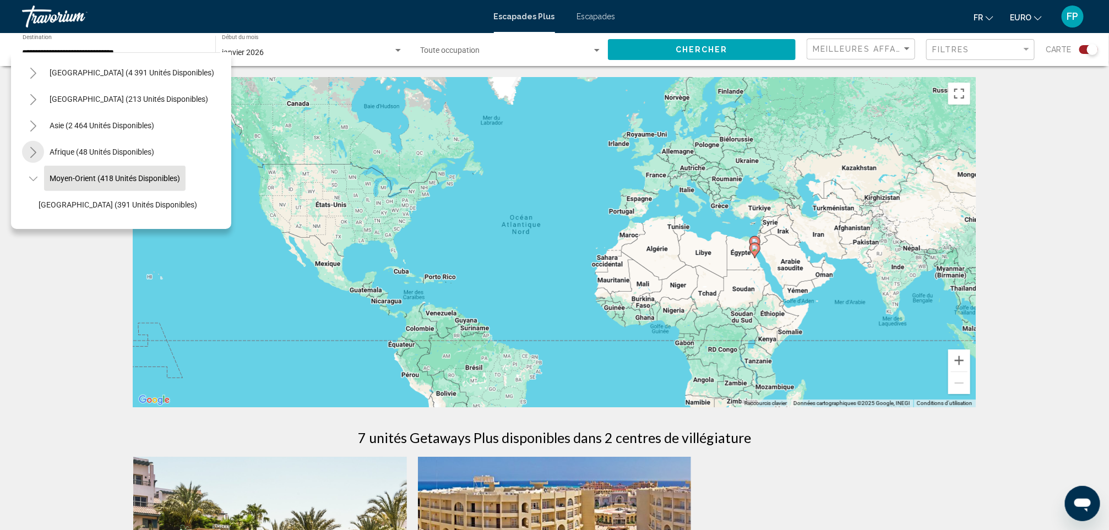
click at [38, 149] on button "Toggle Africa (48 unités disponibles)" at bounding box center [33, 152] width 22 height 22
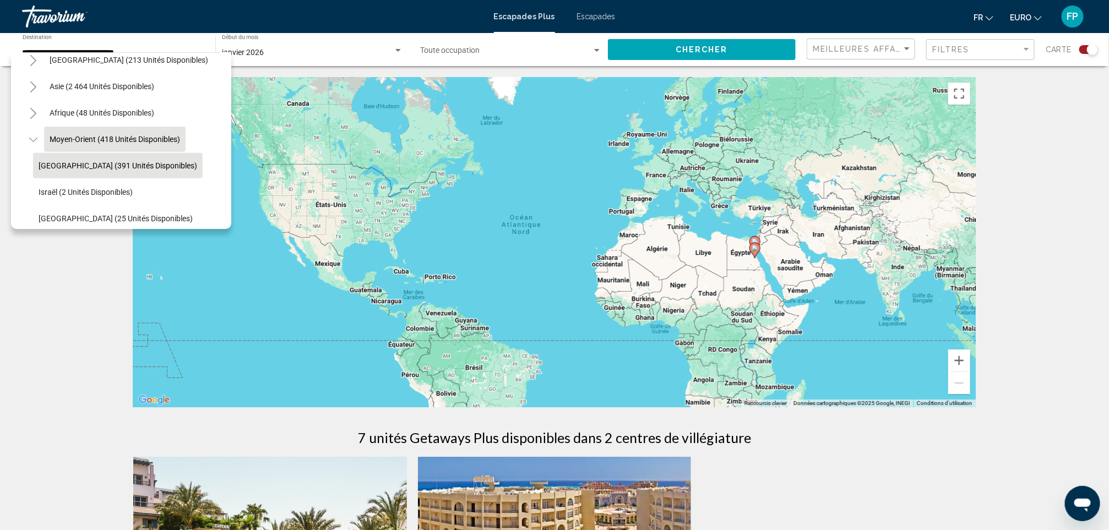
scroll to position [481, 0]
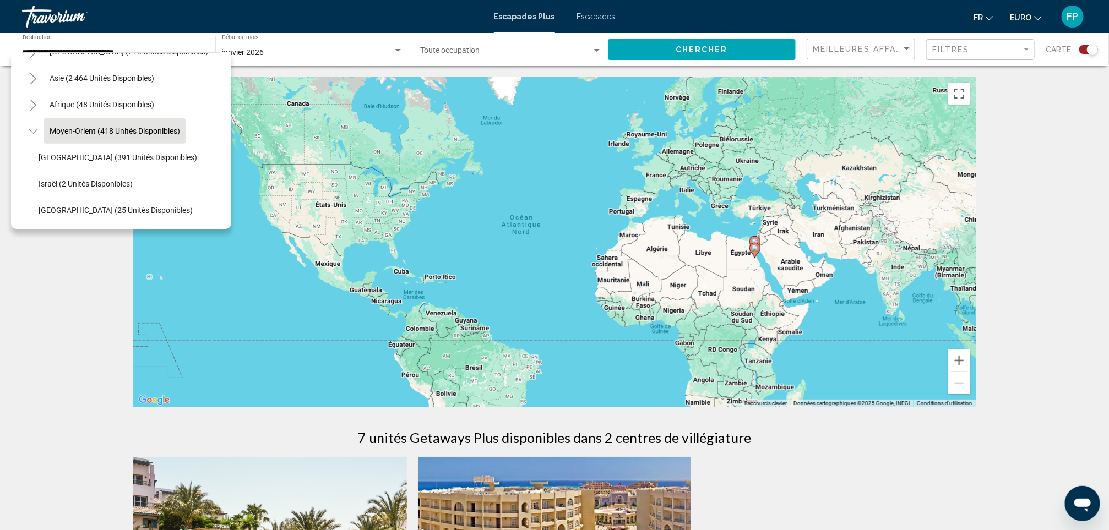
click at [29, 126] on icon "Toggle Moyen-Orient (418 unités disponibles)" at bounding box center [33, 131] width 8 height 11
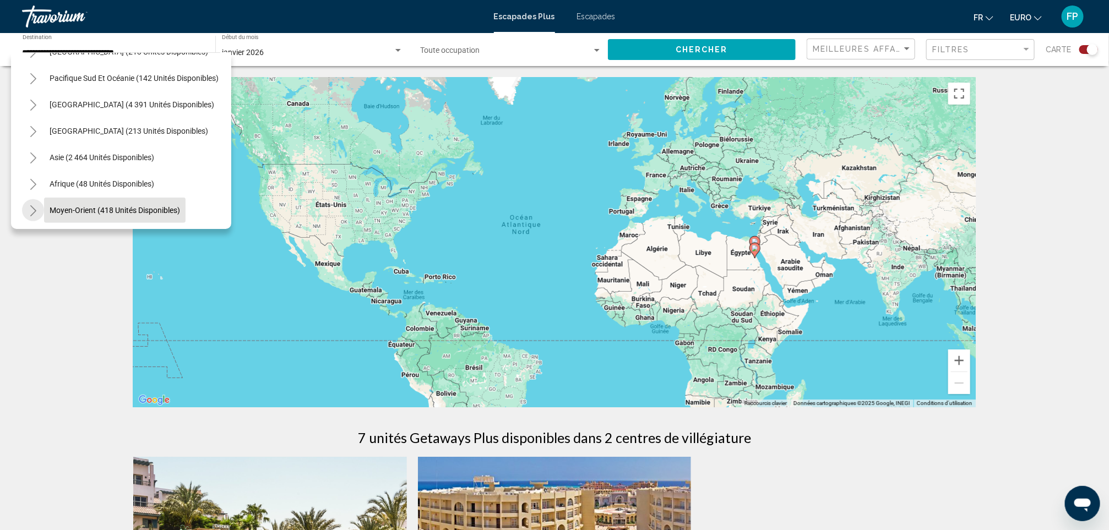
scroll to position [402, 0]
click at [36, 100] on icon "Toggle Amérique du Sud (4 391 unités disponibles)" at bounding box center [33, 105] width 8 height 11
click at [35, 126] on icon "Toggle Amérique centrale (213 unités disponibles)" at bounding box center [33, 131] width 6 height 11
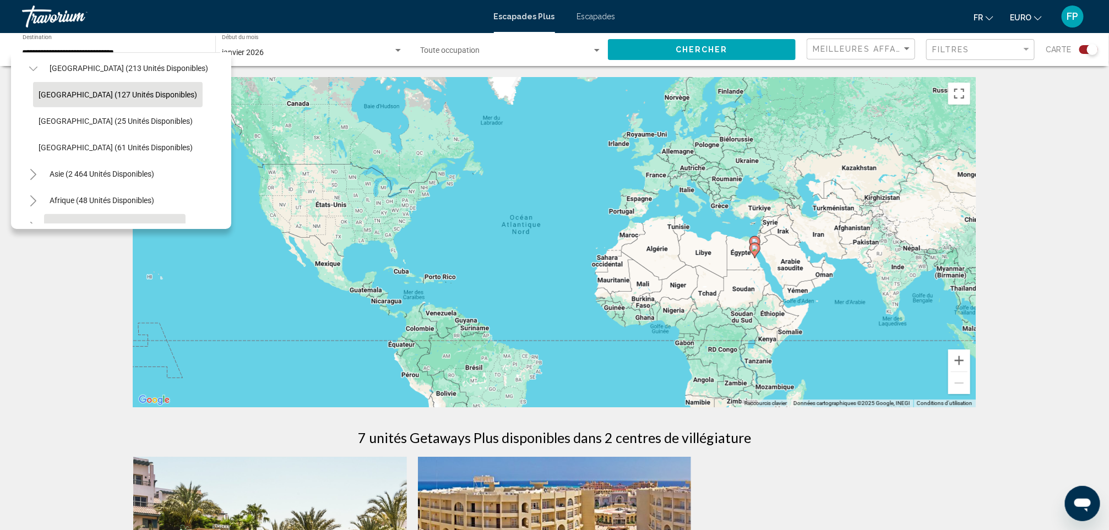
scroll to position [666, 0]
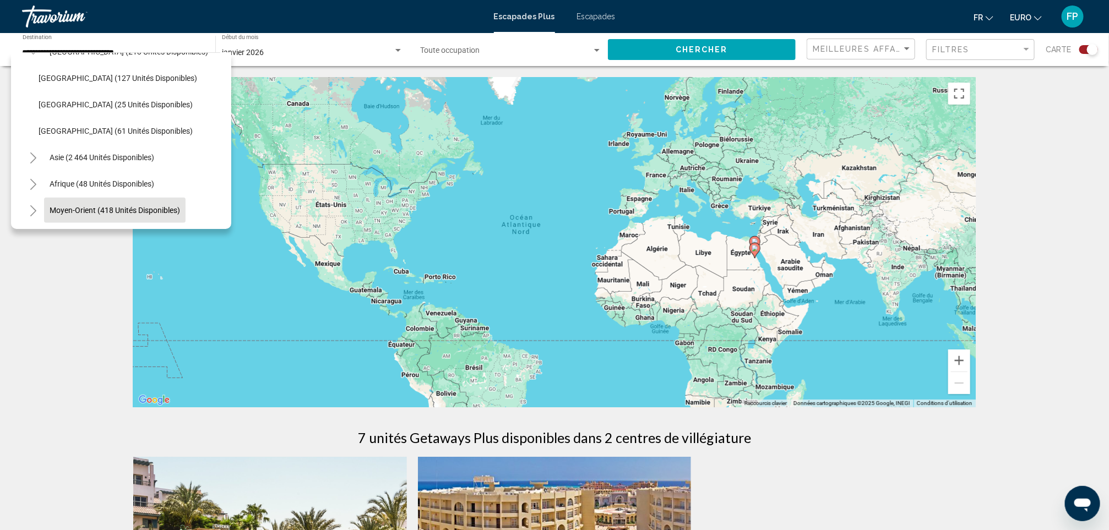
click at [26, 147] on button "Toggle Asia (2 464 unités disponibles)" at bounding box center [33, 158] width 22 height 22
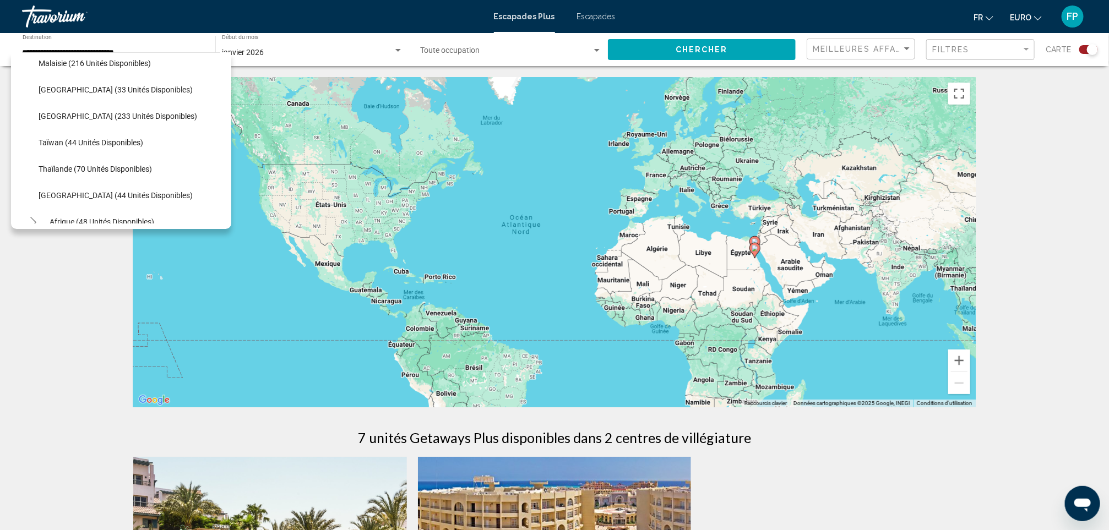
scroll to position [914, 0]
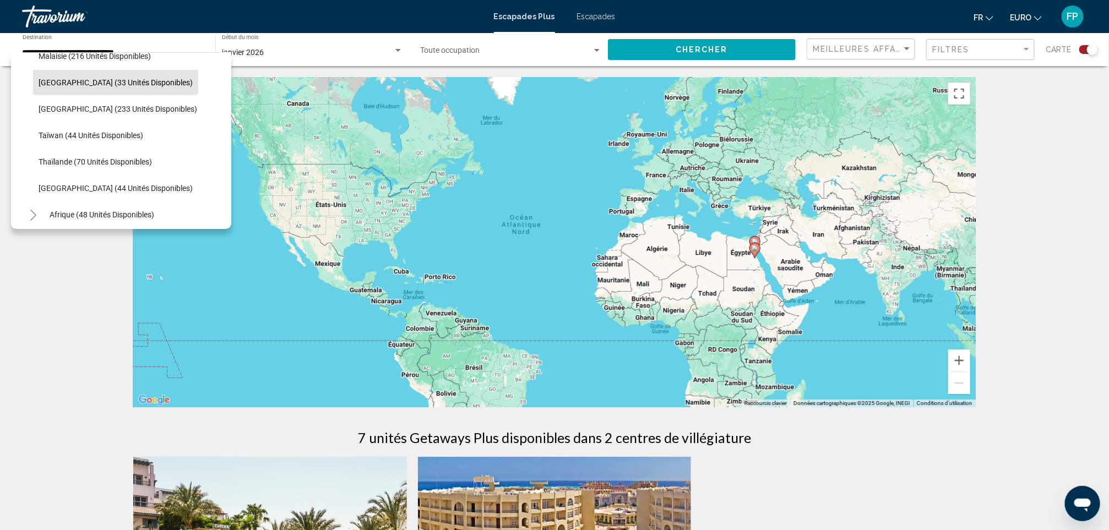
click at [60, 79] on span "Maldives (33 unités disponibles)" at bounding box center [116, 82] width 154 height 9
type input "**********"
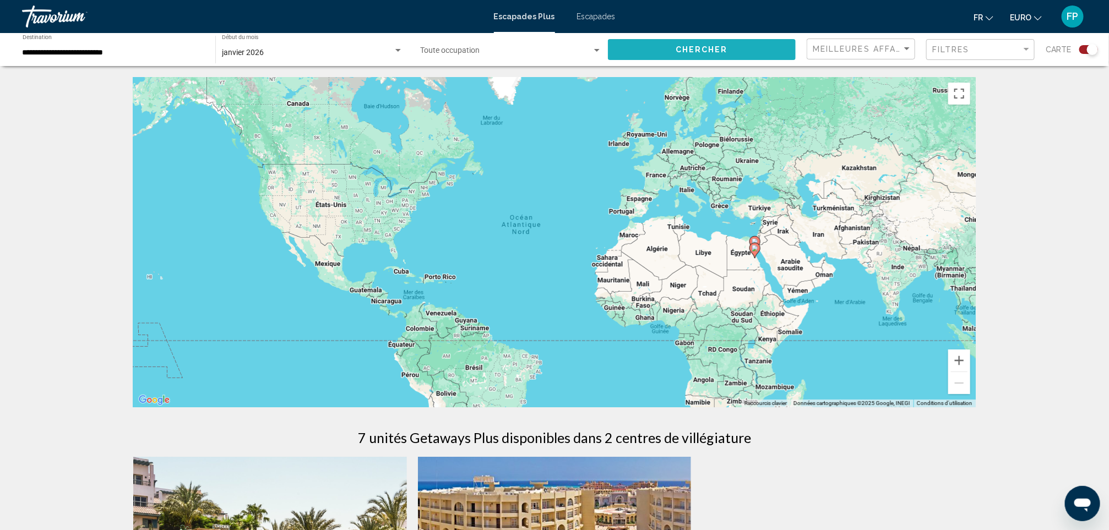
click at [648, 51] on button "Chercher" at bounding box center [702, 49] width 188 height 20
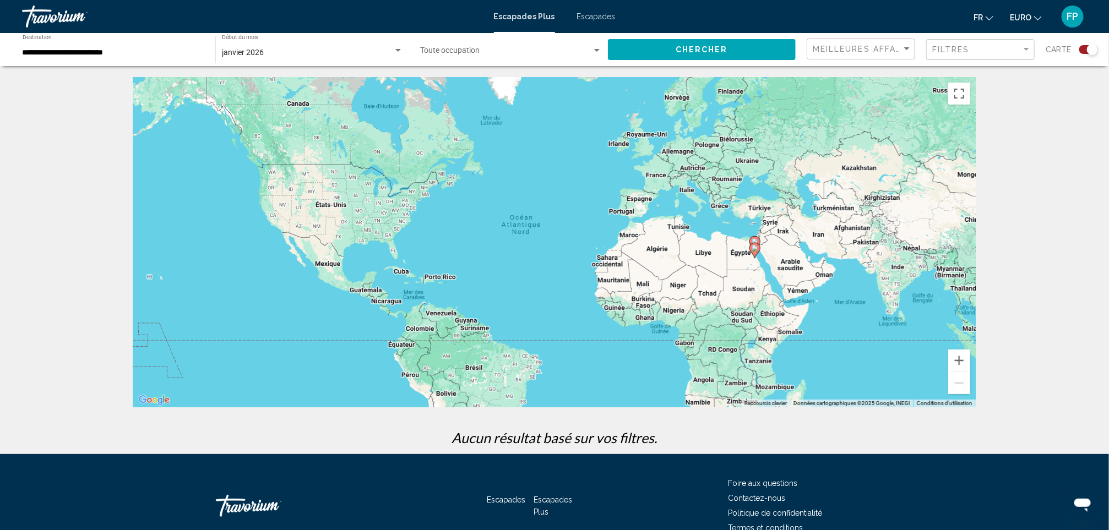
click at [577, 17] on span "Escapades" at bounding box center [596, 16] width 39 height 9
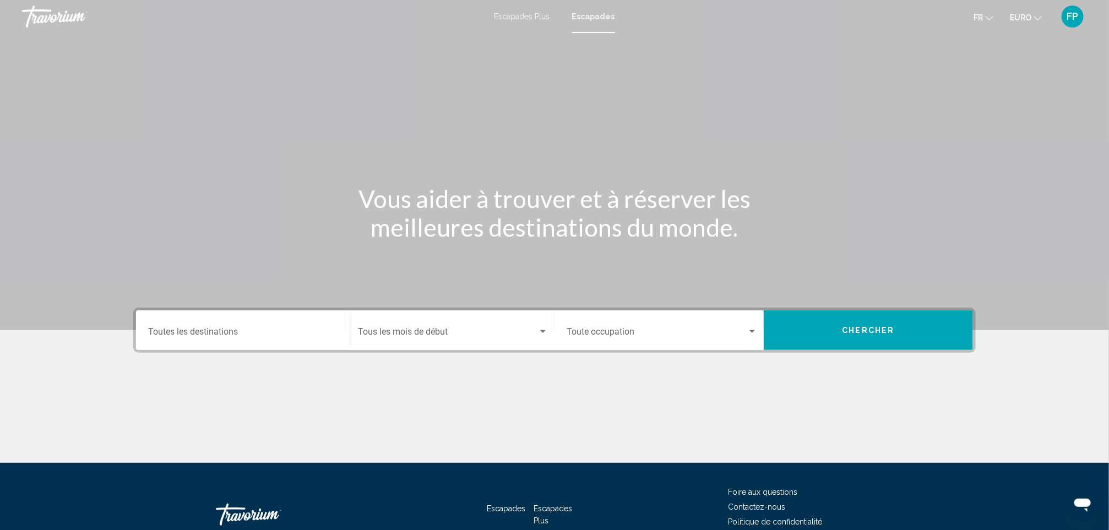
click at [242, 331] on input "Destination Toutes les destinations" at bounding box center [243, 334] width 191 height 10
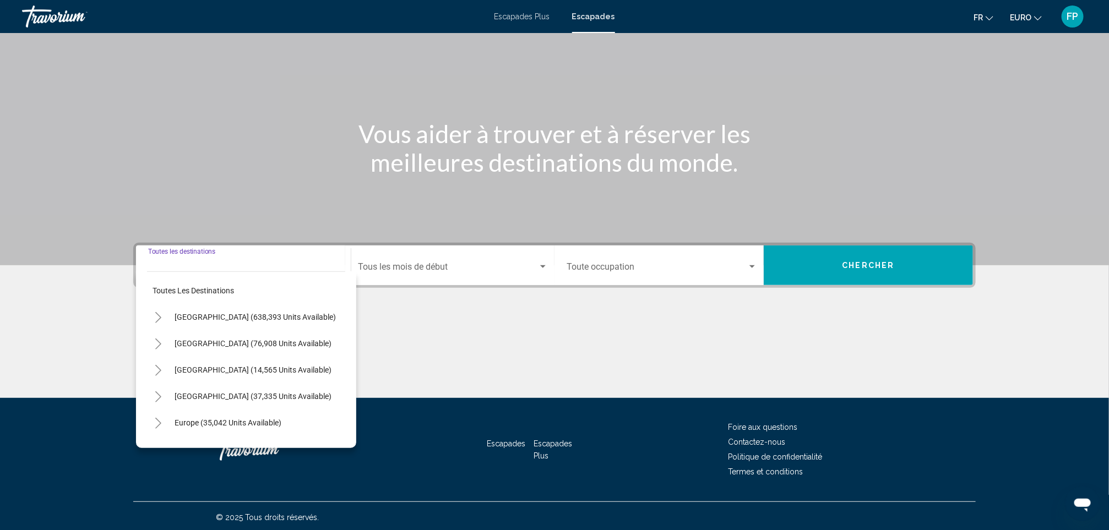
scroll to position [68, 0]
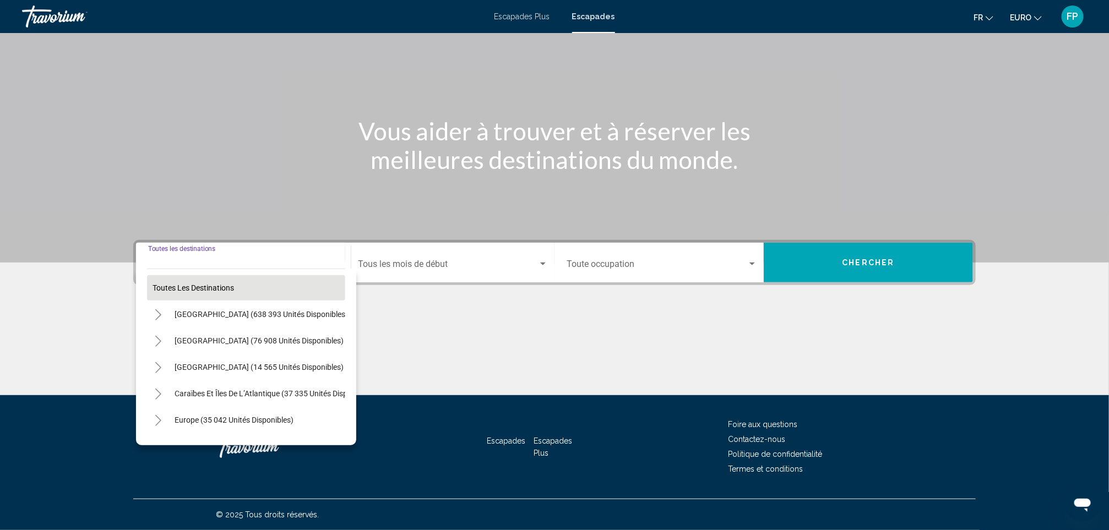
click at [230, 292] on button "Toutes les destinations" at bounding box center [246, 287] width 198 height 25
type input "**********"
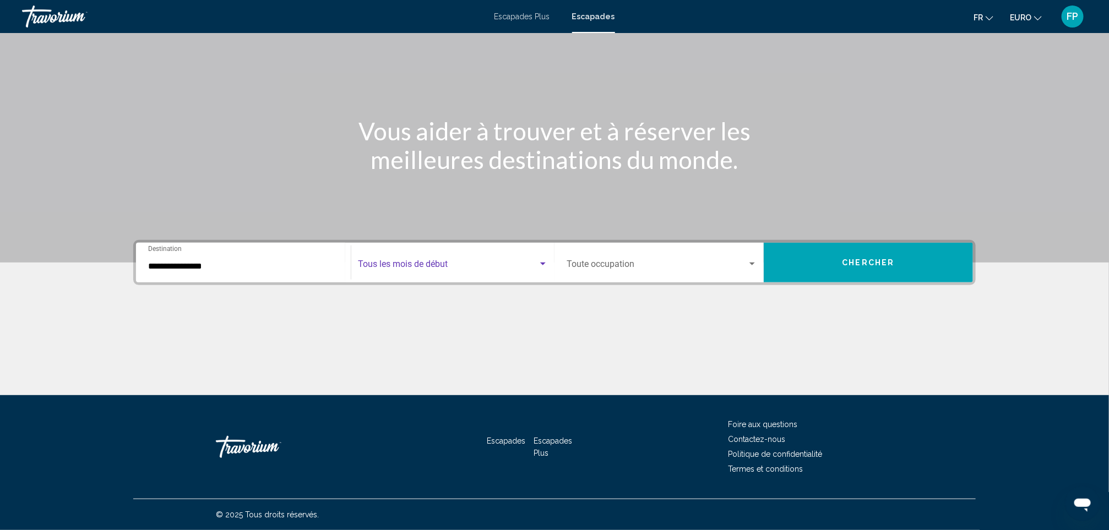
click at [430, 266] on span "Widget de recherche" at bounding box center [448, 267] width 180 height 10
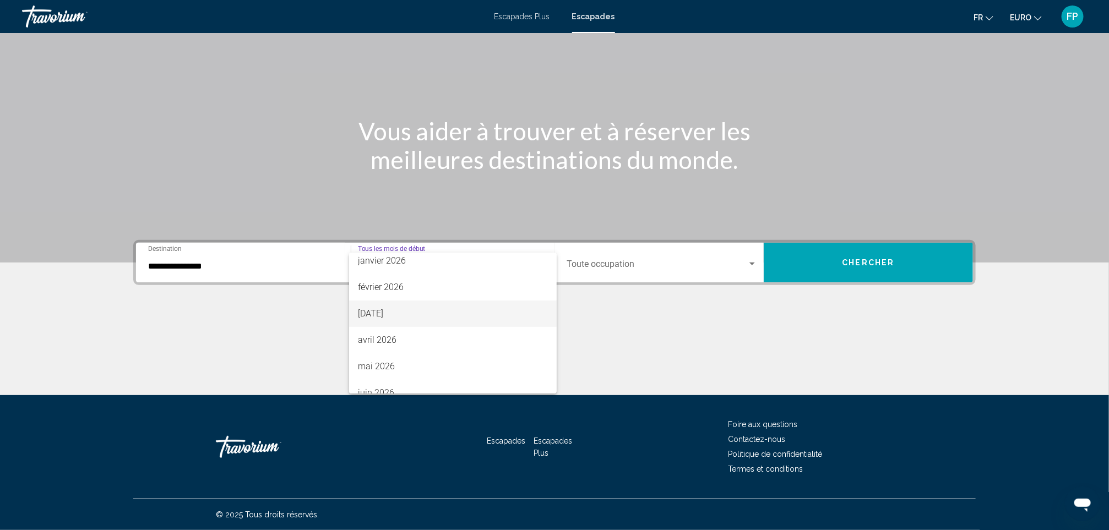
scroll to position [165, 0]
click at [394, 270] on span "janvier 2026" at bounding box center [453, 259] width 190 height 26
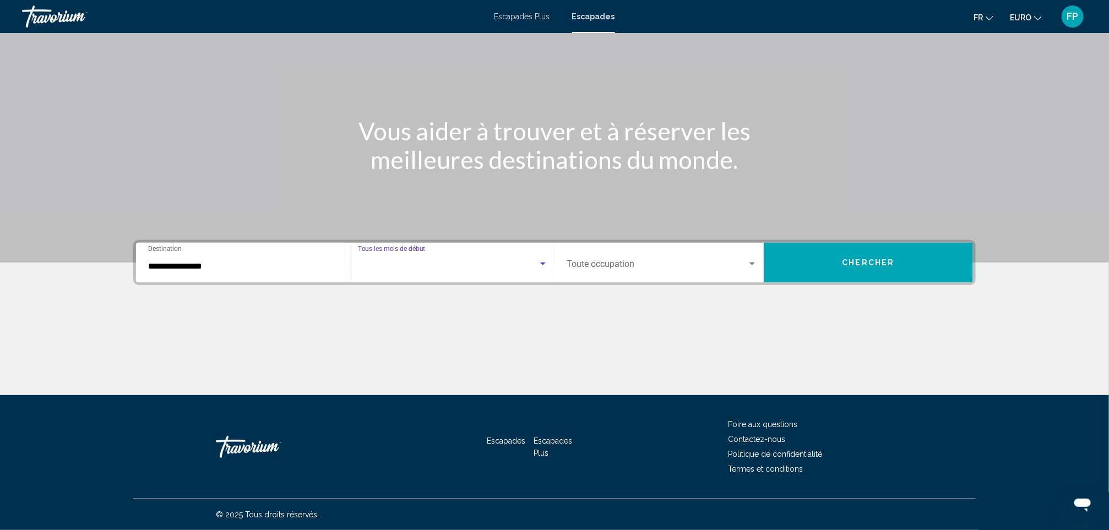
scroll to position [159, 0]
click at [610, 268] on span "Widget de recherche" at bounding box center [657, 267] width 181 height 10
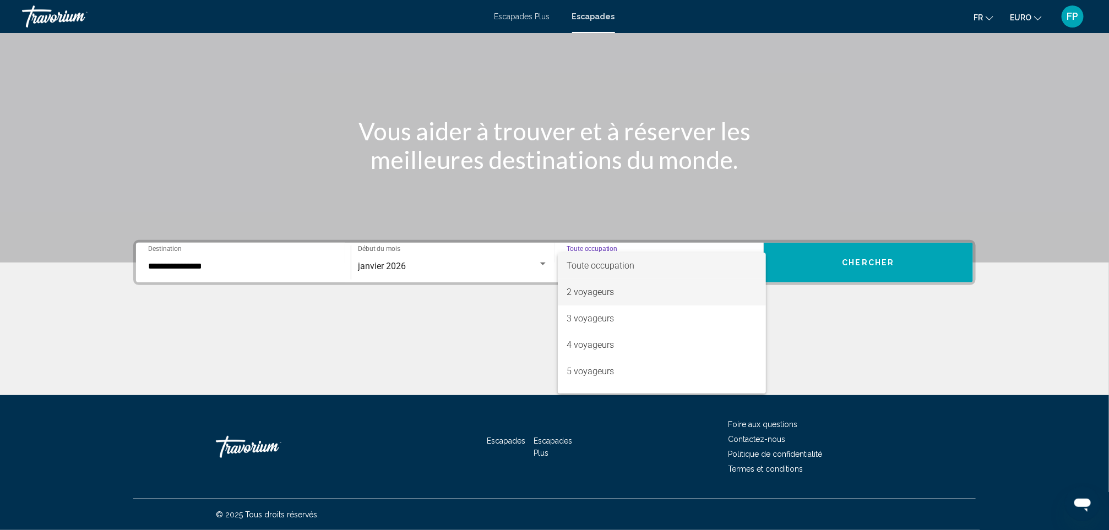
click at [636, 296] on span "2 voyageurs" at bounding box center [662, 292] width 191 height 26
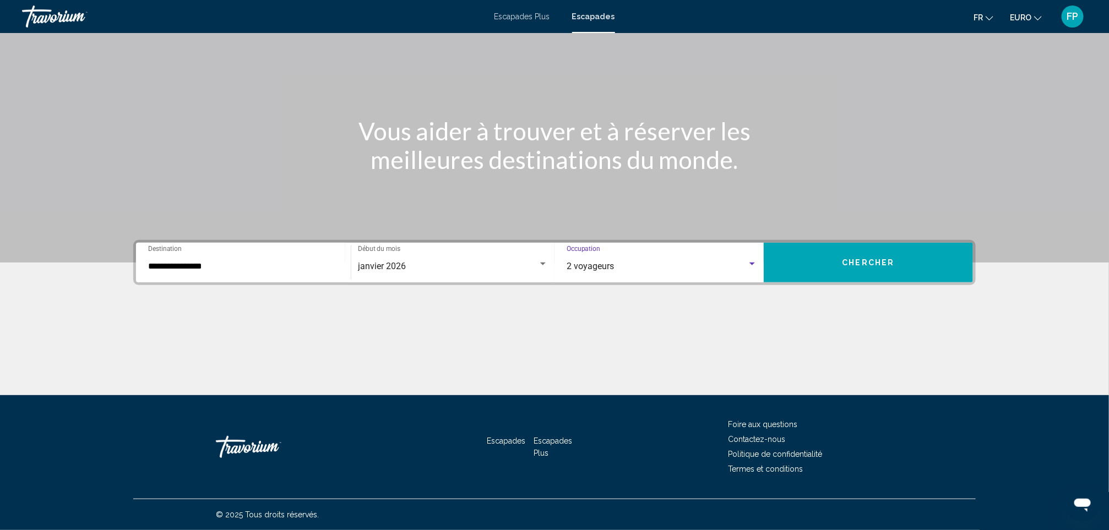
click at [849, 253] on button "Chercher" at bounding box center [868, 263] width 209 height 40
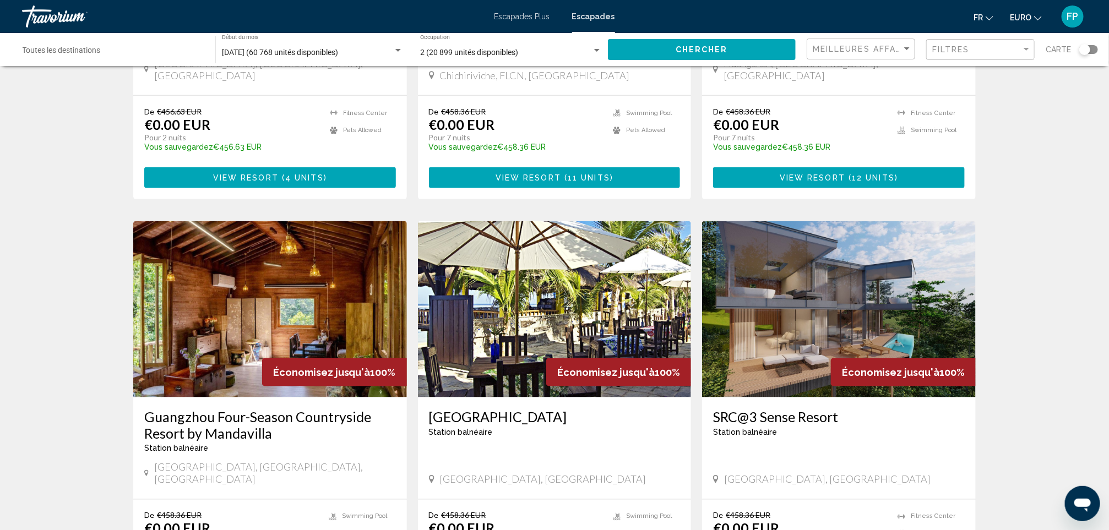
scroll to position [744, 0]
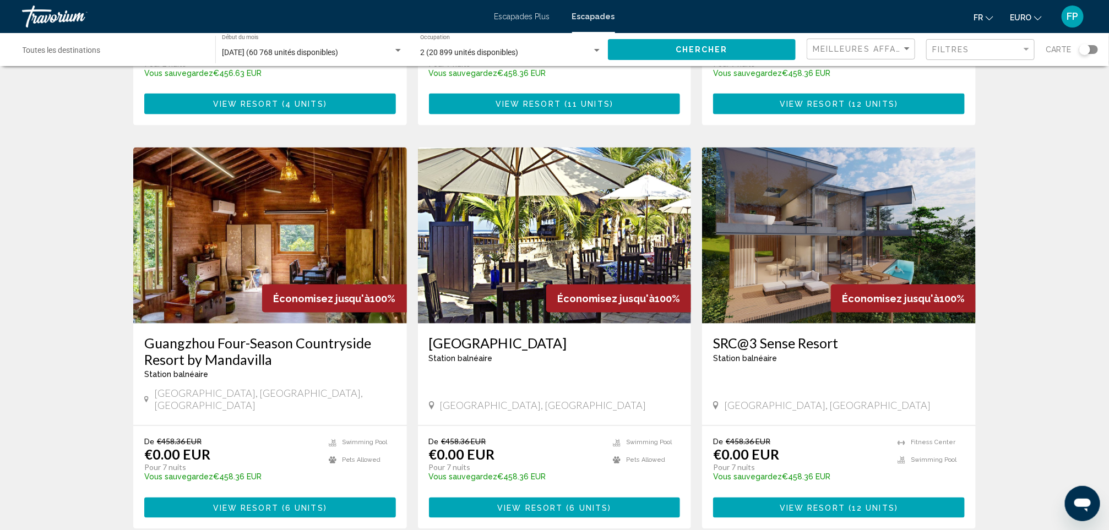
click at [94, 47] on div "Destination Toutes les destinations" at bounding box center [114, 50] width 182 height 30
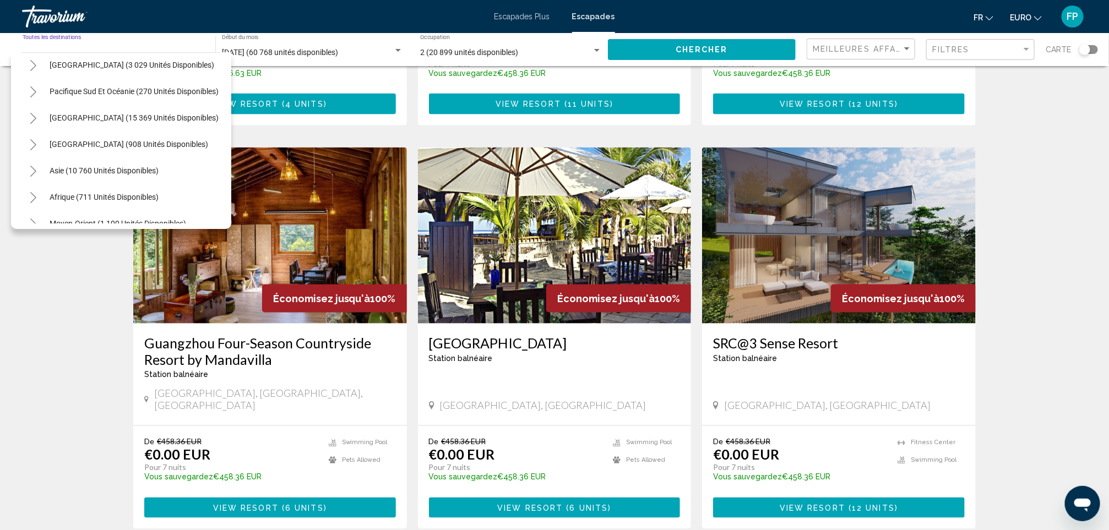
scroll to position [191, 0]
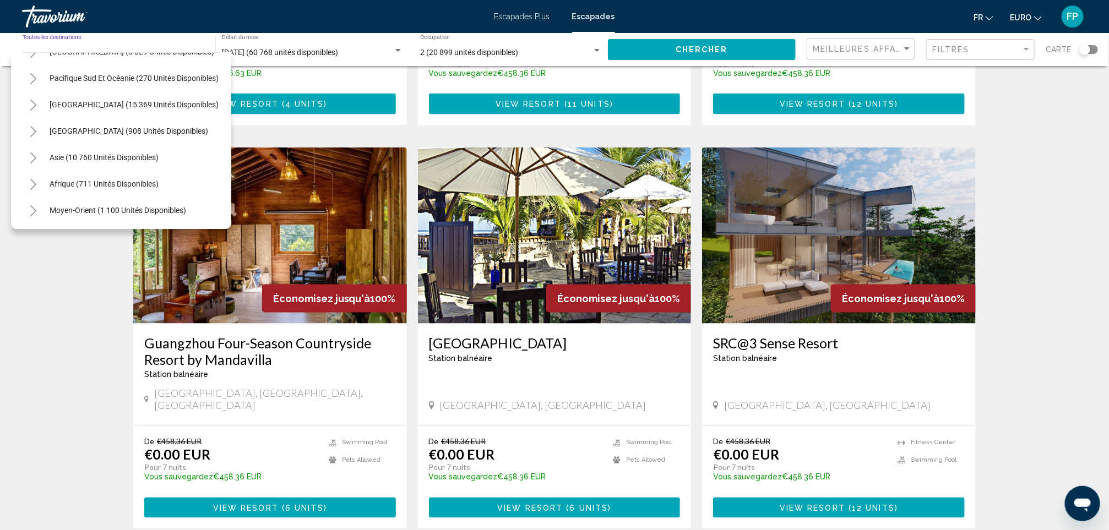
click at [30, 147] on button "Toggle Asia (10 760 unités disponibles)" at bounding box center [33, 158] width 22 height 22
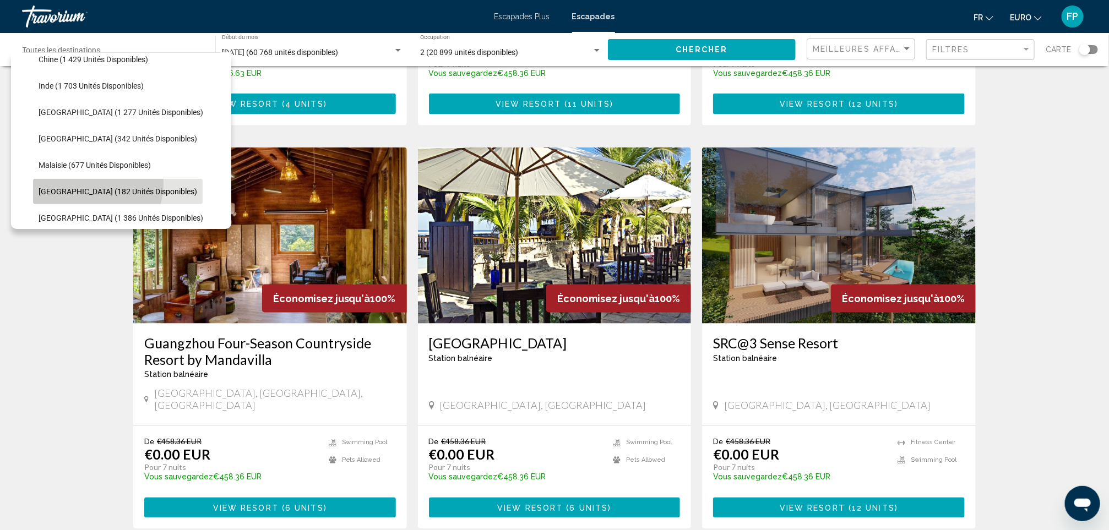
click at [90, 184] on button "Maldives (182 unités disponibles)" at bounding box center [118, 191] width 170 height 25
type input "**********"
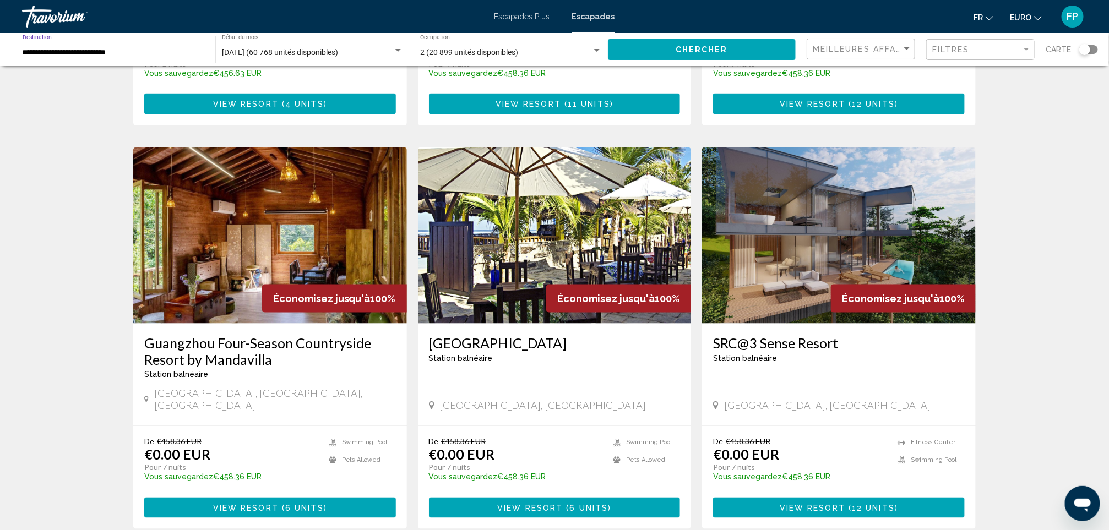
click at [709, 46] on span "Chercher" at bounding box center [702, 50] width 52 height 9
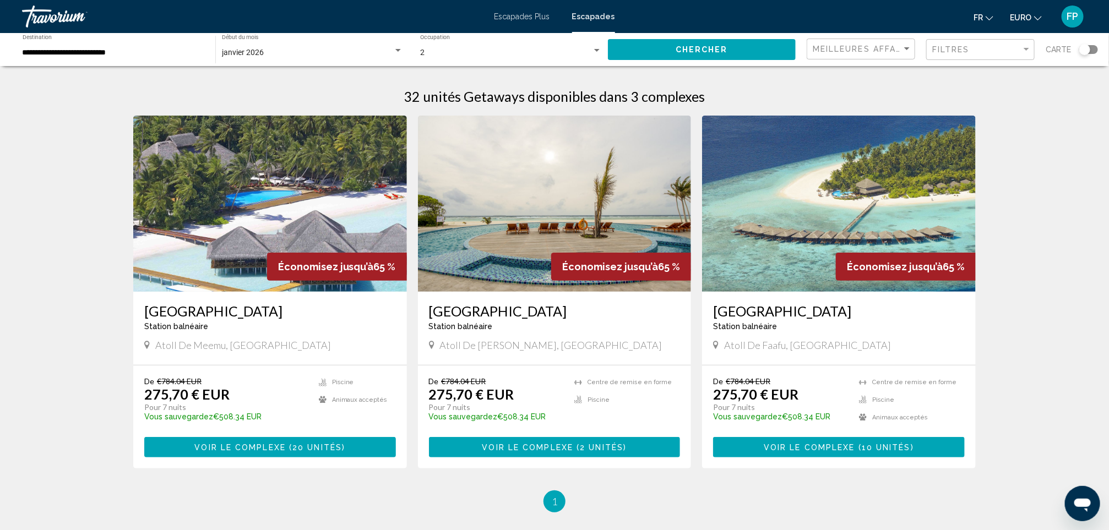
click at [298, 307] on h3 "Medhufushi Island Resort" at bounding box center [270, 311] width 252 height 17
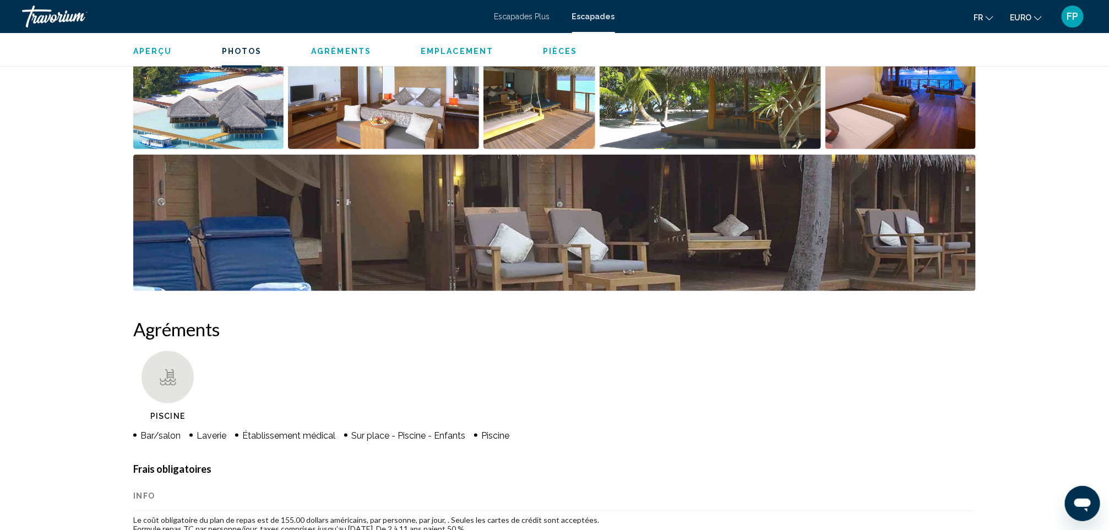
scroll to position [83, 0]
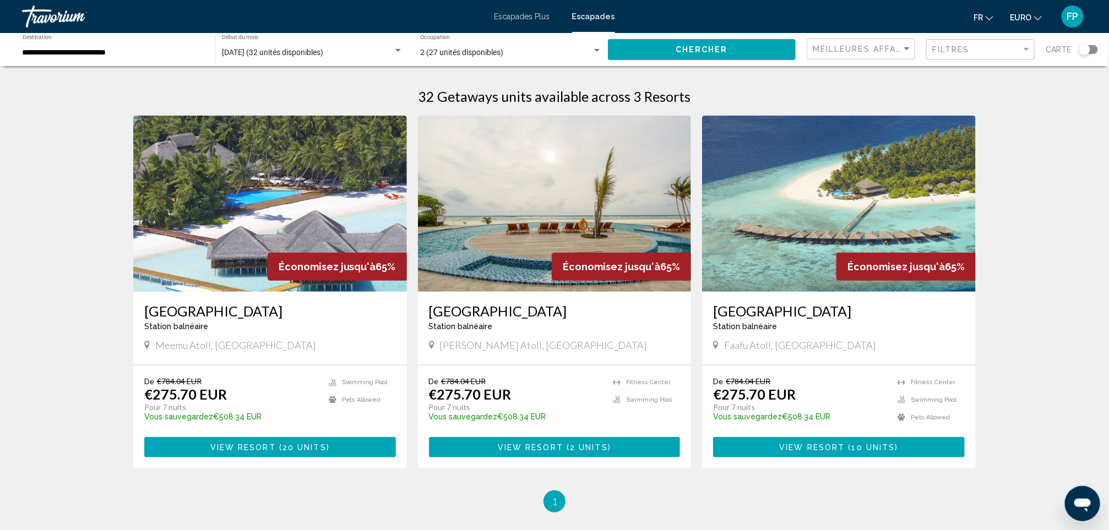
click at [488, 305] on h3 "Hondaafushi Island Resort" at bounding box center [555, 311] width 252 height 17
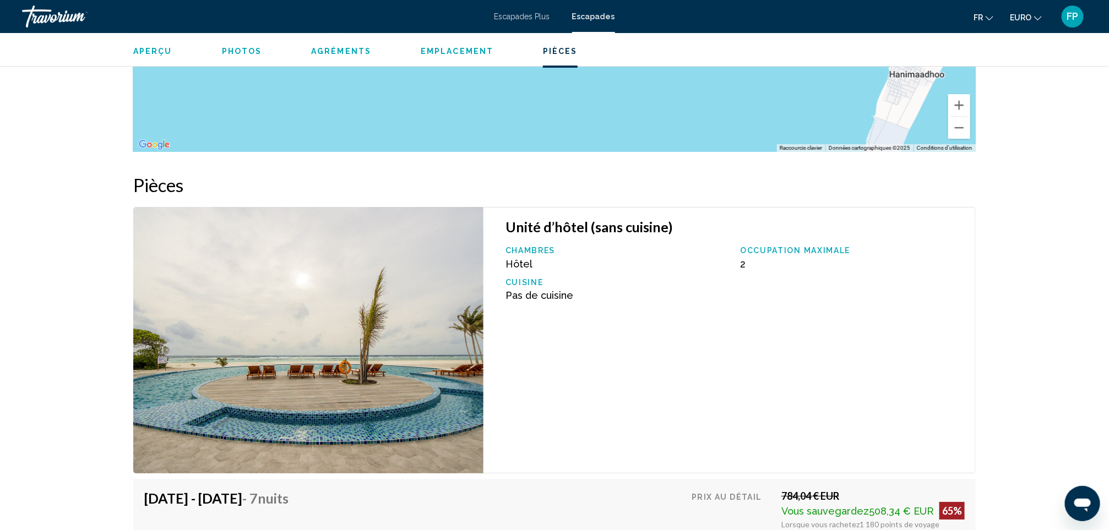
scroll to position [2148, 0]
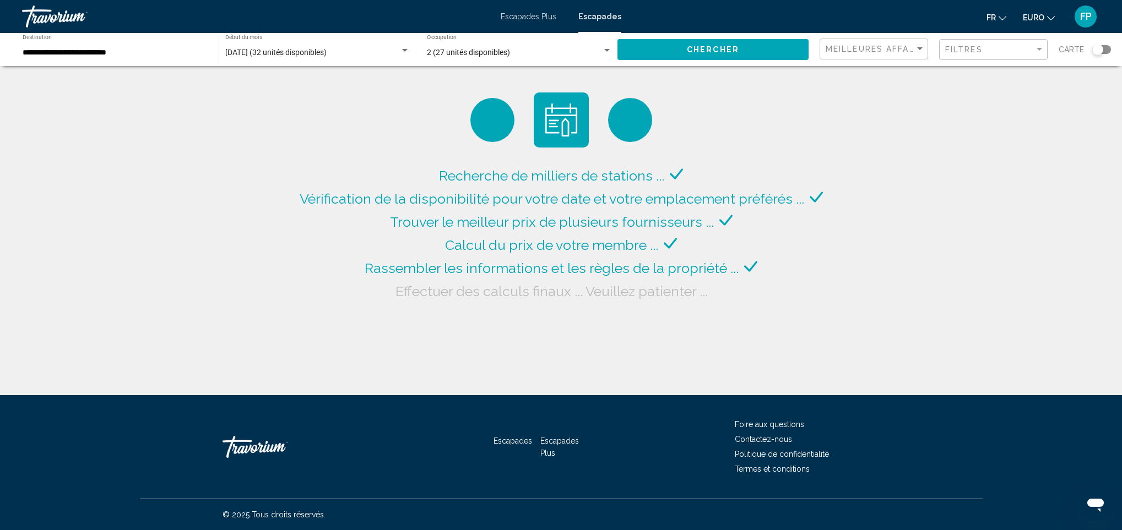
click at [96, 50] on input "**********" at bounding box center [115, 52] width 185 height 9
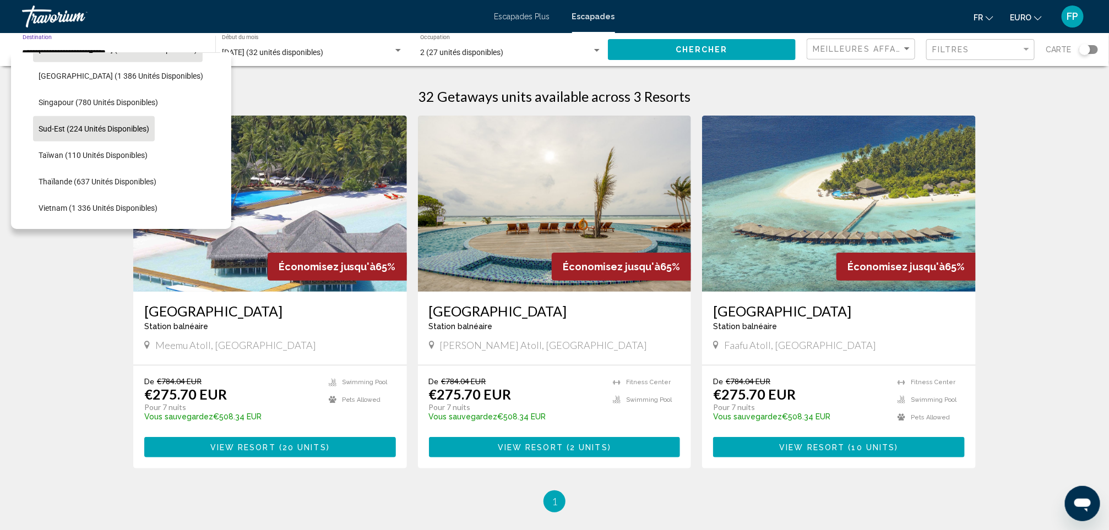
scroll to position [581, 0]
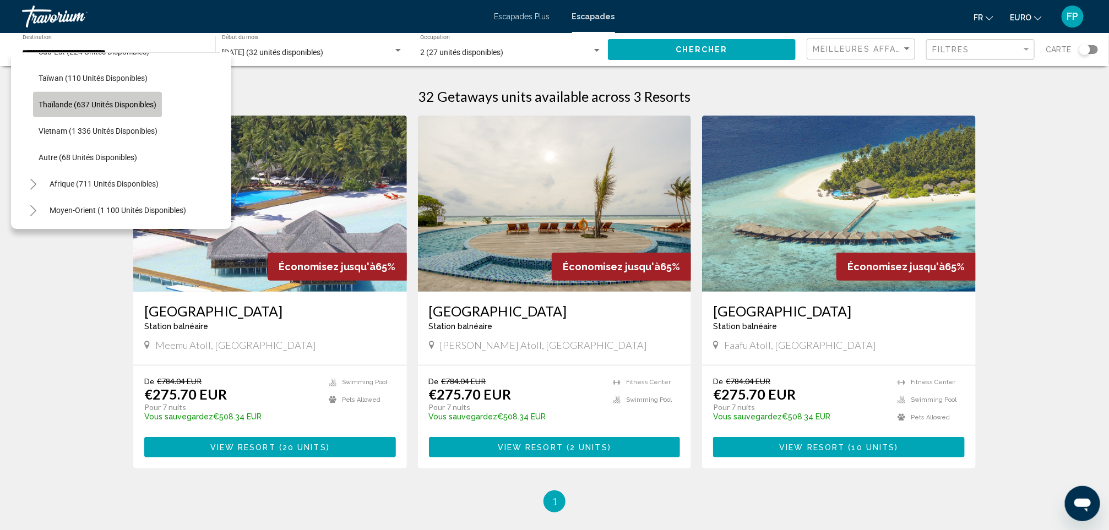
click at [83, 101] on span "Thaïlande (637 unités disponibles)" at bounding box center [98, 104] width 118 height 9
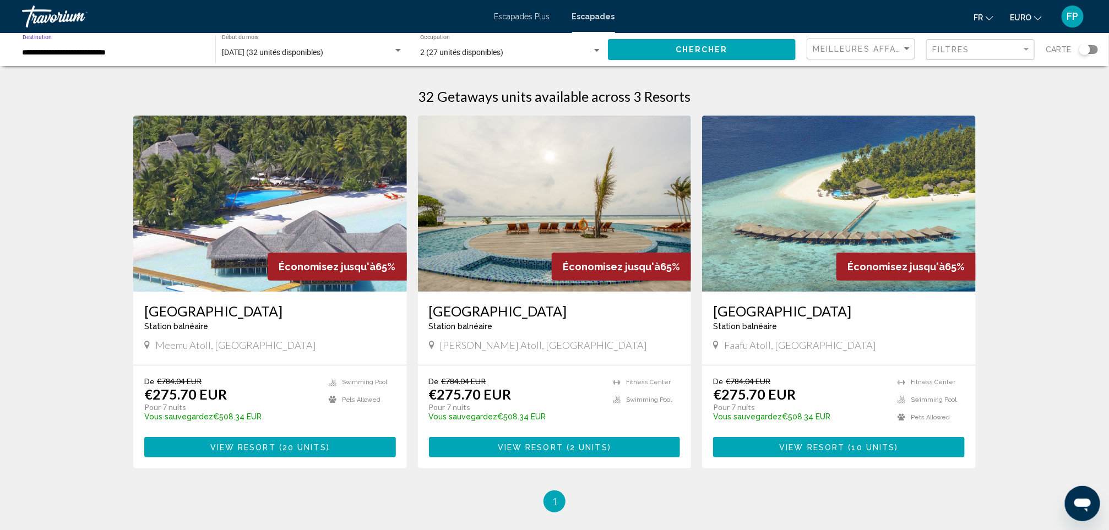
click at [655, 51] on button "Chercher" at bounding box center [702, 49] width 188 height 20
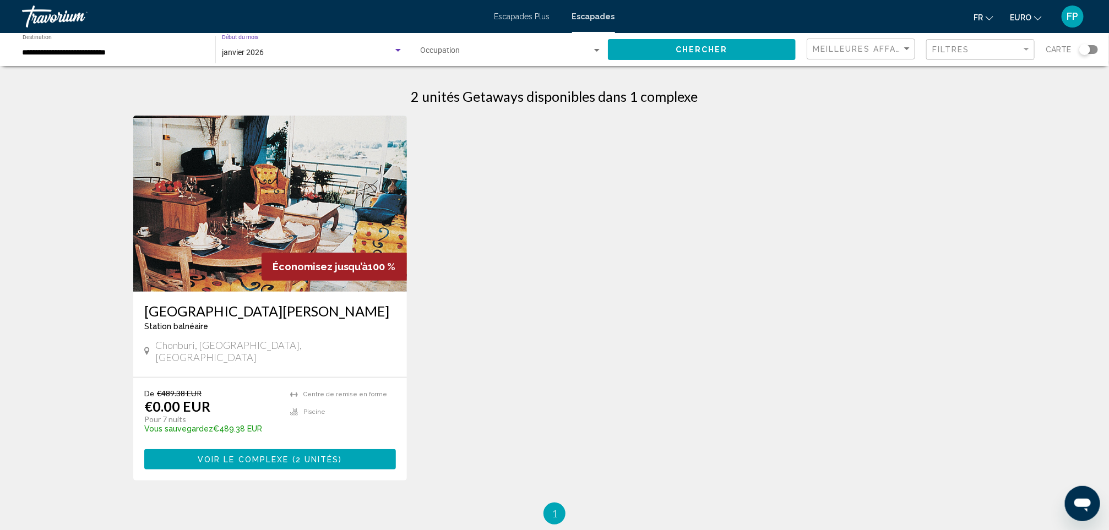
click at [261, 55] on span "janvier 2026" at bounding box center [243, 52] width 42 height 9
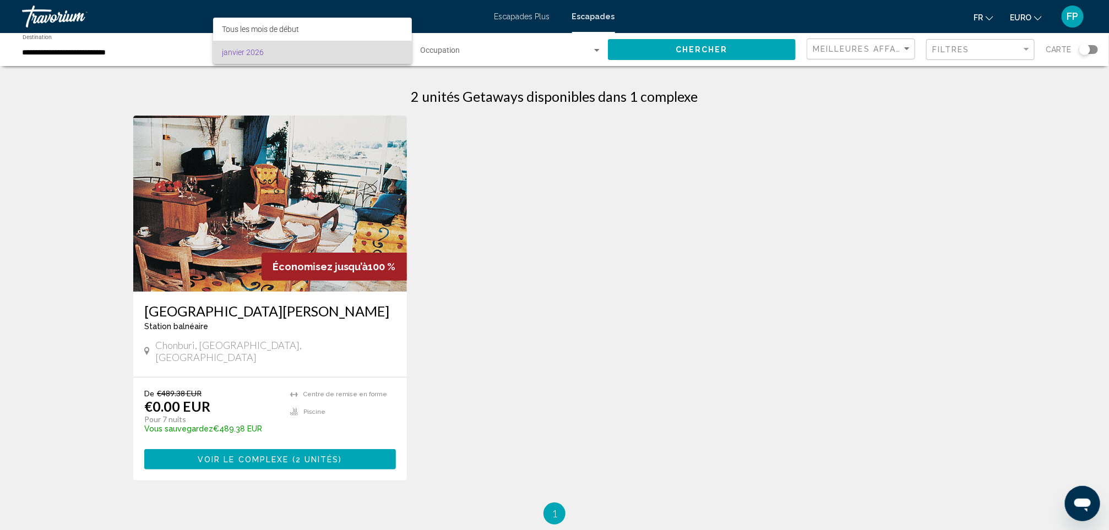
click at [0, 116] on html "**********" at bounding box center [554, 265] width 1109 height 530
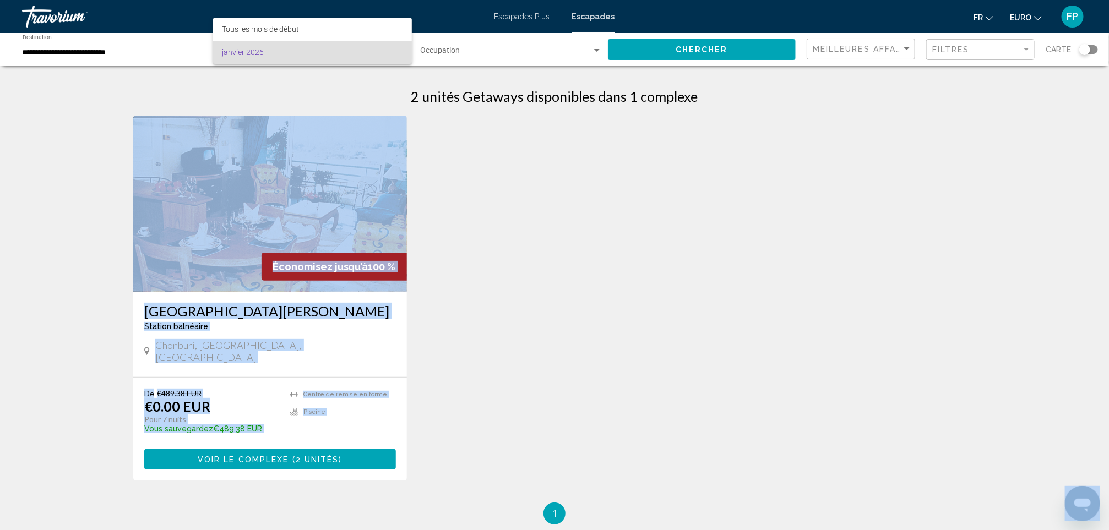
drag, startPoint x: 0, startPoint y: 116, endPoint x: 86, endPoint y: 205, distance: 124.7
click at [86, 205] on div at bounding box center [554, 265] width 1109 height 530
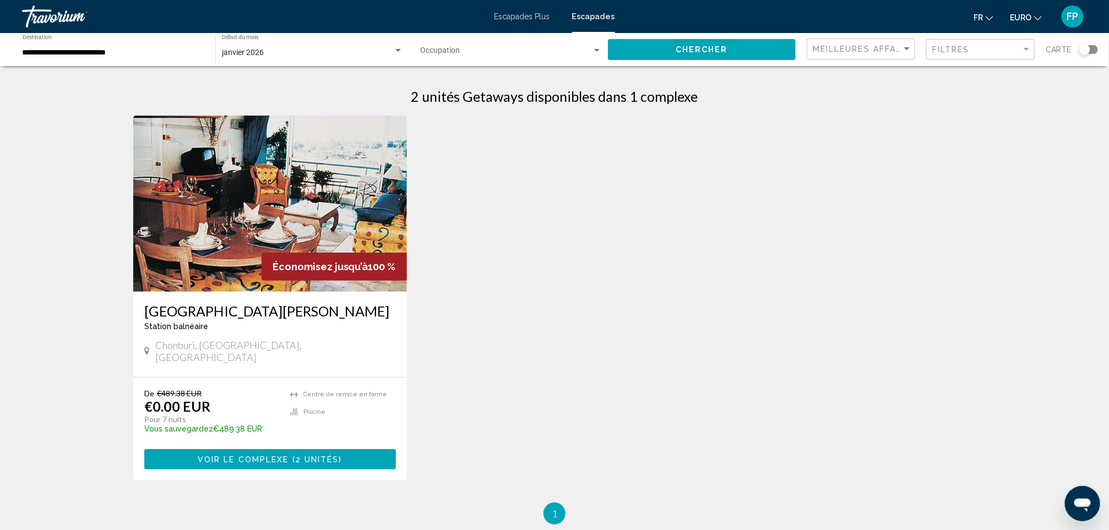
click at [106, 48] on input "**********" at bounding box center [114, 52] width 182 height 9
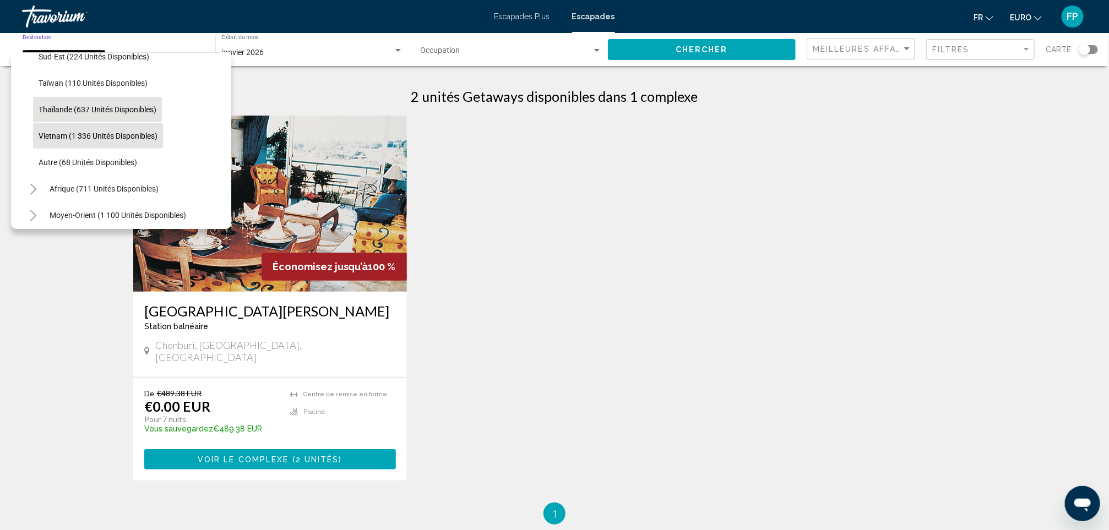
scroll to position [587, 0]
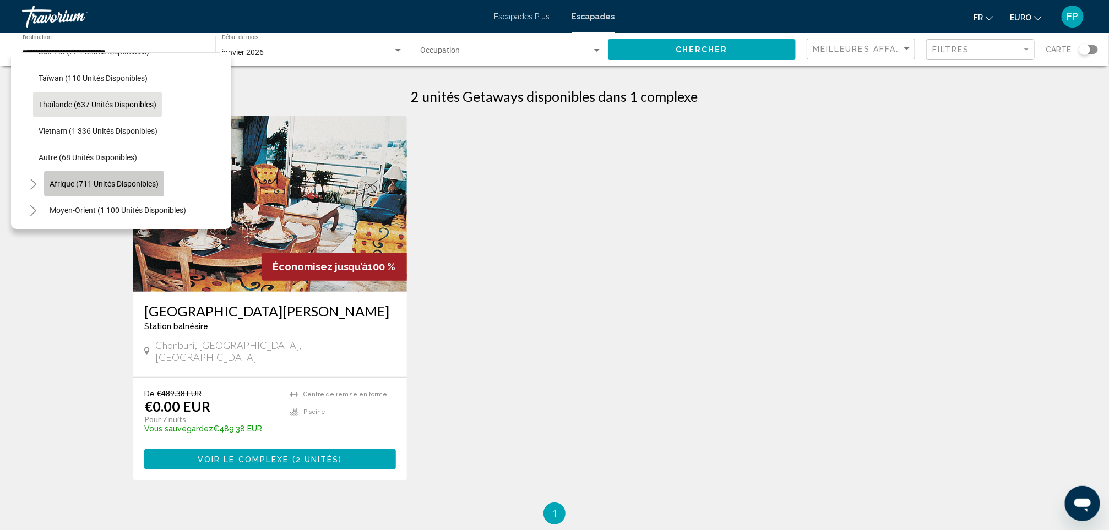
click at [79, 171] on button "Afrique (711 unités disponibles)" at bounding box center [104, 183] width 120 height 25
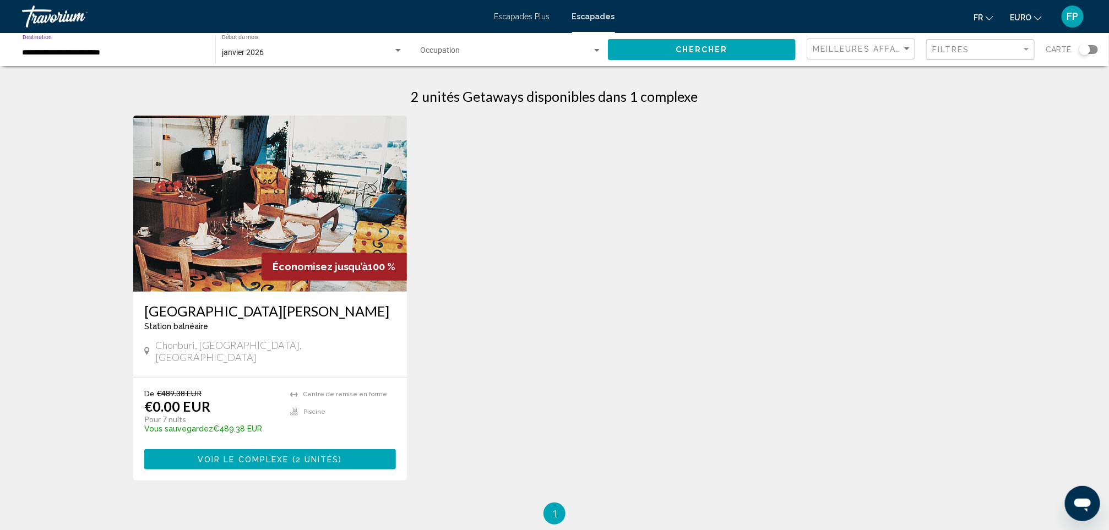
click at [734, 55] on button "Chercher" at bounding box center [702, 49] width 188 height 20
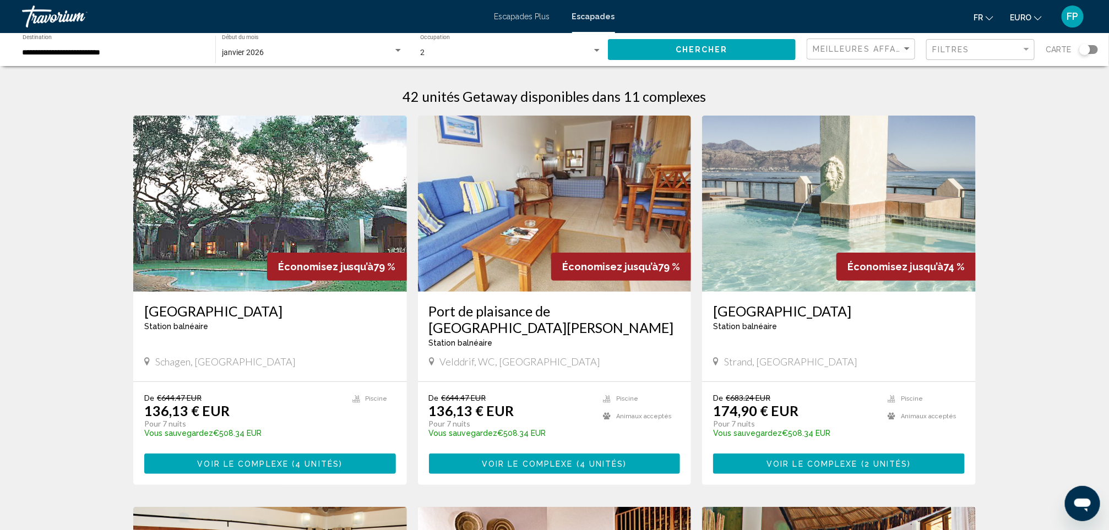
click at [78, 46] on div "**********" at bounding box center [114, 50] width 182 height 30
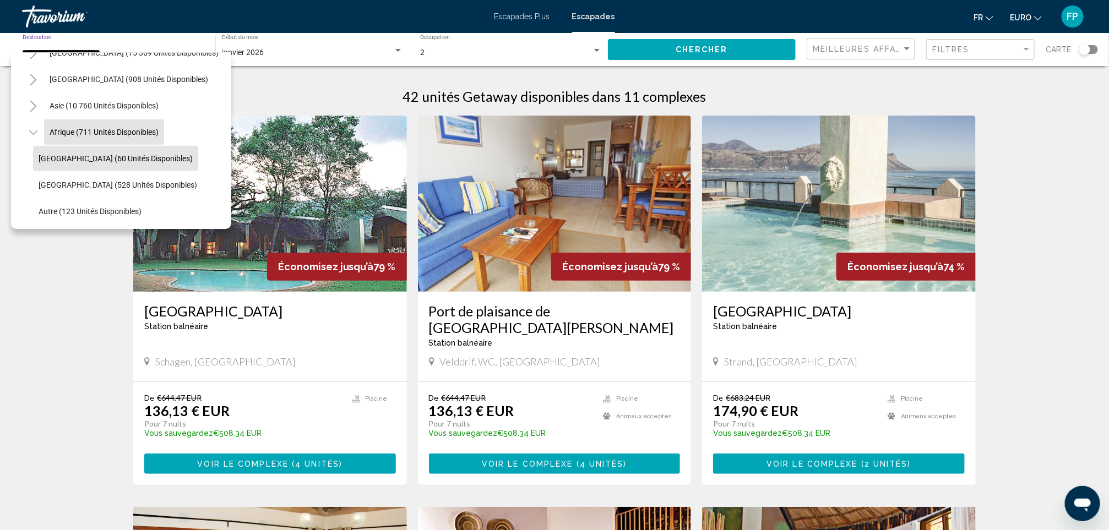
scroll to position [270, 0]
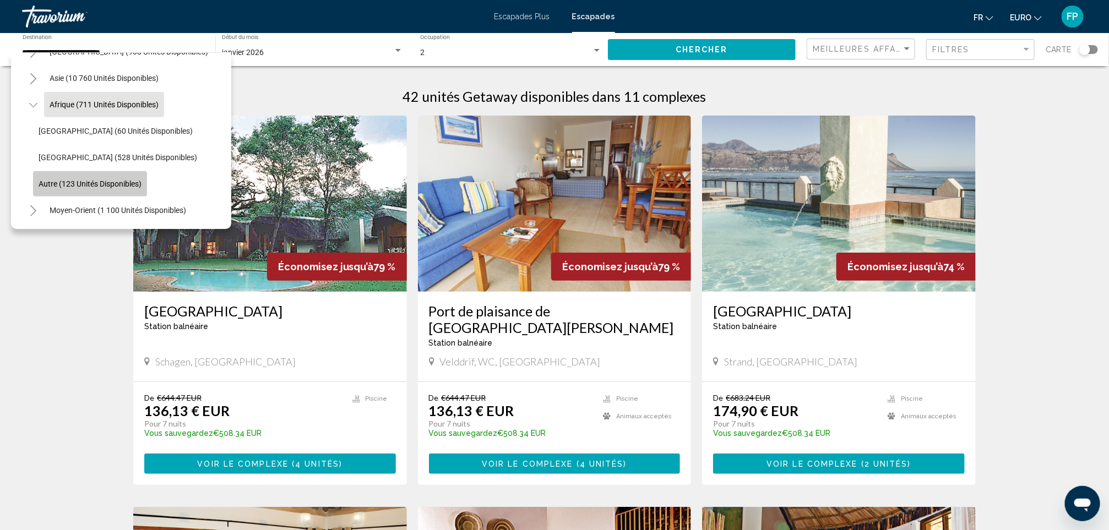
click at [50, 180] on span "Autre (123 unités disponibles)" at bounding box center [90, 184] width 103 height 9
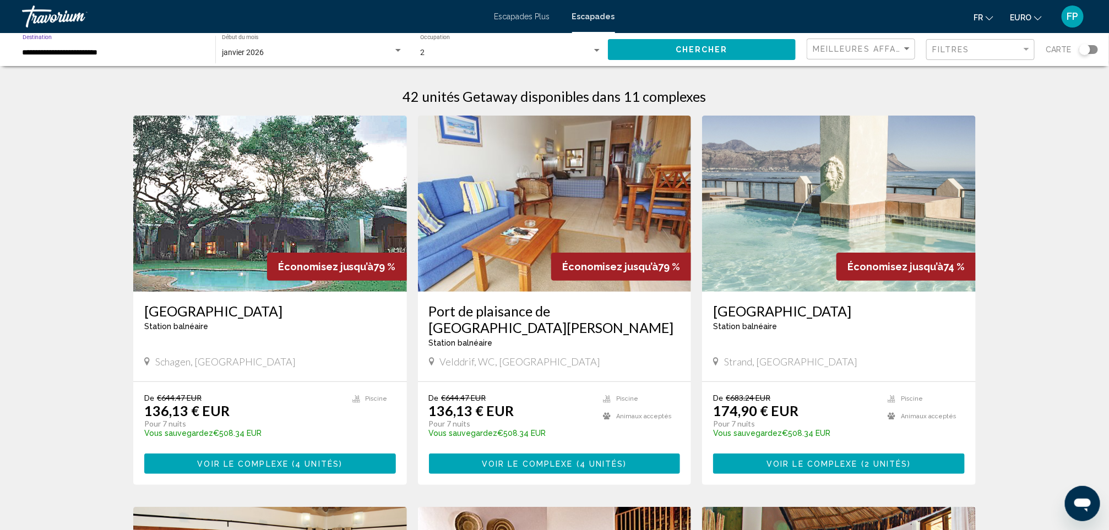
click at [646, 55] on button "Chercher" at bounding box center [702, 49] width 188 height 20
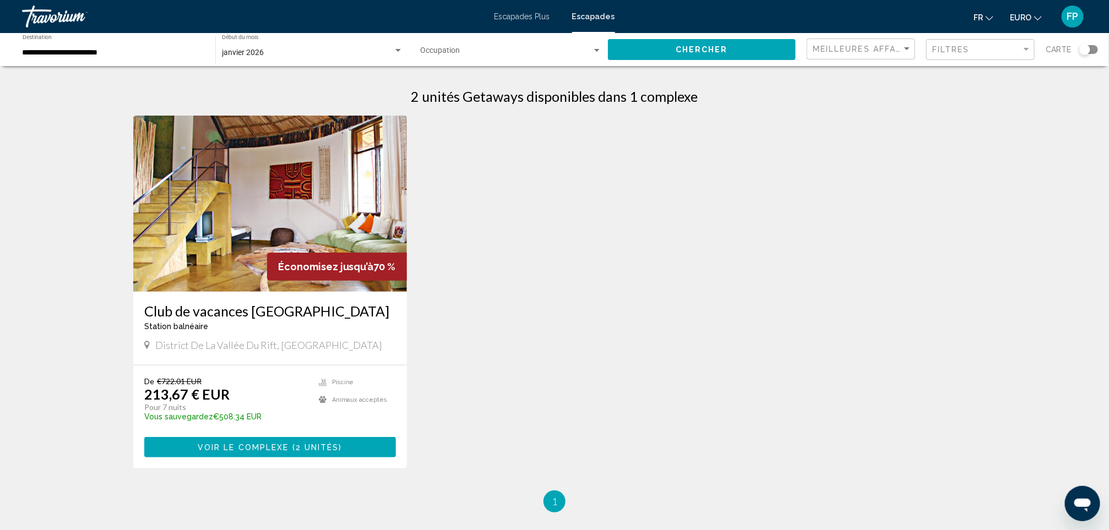
click at [18, 53] on div "**********" at bounding box center [113, 50] width 193 height 30
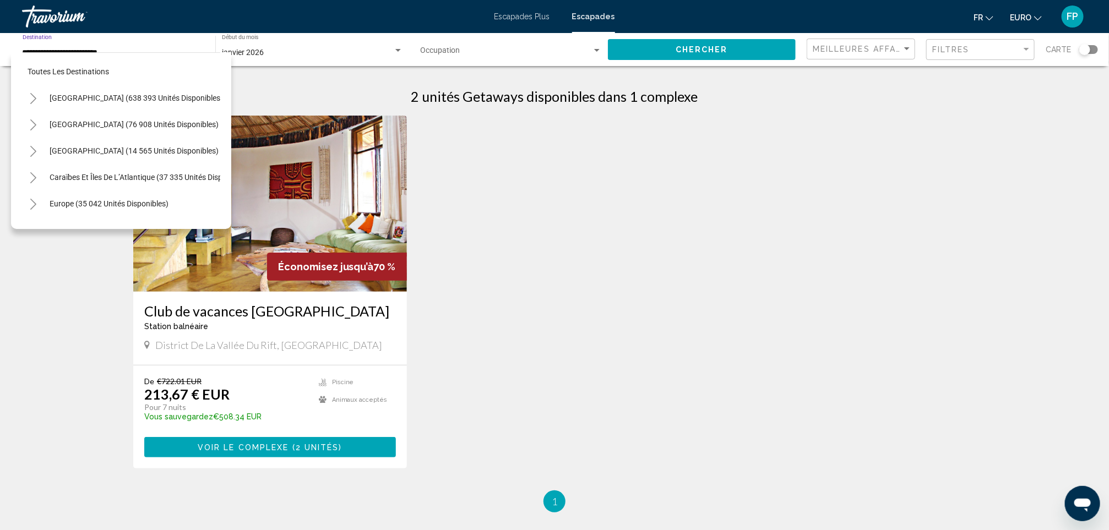
scroll to position [270, 0]
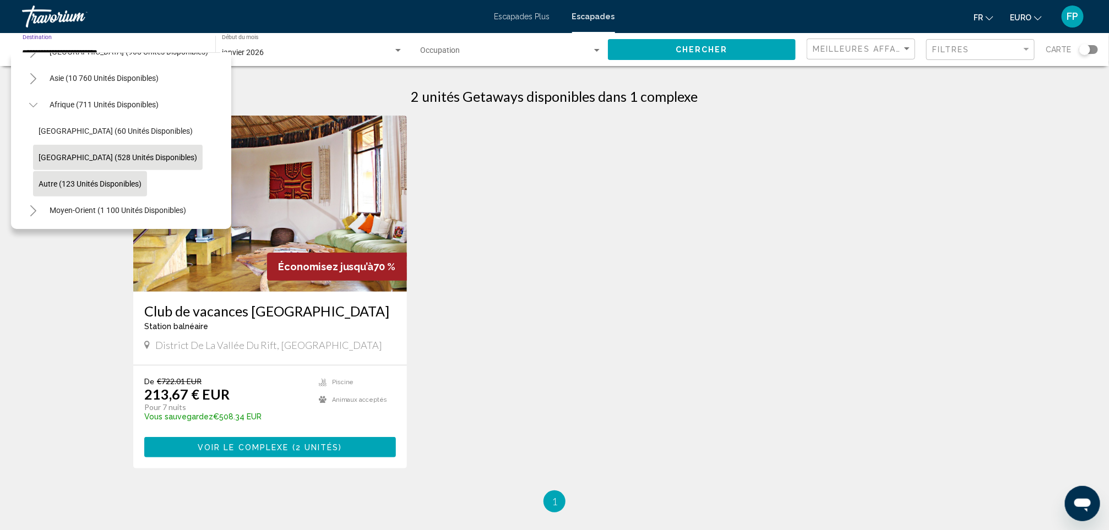
click at [129, 145] on button "Afrique du Sud (528 unités disponibles)" at bounding box center [118, 157] width 170 height 25
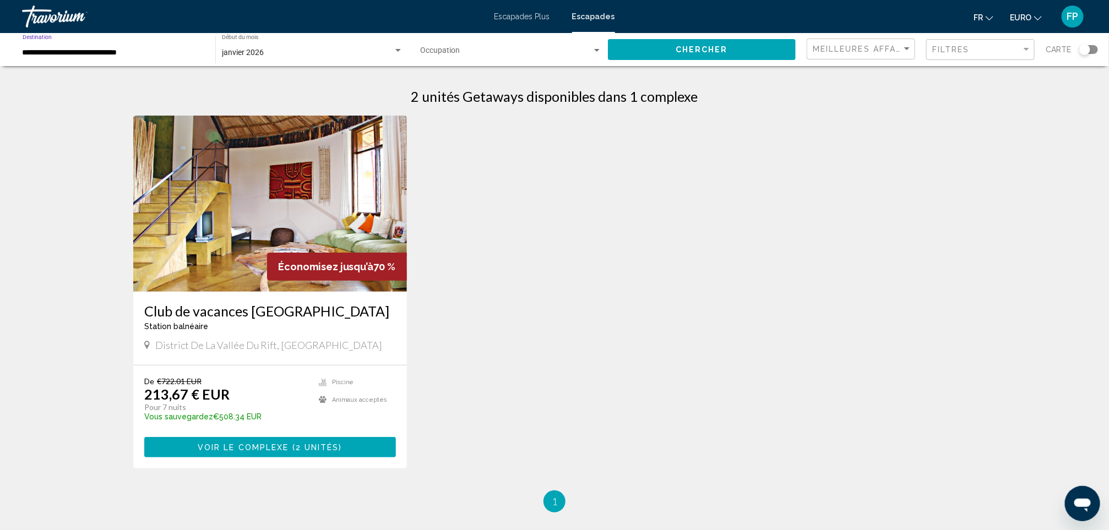
click at [724, 50] on span "Chercher" at bounding box center [702, 50] width 52 height 9
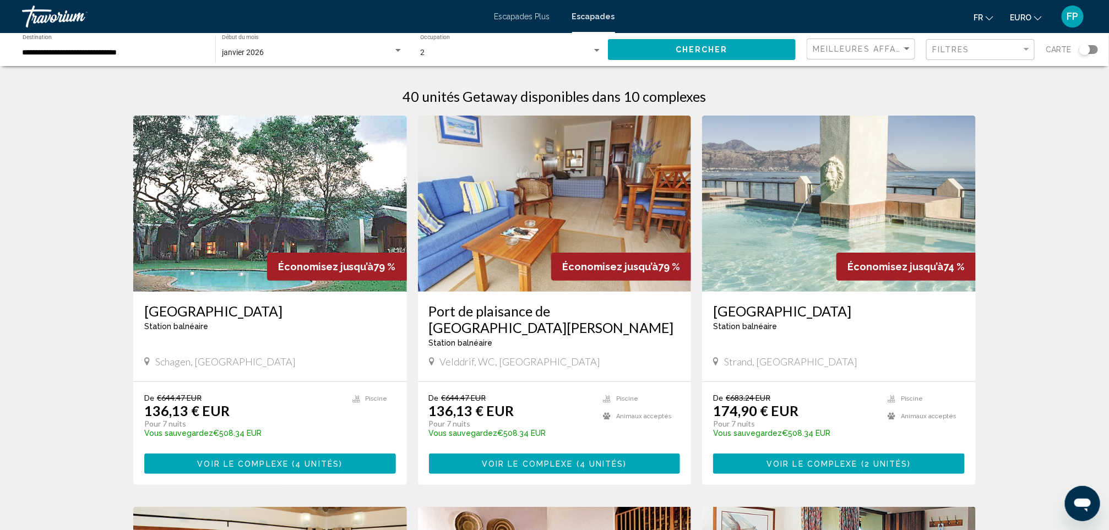
click at [55, 47] on div "**********" at bounding box center [114, 50] width 182 height 30
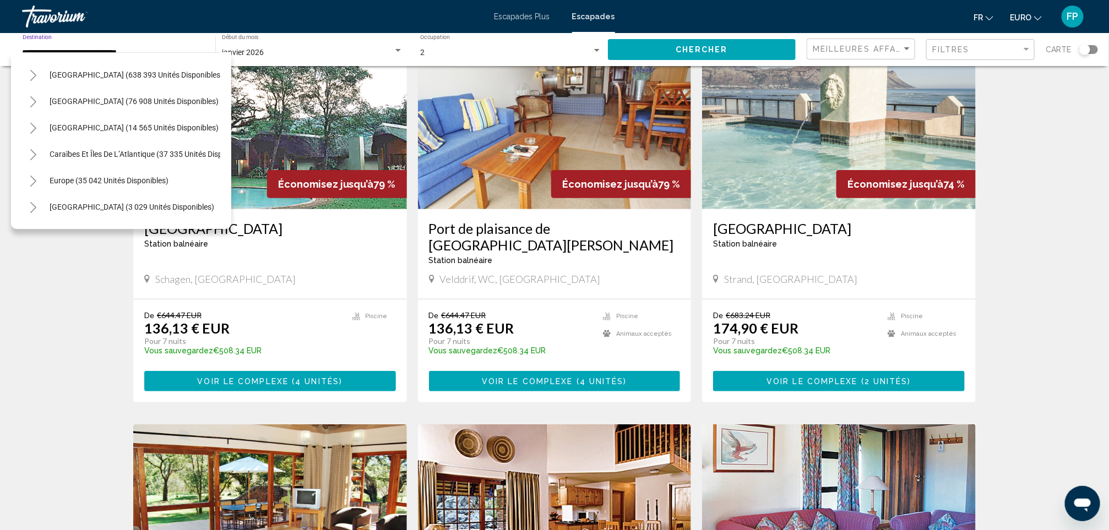
scroll to position [22, 0]
click at [114, 144] on button "Caraïbes et îles de l’Atlantique (37 335 unités disponibles)" at bounding box center [149, 155] width 211 height 25
type input "**********"
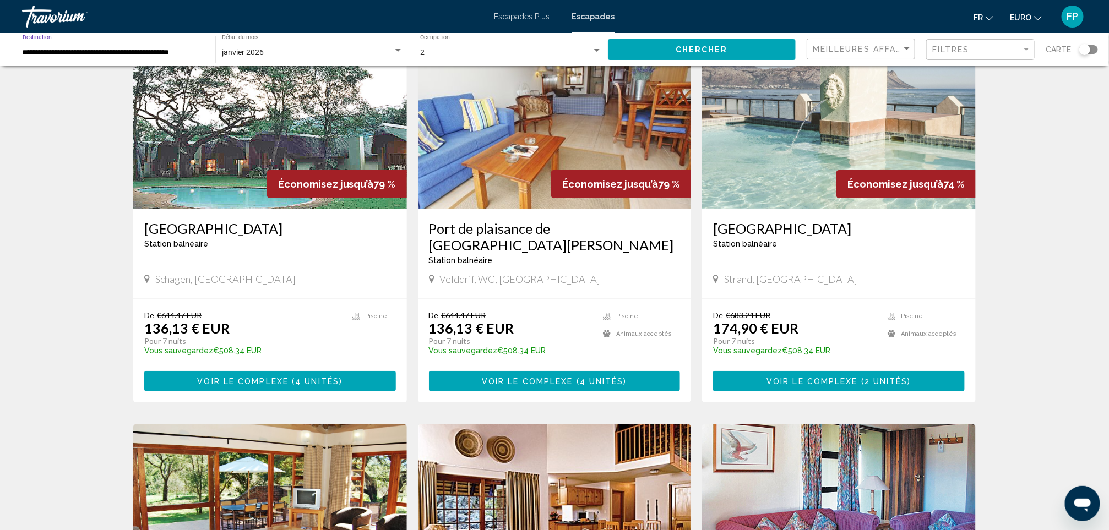
click at [670, 47] on button "Chercher" at bounding box center [702, 49] width 188 height 20
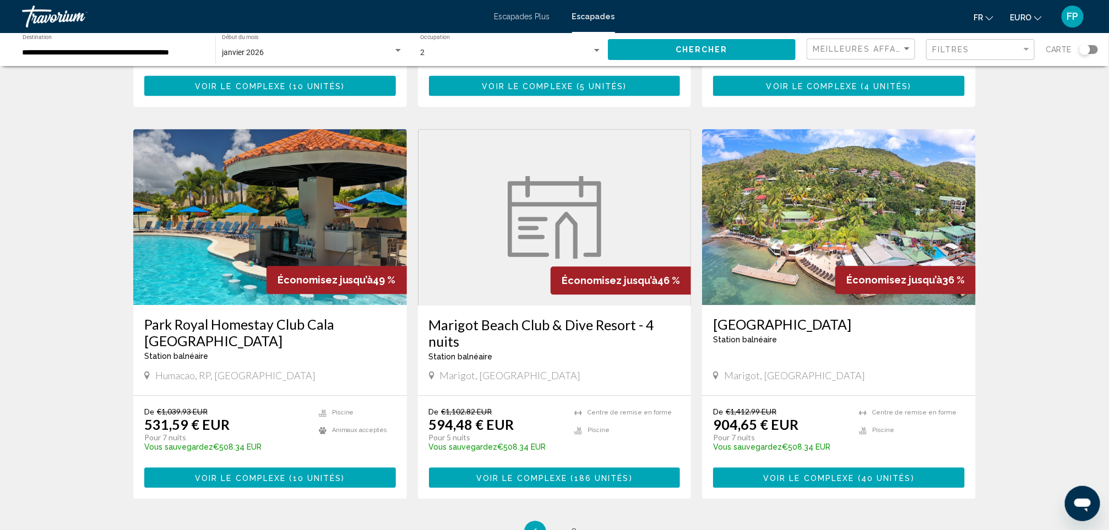
scroll to position [1157, 0]
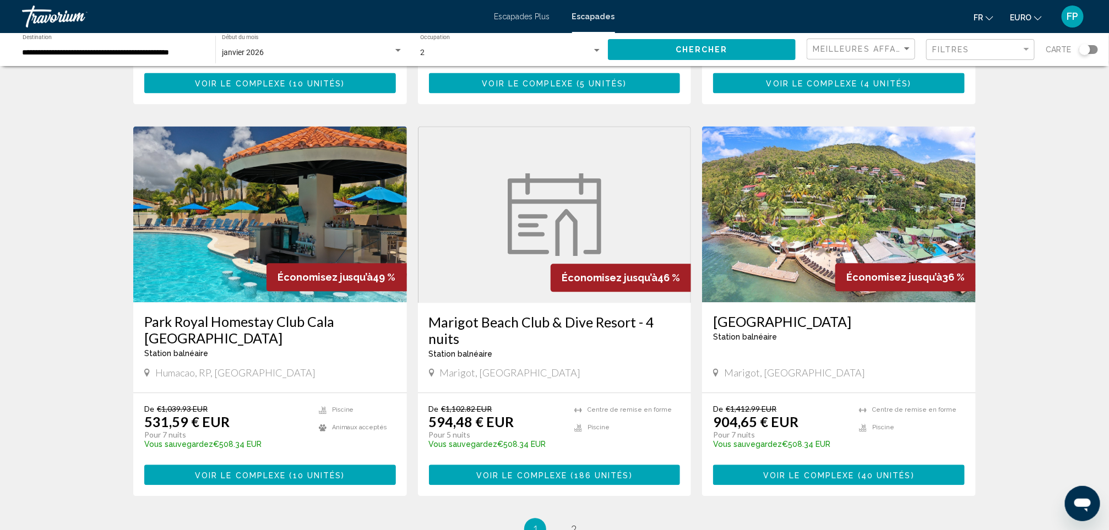
click at [1069, 14] on span "FP" at bounding box center [1073, 16] width 12 height 11
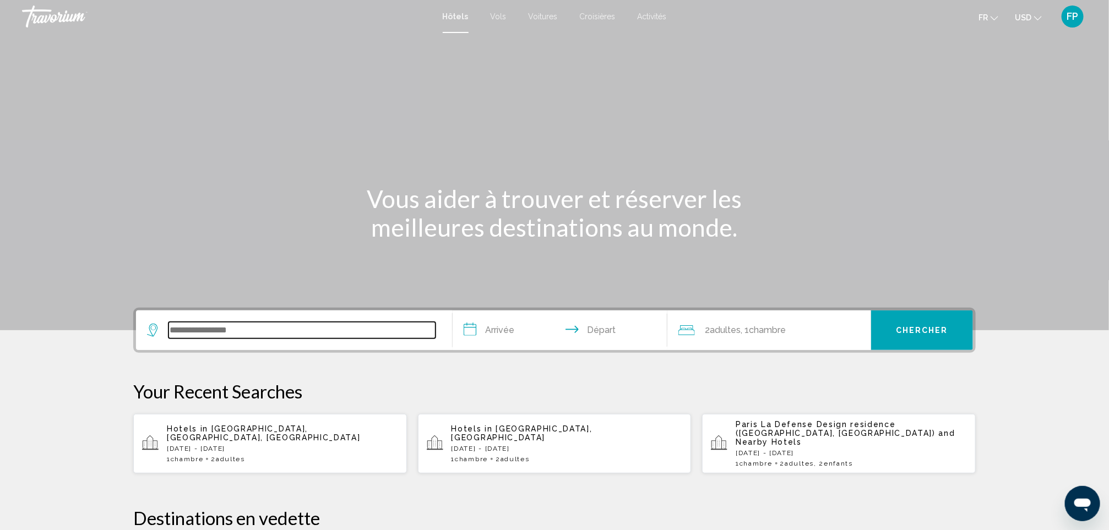
click at [270, 331] on input "Search widget" at bounding box center [302, 330] width 267 height 17
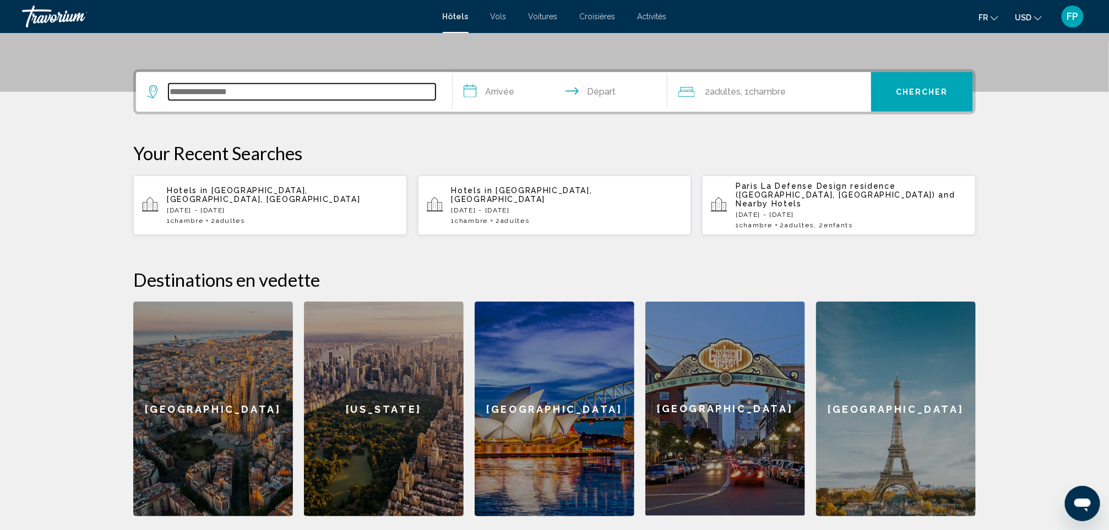
scroll to position [272, 0]
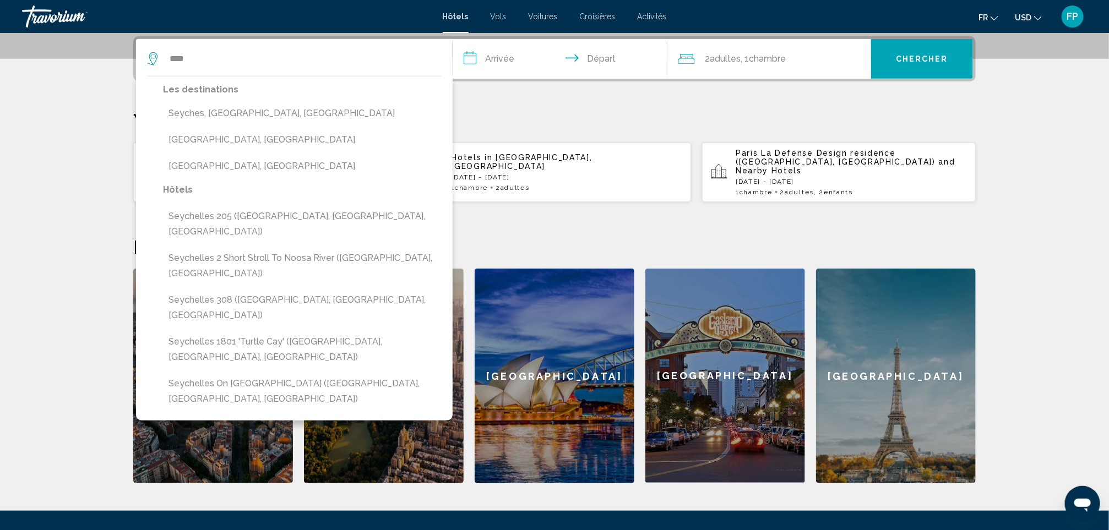
drag, startPoint x: 294, startPoint y: 144, endPoint x: 303, endPoint y: 139, distance: 10.1
click at [294, 144] on button "[GEOGRAPHIC_DATA], [GEOGRAPHIC_DATA]" at bounding box center [302, 139] width 279 height 21
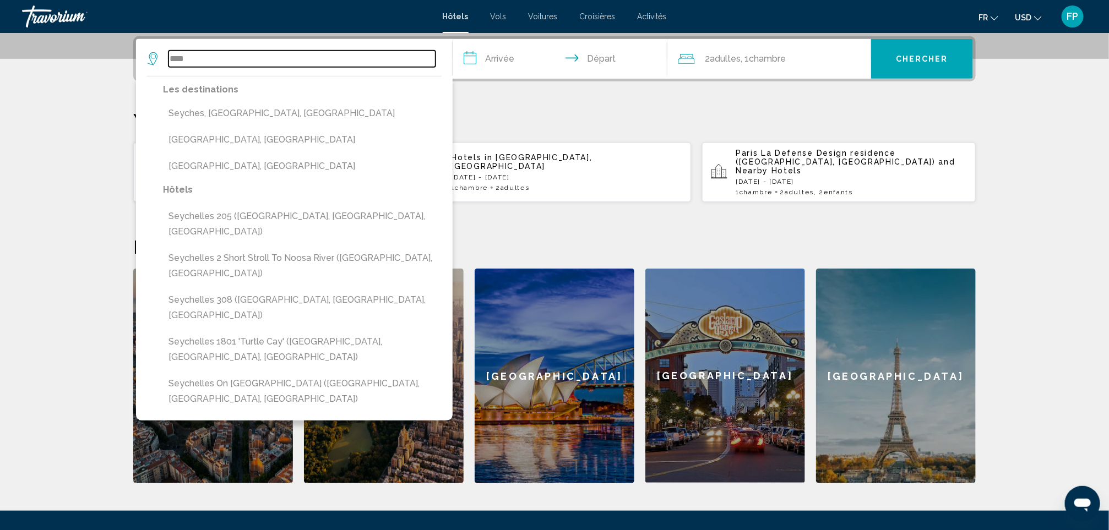
type input "**********"
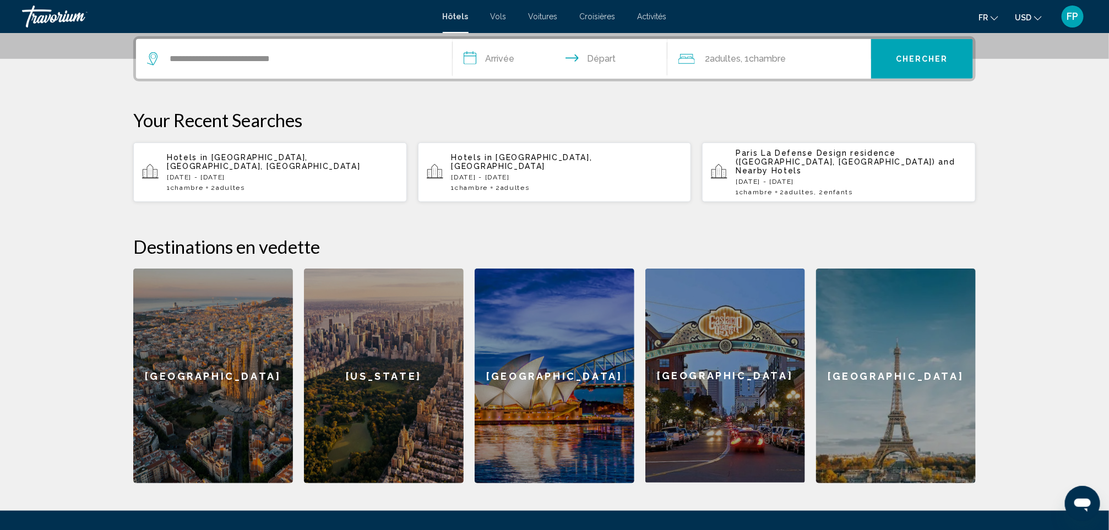
click at [489, 58] on input "**********" at bounding box center [562, 60] width 219 height 43
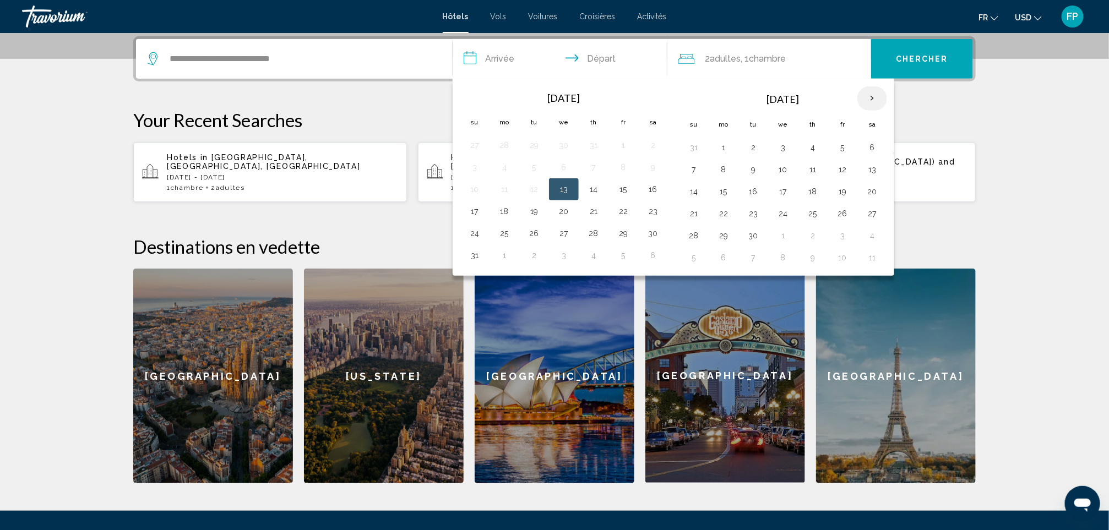
click at [747, 93] on th "Next month" at bounding box center [873, 98] width 30 height 24
click at [747, 215] on button "24" at bounding box center [873, 213] width 18 height 15
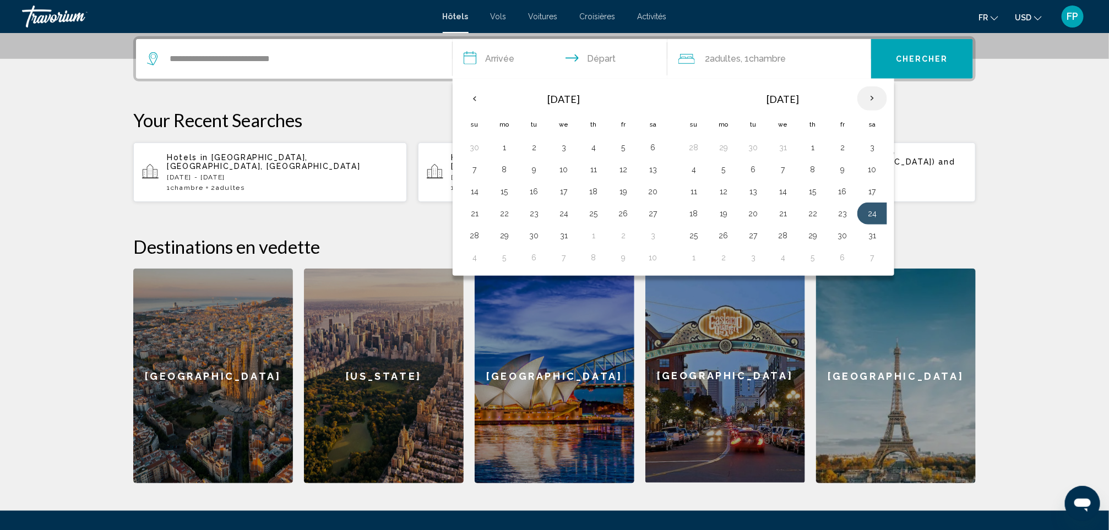
click at [747, 103] on th "Next month" at bounding box center [873, 98] width 30 height 24
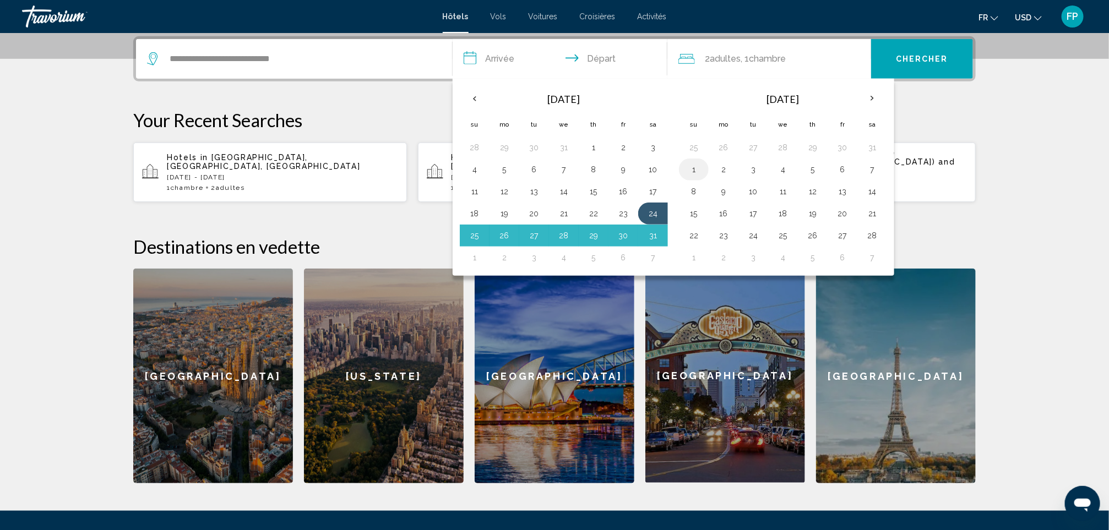
click at [703, 170] on button "1" at bounding box center [694, 169] width 18 height 15
type input "**********"
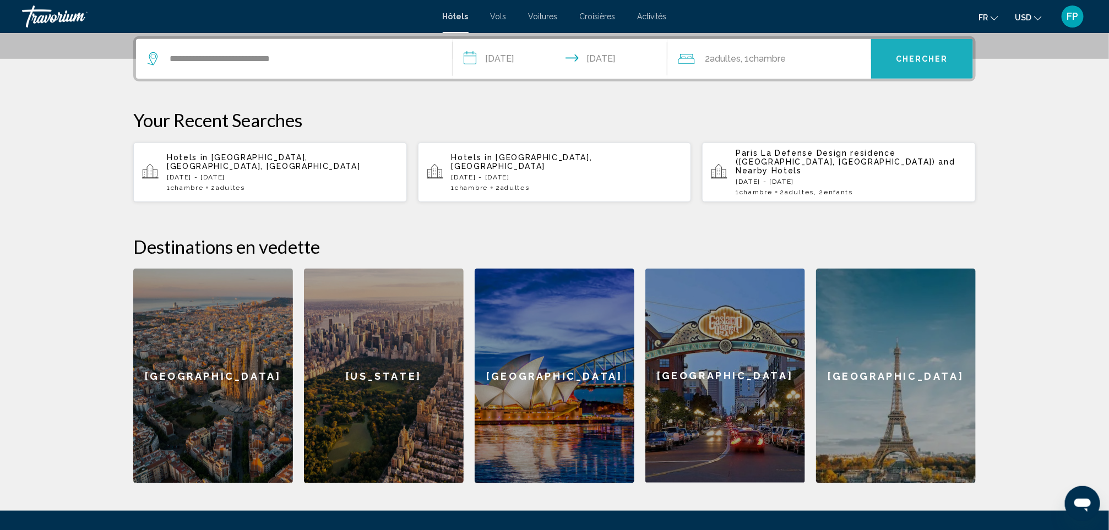
click at [747, 52] on button "Chercher" at bounding box center [922, 59] width 102 height 40
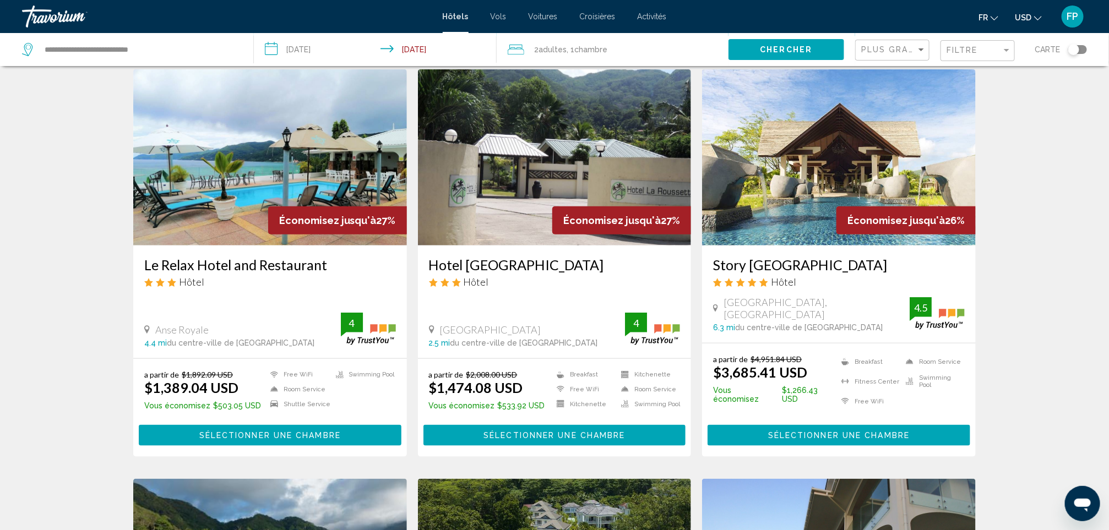
scroll to position [496, 0]
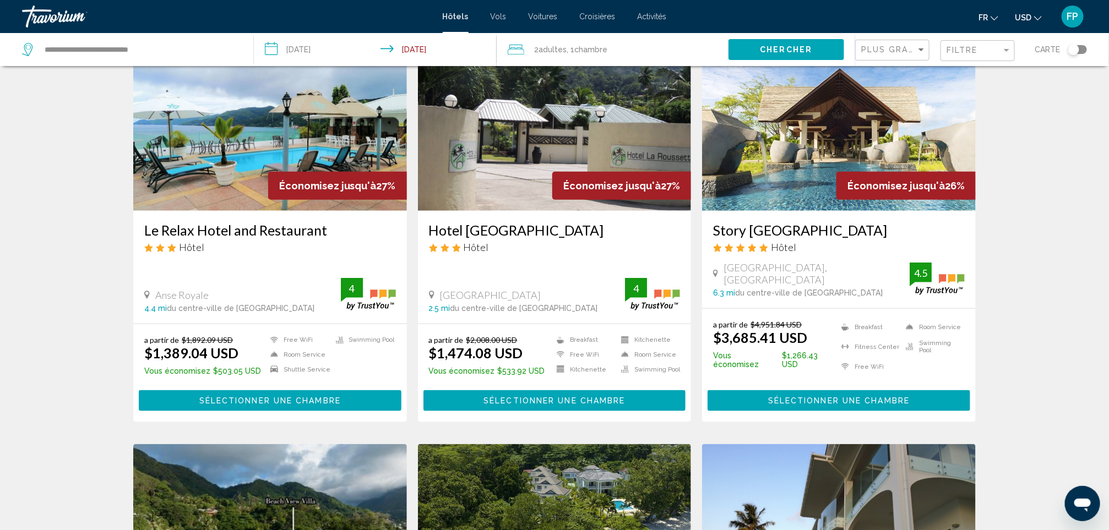
click at [296, 222] on h3 "Le Relax Hotel and Restaurant" at bounding box center [270, 230] width 252 height 17
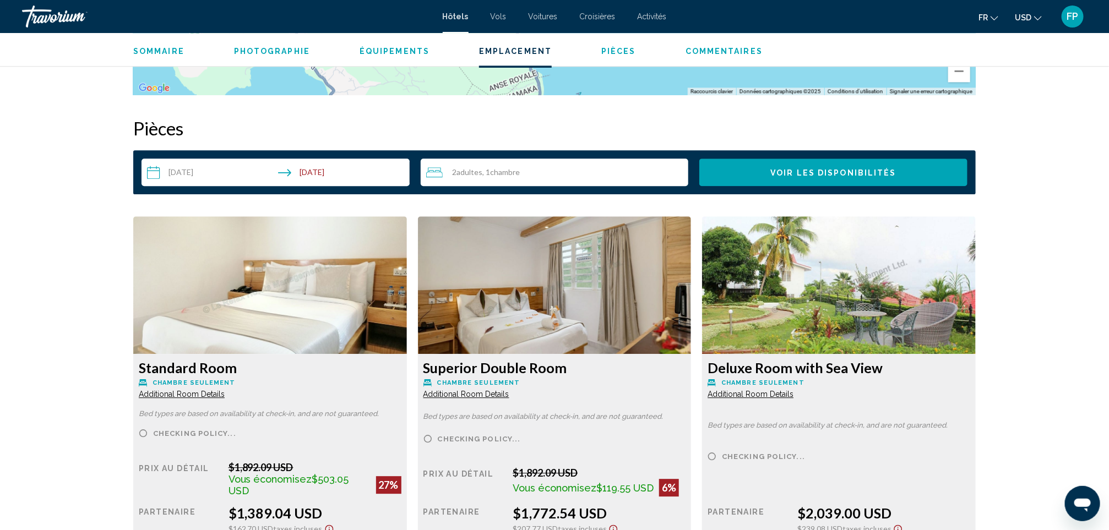
scroll to position [1426, 0]
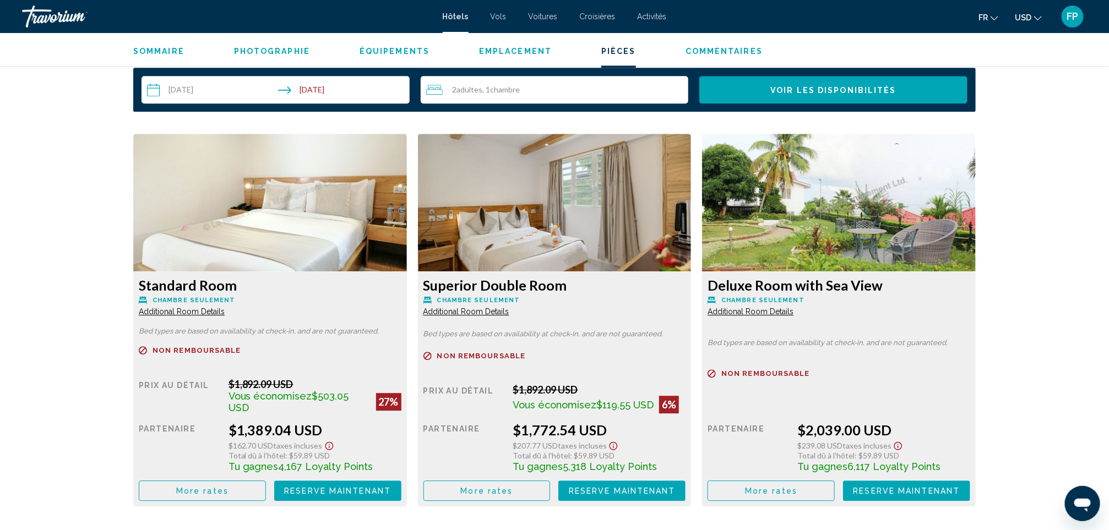
click at [212, 353] on button "More rates" at bounding box center [202, 491] width 127 height 20
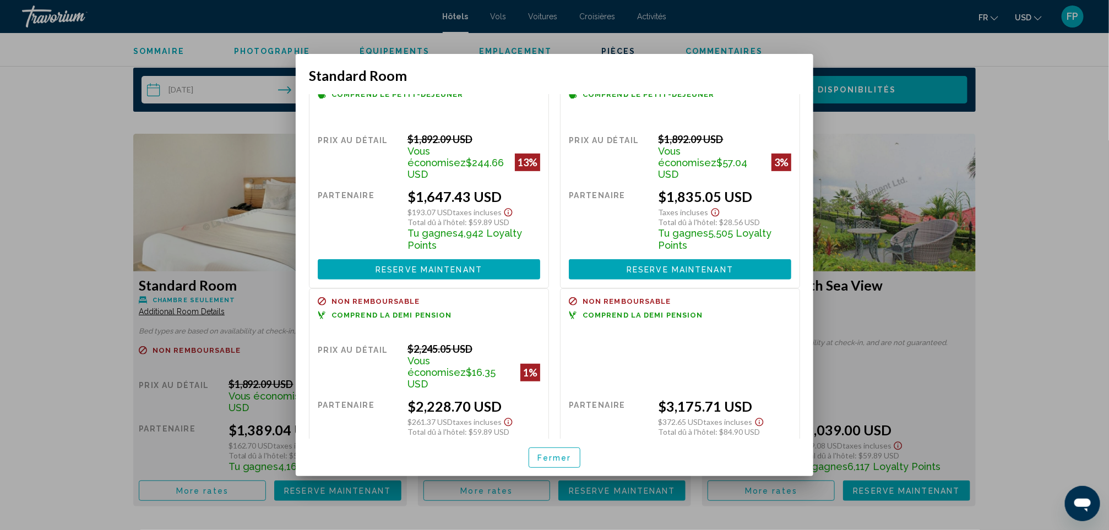
scroll to position [274, 0]
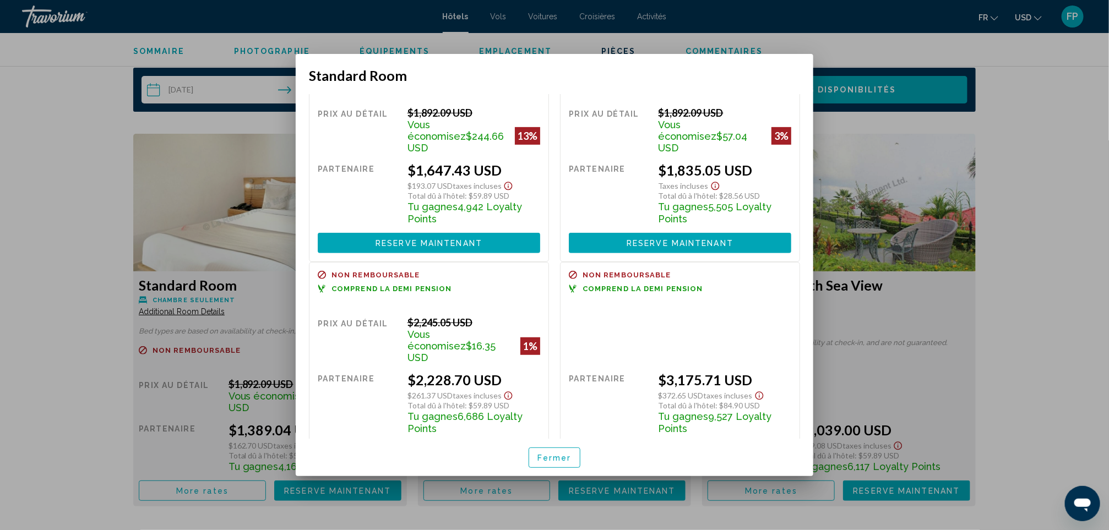
click at [568, 353] on span "Fermer" at bounding box center [555, 458] width 34 height 9
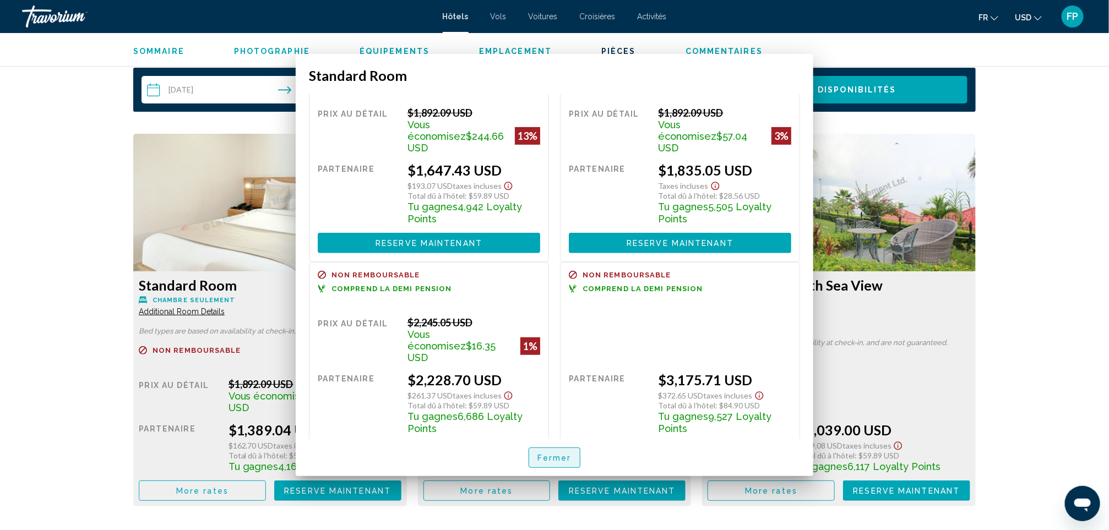
scroll to position [1426, 0]
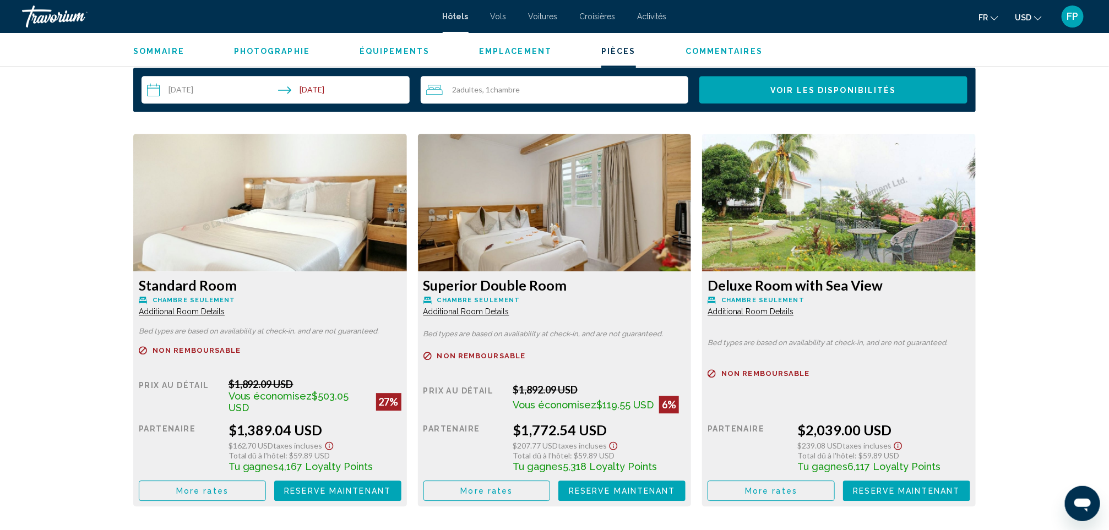
click at [229, 353] on span "More rates" at bounding box center [202, 491] width 52 height 9
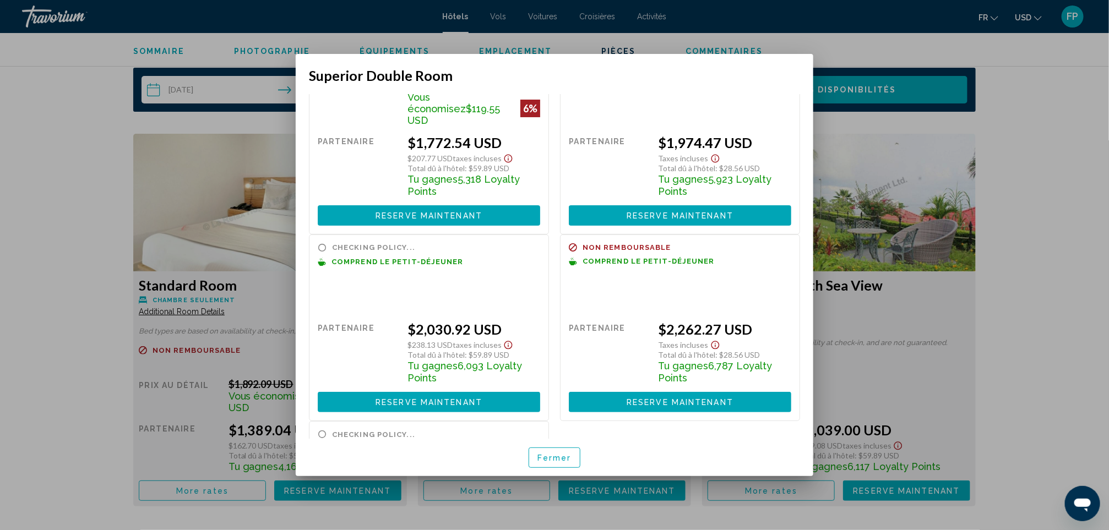
scroll to position [229, 0]
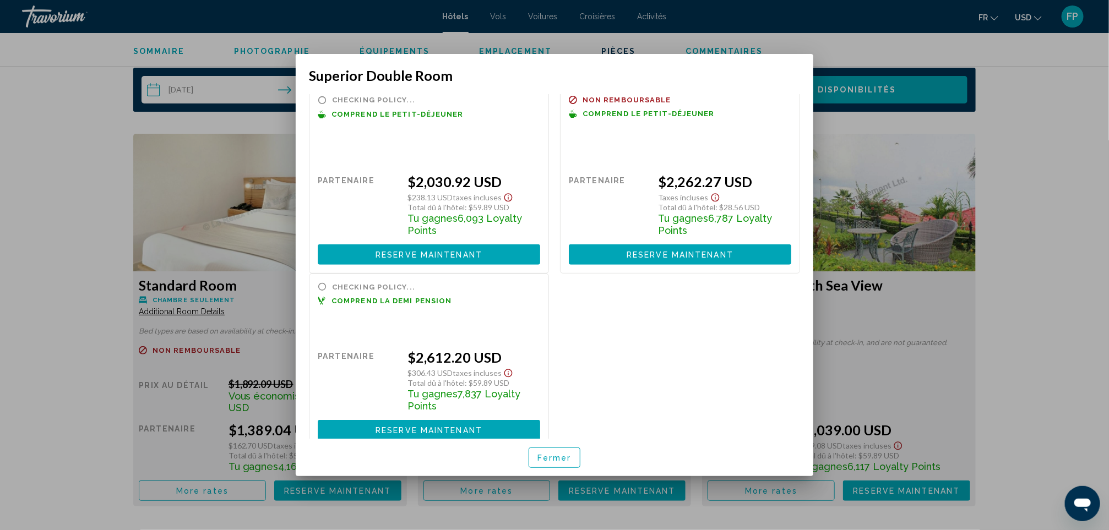
click at [554, 353] on span "Fermer" at bounding box center [555, 458] width 34 height 9
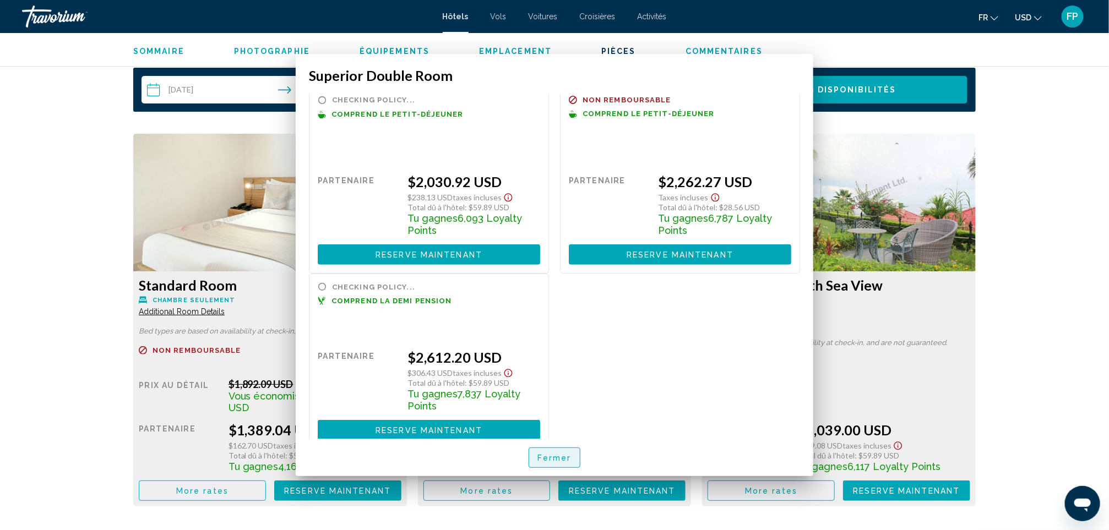
scroll to position [1426, 0]
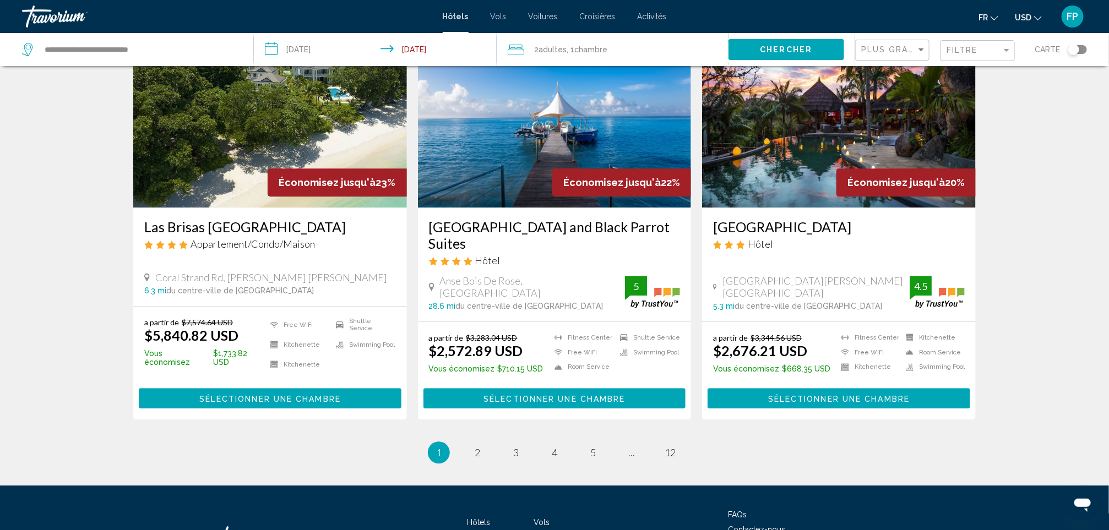
scroll to position [1322, 0]
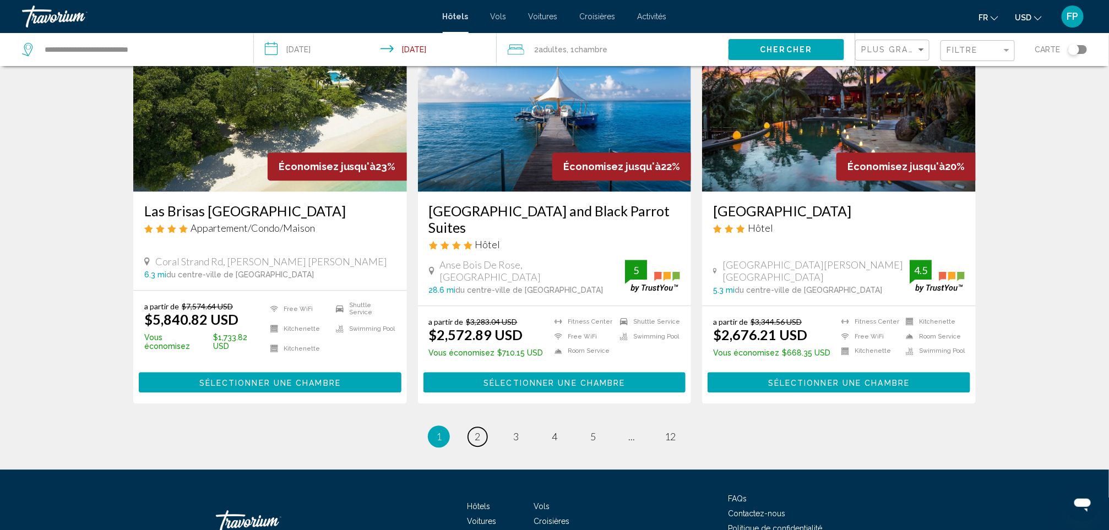
drag, startPoint x: 480, startPoint y: 379, endPoint x: 458, endPoint y: 343, distance: 42.5
click at [480, 353] on span "2" at bounding box center [478, 437] width 6 height 12
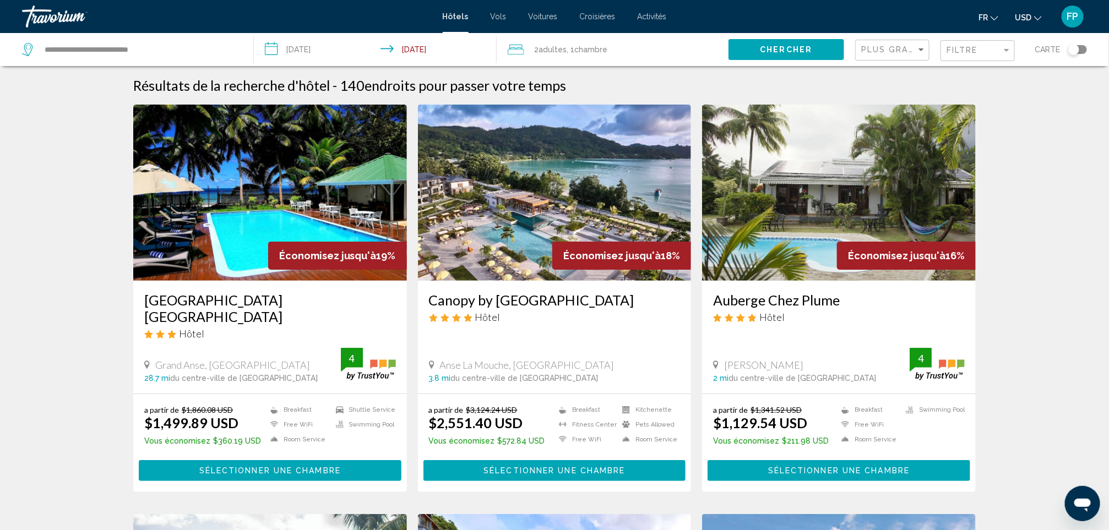
click at [286, 301] on h3 "[GEOGRAPHIC_DATA] [GEOGRAPHIC_DATA]" at bounding box center [270, 308] width 252 height 33
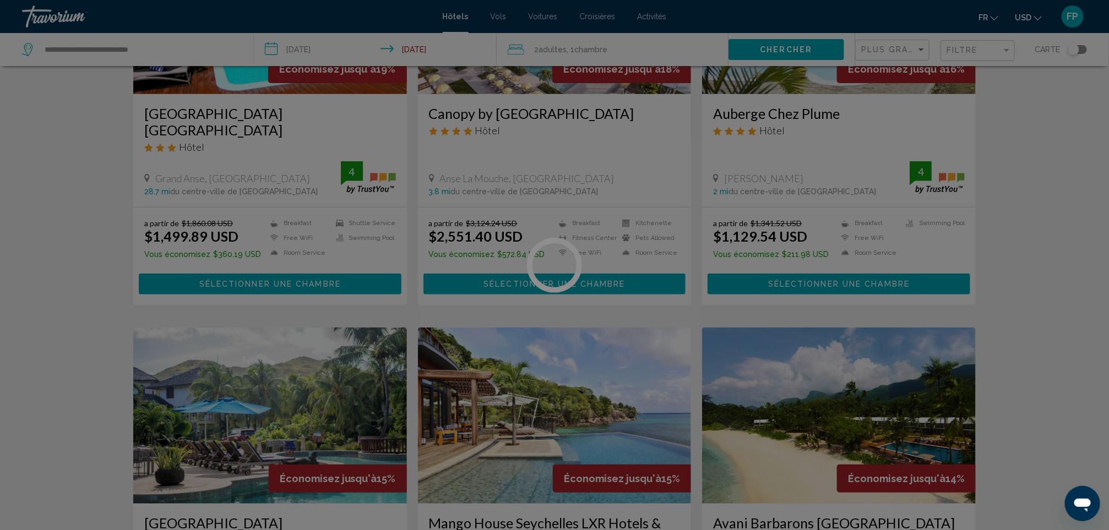
scroll to position [413, 0]
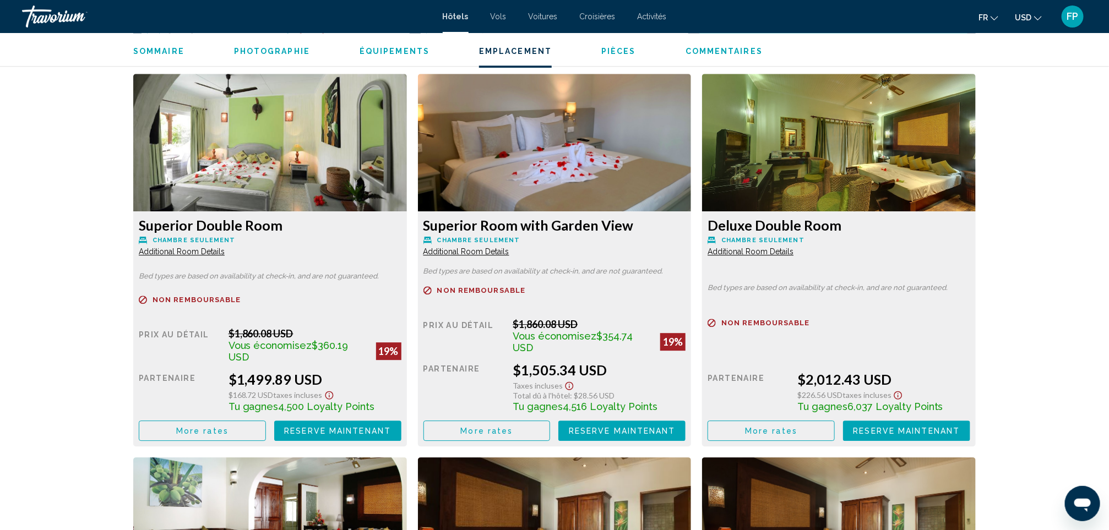
scroll to position [1488, 0]
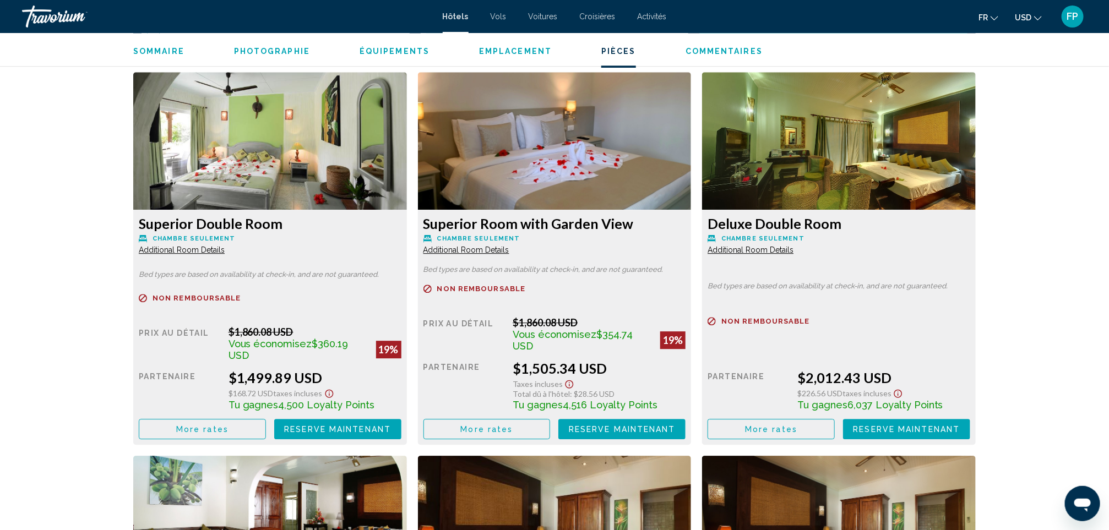
click at [214, 353] on span "More rates" at bounding box center [202, 429] width 52 height 9
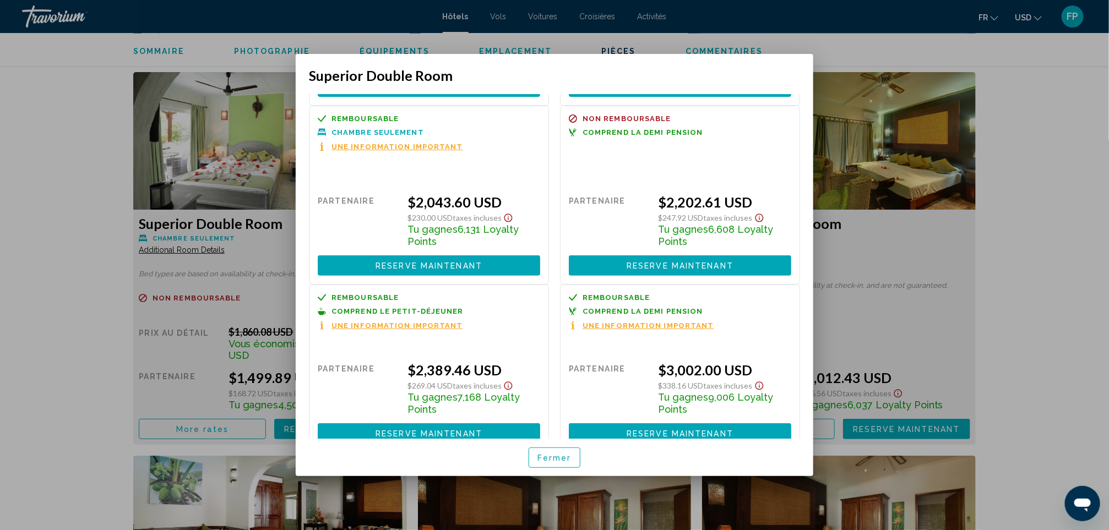
scroll to position [204, 0]
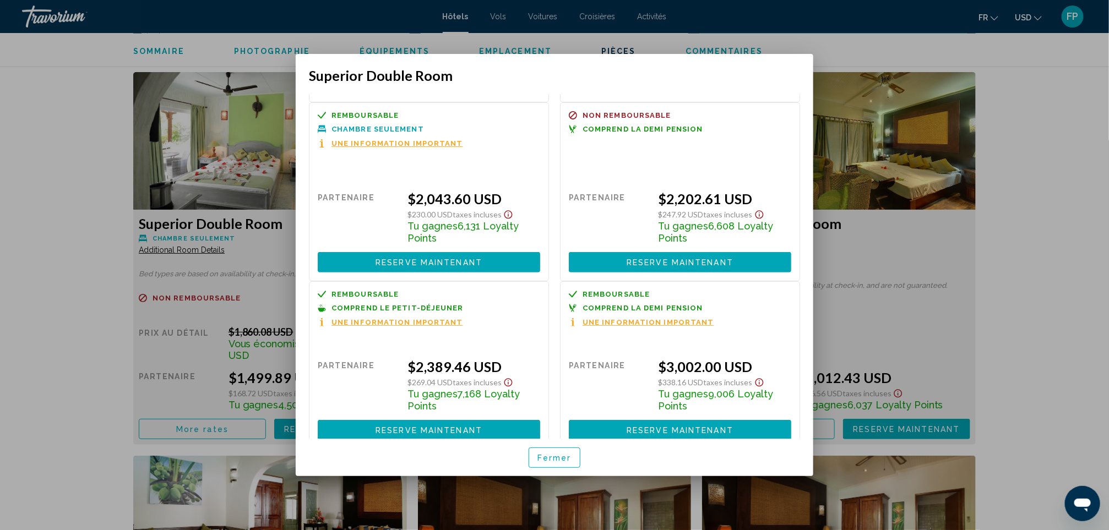
click at [559, 353] on button "Fermer" at bounding box center [555, 458] width 52 height 20
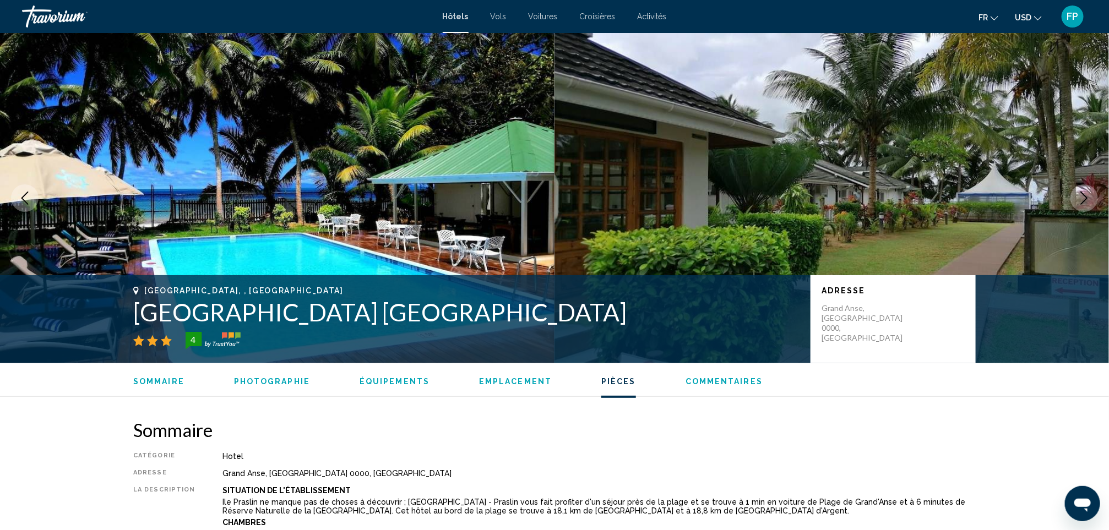
scroll to position [1488, 0]
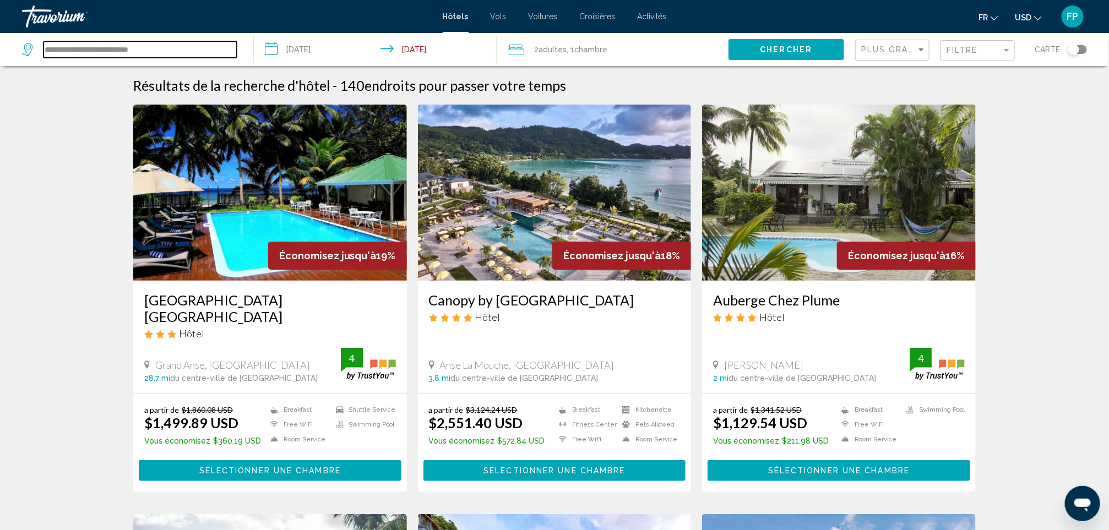
drag, startPoint x: 154, startPoint y: 50, endPoint x: -3, endPoint y: 40, distance: 157.8
click at [0, 40] on html "**********" at bounding box center [554, 265] width 1109 height 530
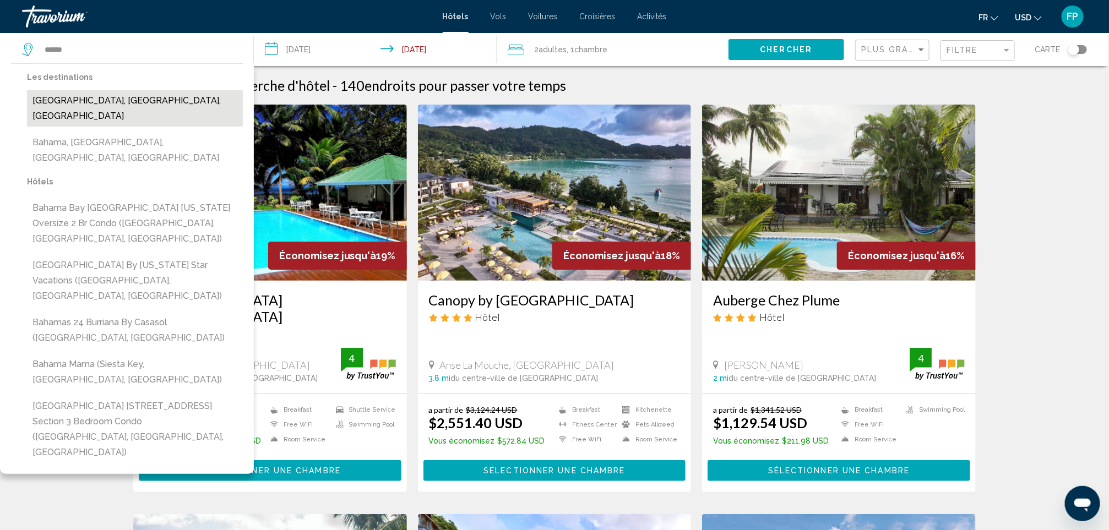
click at [119, 98] on button "[GEOGRAPHIC_DATA], [GEOGRAPHIC_DATA], [GEOGRAPHIC_DATA]" at bounding box center [135, 108] width 216 height 36
type input "**********"
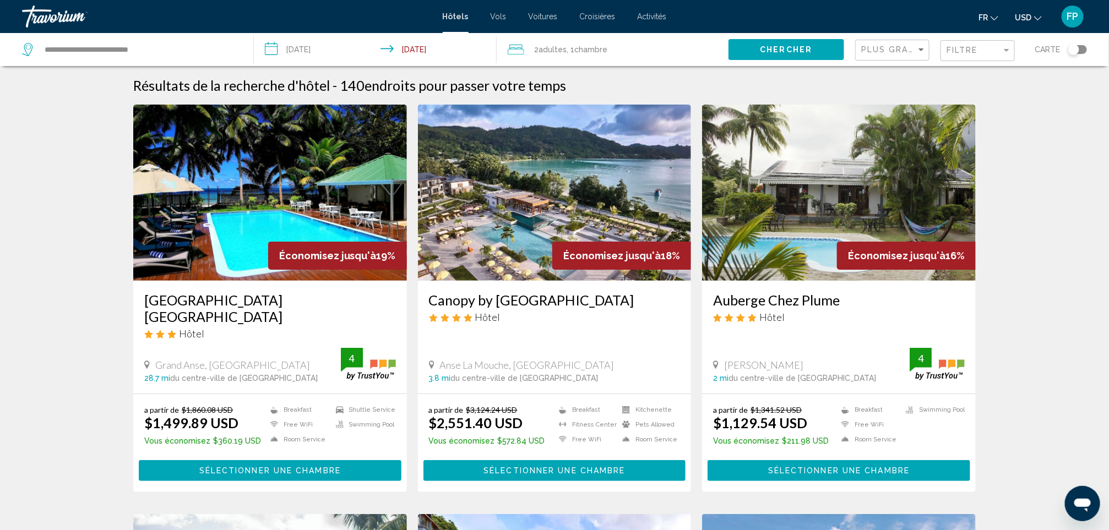
click at [747, 51] on span "Chercher" at bounding box center [786, 50] width 52 height 9
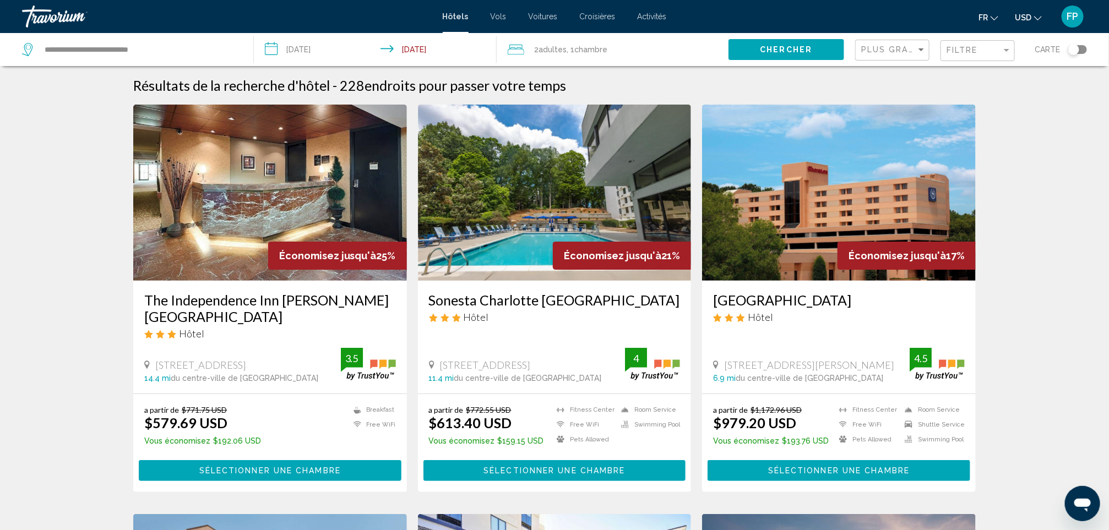
click at [304, 305] on h3 "The Independence Inn [PERSON_NAME][GEOGRAPHIC_DATA]" at bounding box center [270, 308] width 252 height 33
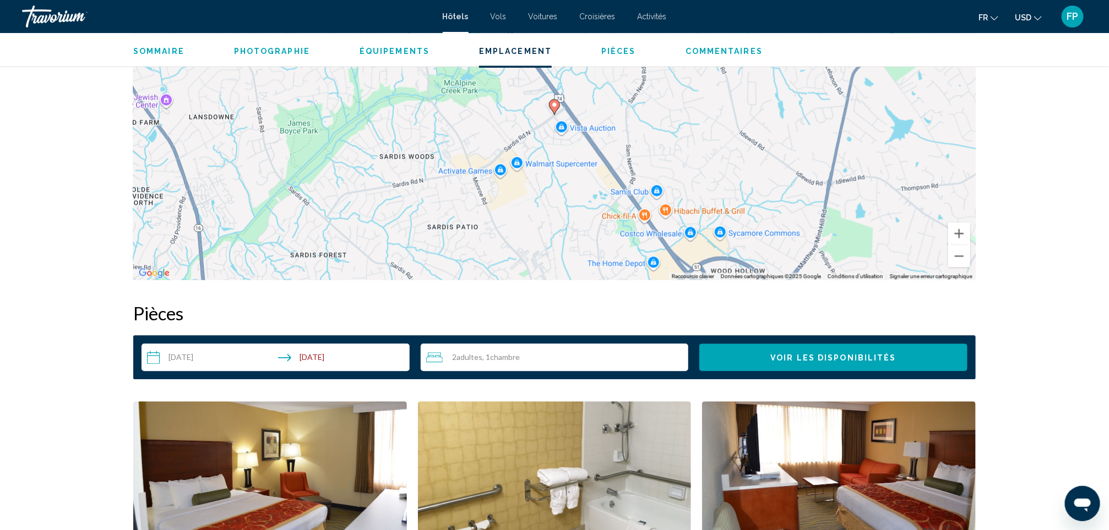
scroll to position [1157, 0]
